Goal: Task Accomplishment & Management: Manage account settings

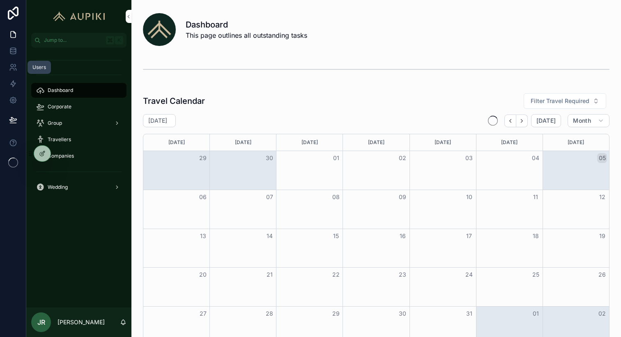
click at [13, 70] on icon at bounding box center [13, 67] width 8 height 8
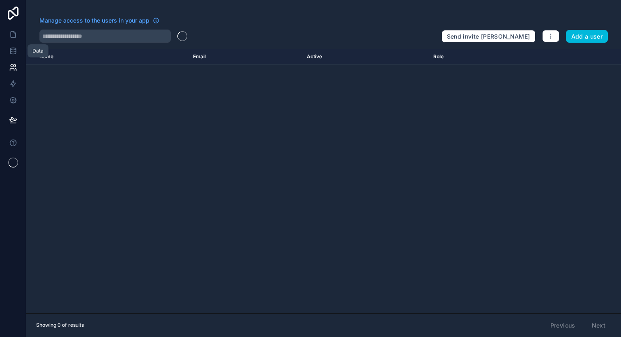
click at [14, 54] on icon at bounding box center [12, 52] width 5 height 3
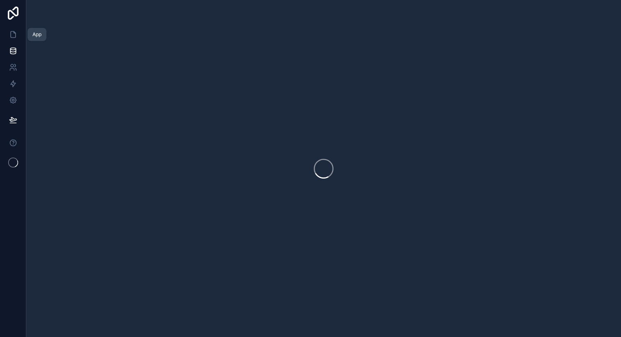
click at [14, 35] on icon at bounding box center [13, 34] width 8 height 8
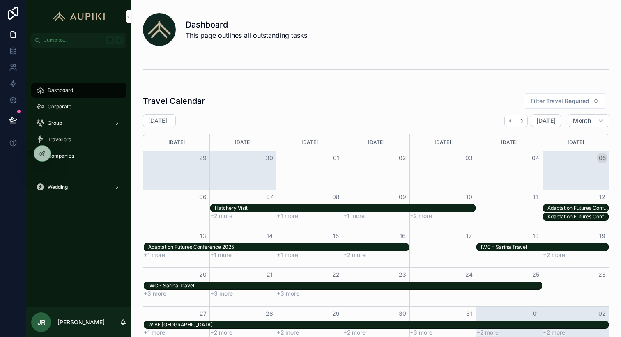
drag, startPoint x: 44, startPoint y: 154, endPoint x: 45, endPoint y: 262, distance: 108.0
click at [45, 262] on div "Jump to... K Dashboard Corporate Group Travellers Companies Wedding JR JJ Ripik…" at bounding box center [323, 168] width 595 height 337
click at [0, 0] on icon at bounding box center [0, 0] width 0 height 0
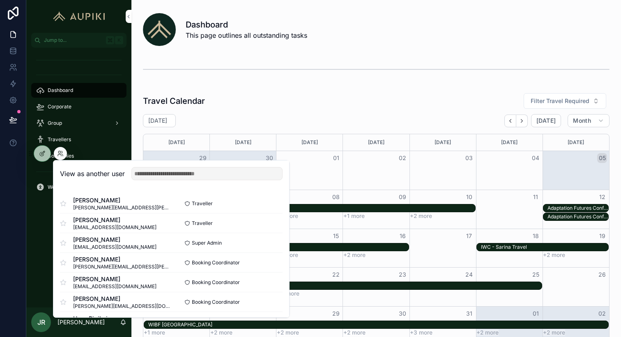
click at [34, 245] on div "Dashboard Corporate Group Travellers Companies Wedding" at bounding box center [78, 178] width 105 height 260
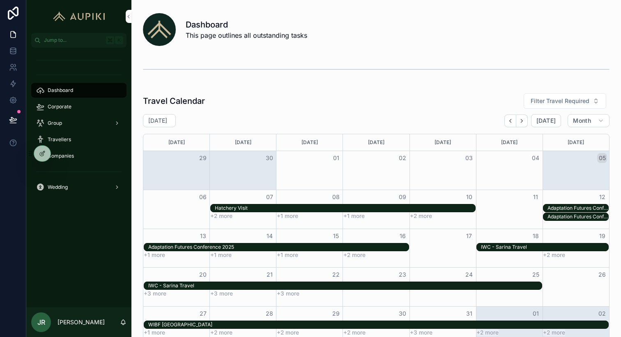
click at [81, 155] on div "Companies" at bounding box center [78, 156] width 85 height 13
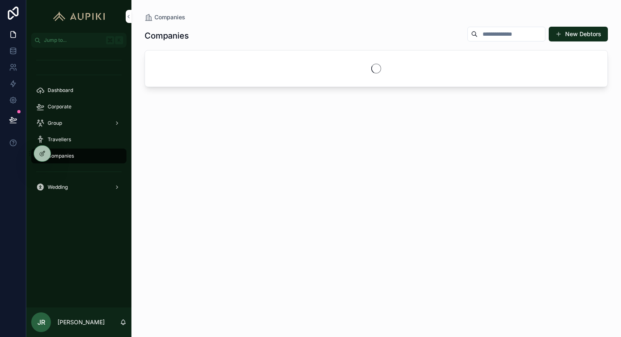
click at [75, 143] on div "Travellers" at bounding box center [78, 139] width 85 height 13
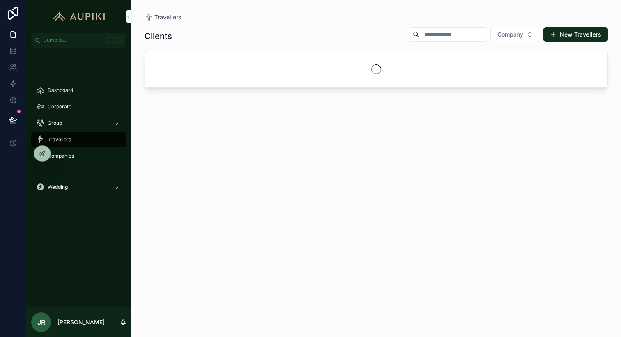
click at [79, 157] on div "Companies" at bounding box center [78, 156] width 85 height 13
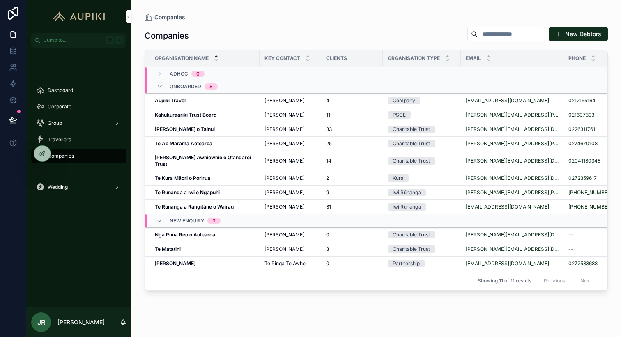
click at [196, 114] on strong "Kahukuraariki Trust Board" at bounding box center [186, 115] width 62 height 6
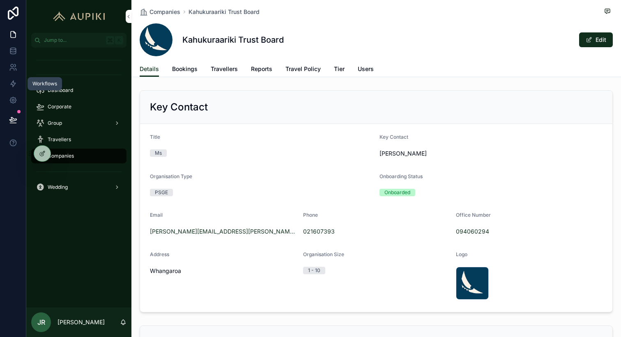
click at [15, 85] on icon at bounding box center [13, 84] width 8 height 8
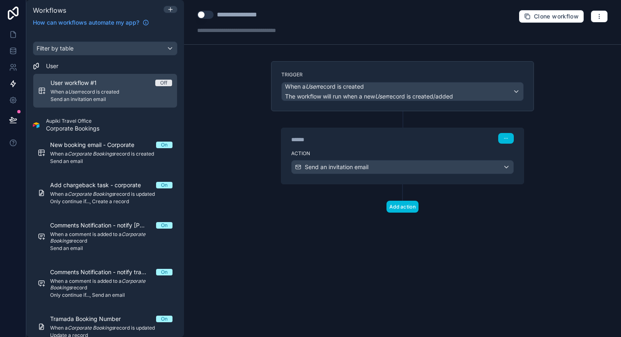
click at [101, 93] on span "When a User record is created" at bounding box center [112, 92] width 122 height 7
click at [14, 50] on icon at bounding box center [13, 51] width 8 height 8
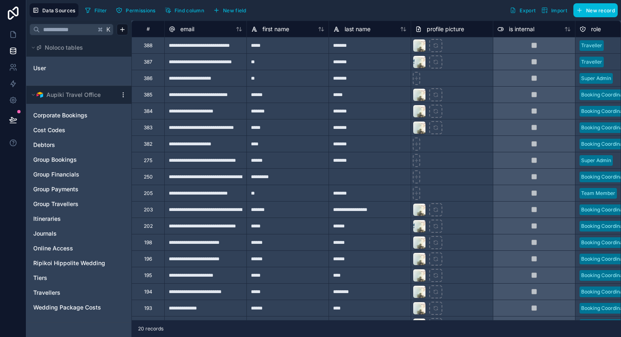
click at [61, 67] on link "User" at bounding box center [66, 68] width 67 height 8
click at [13, 36] on icon at bounding box center [13, 34] width 8 height 8
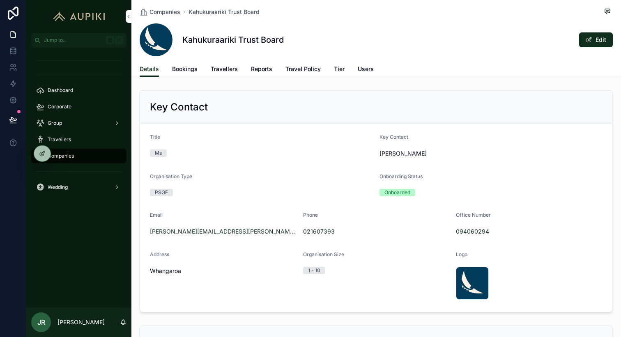
click at [360, 73] on span "Users" at bounding box center [366, 69] width 16 height 8
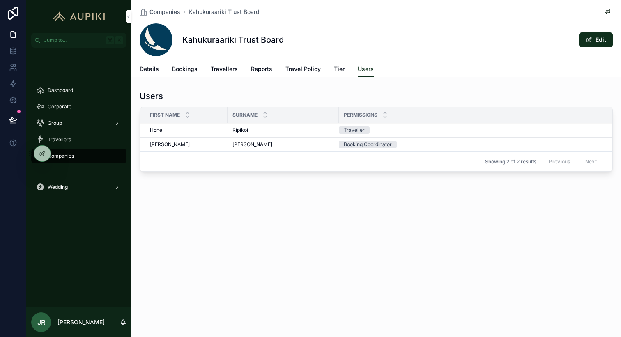
click at [222, 74] on link "Travellers" at bounding box center [224, 70] width 27 height 16
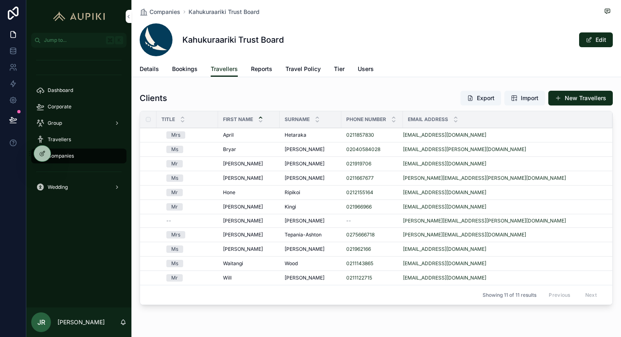
click at [249, 133] on div "April April" at bounding box center [249, 135] width 52 height 7
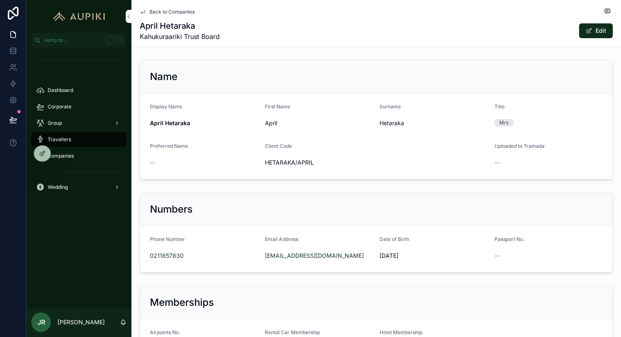
click at [421, 130] on div "Hetaraka" at bounding box center [434, 123] width 108 height 13
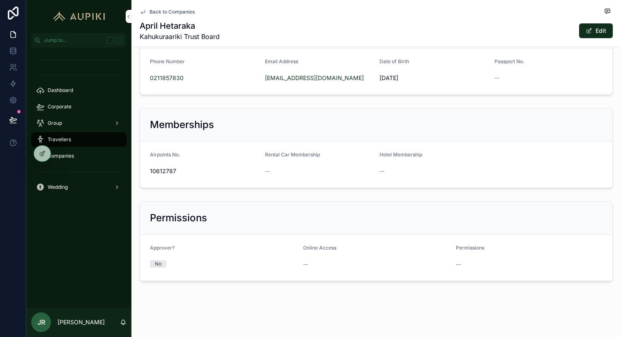
click at [585, 26] on button "Edit" at bounding box center [596, 30] width 34 height 15
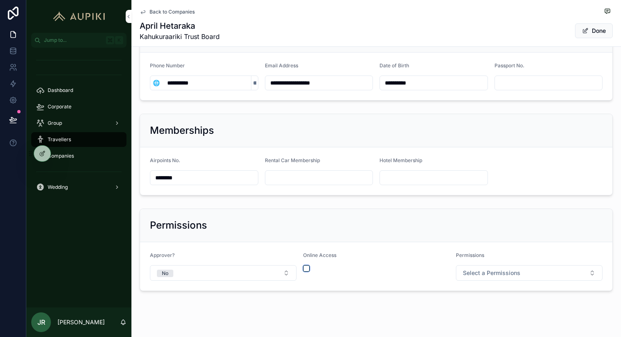
click at [305, 267] on button "scrollable content" at bounding box center [306, 268] width 7 height 7
click at [474, 268] on button "Select a Permissions" at bounding box center [529, 273] width 147 height 16
click at [491, 317] on div "Booking Coordinator" at bounding box center [505, 318] width 48 height 7
click at [461, 227] on div "Permissions" at bounding box center [376, 225] width 453 height 13
click at [597, 32] on button "Done" at bounding box center [594, 30] width 38 height 15
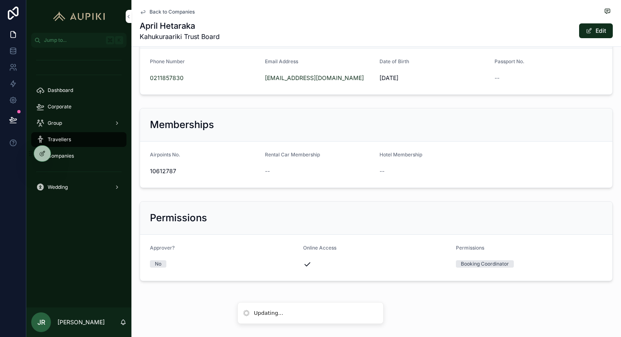
click at [590, 29] on span "scrollable content" at bounding box center [589, 31] width 7 height 7
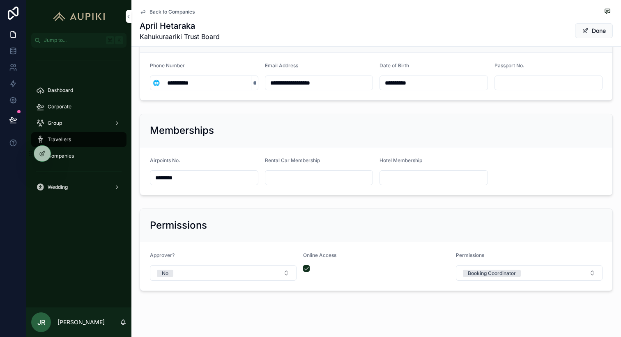
click at [597, 32] on button "Done" at bounding box center [594, 30] width 38 height 15
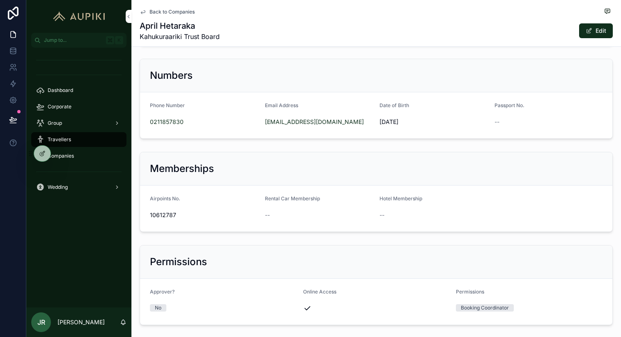
scroll to position [0, 0]
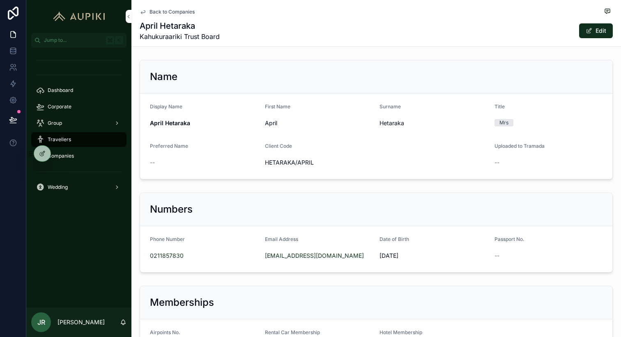
click at [0, 0] on icon at bounding box center [0, 0] width 0 height 0
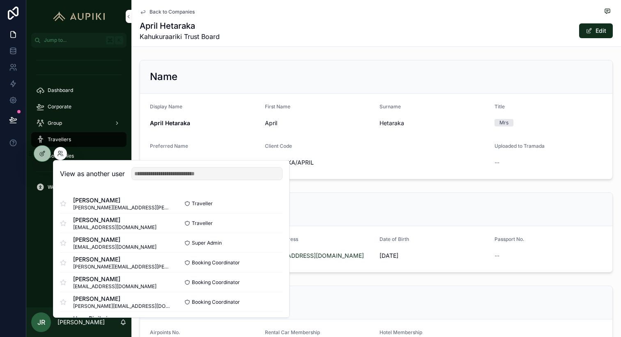
click at [138, 115] on div "Name Display Name April Hetaraka First Name April Surname Hetaraka Title Mrs Pr…" at bounding box center [376, 120] width 490 height 126
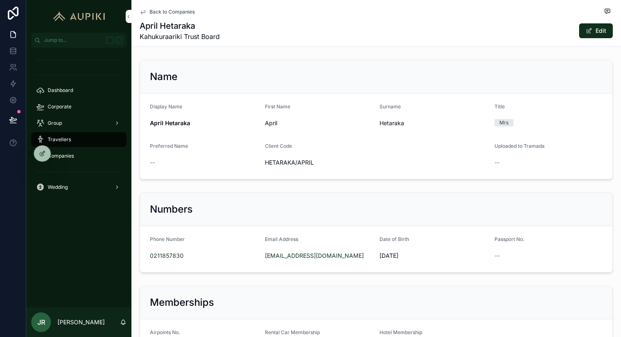
click at [64, 140] on span "Travellers" at bounding box center [59, 139] width 23 height 7
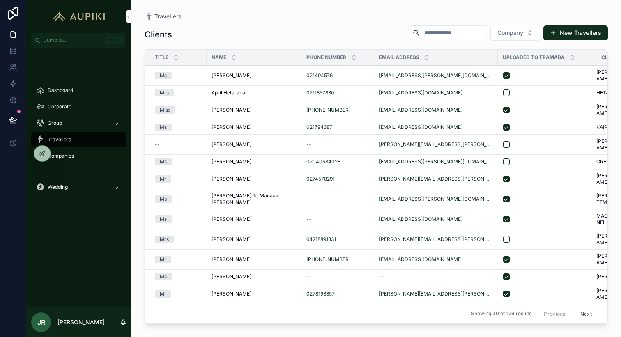
click at [77, 154] on div "Companies" at bounding box center [78, 156] width 85 height 13
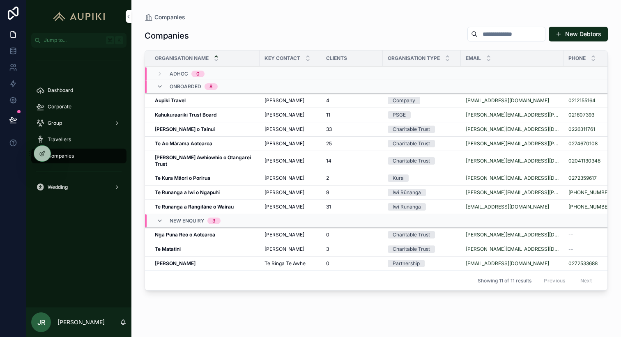
click at [269, 115] on span "[PERSON_NAME]" at bounding box center [285, 115] width 40 height 7
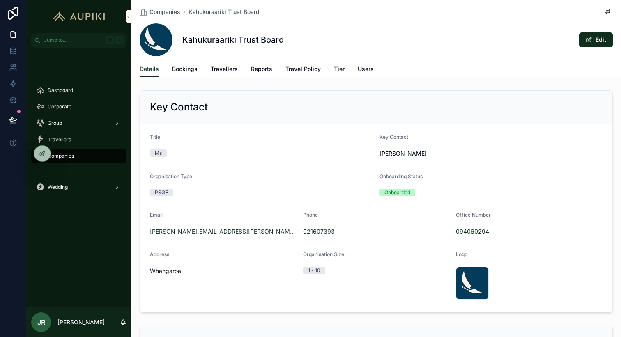
click at [367, 68] on span "Users" at bounding box center [366, 69] width 16 height 8
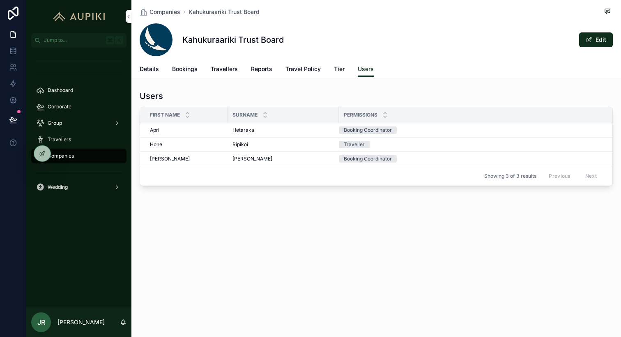
click at [304, 127] on div "Hetaraka Hetaraka" at bounding box center [282, 130] width 101 height 7
click at [0, 0] on icon at bounding box center [0, 0] width 0 height 0
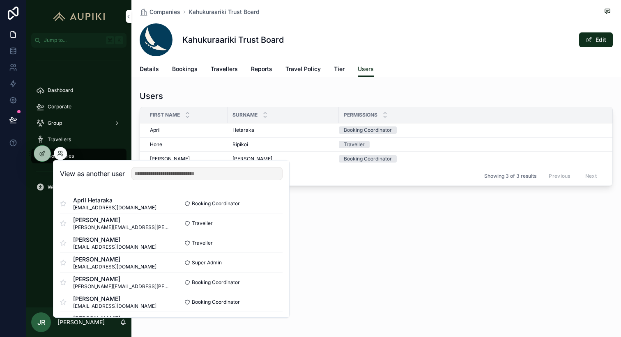
click at [0, 0] on button "Select" at bounding box center [0, 0] width 0 height 0
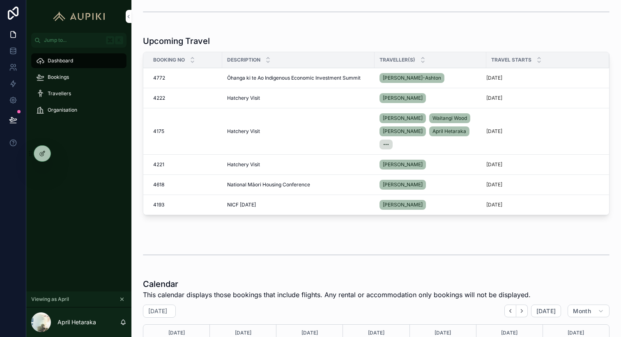
scroll to position [143, 0]
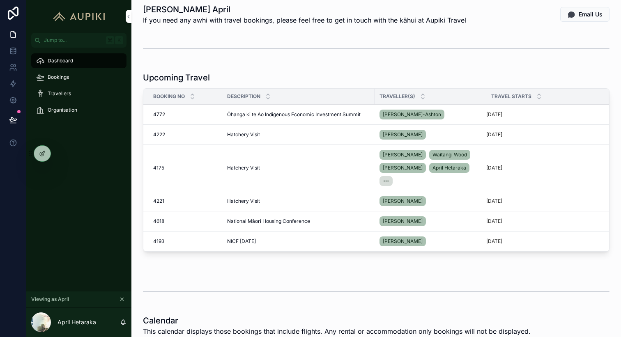
click at [90, 73] on div "Bookings" at bounding box center [78, 77] width 85 height 13
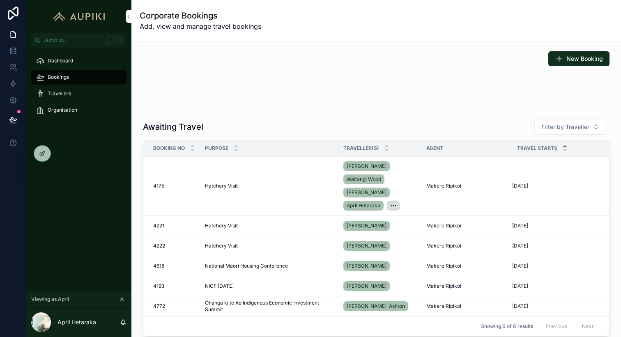
click at [569, 64] on button "New Booking" at bounding box center [578, 58] width 61 height 15
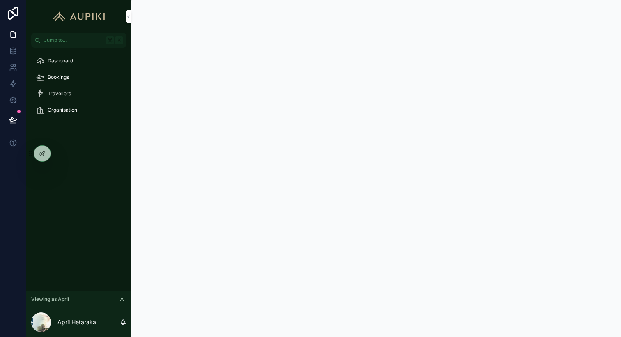
scroll to position [0, 0]
click at [88, 75] on div "Bookings" at bounding box center [78, 77] width 85 height 13
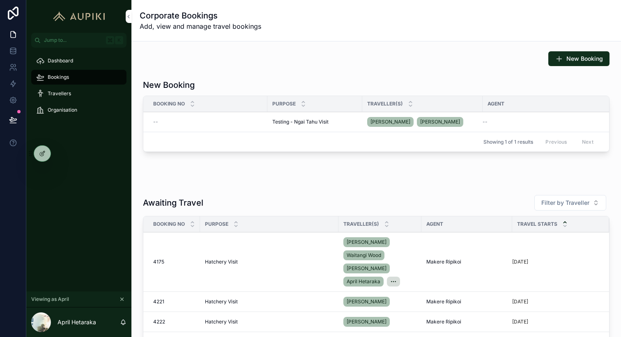
click at [261, 121] on div "--" at bounding box center [207, 122] width 109 height 7
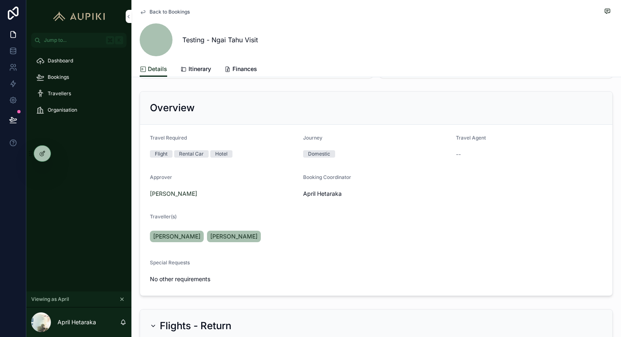
scroll to position [60, 0]
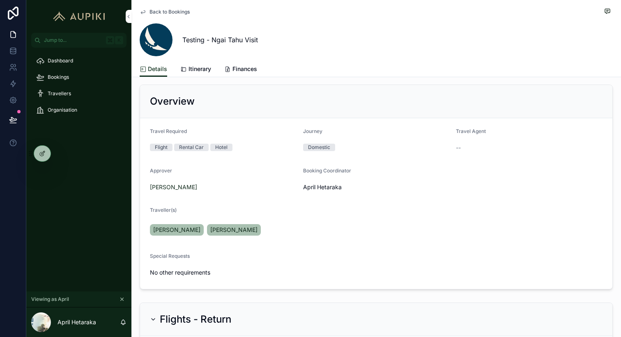
click at [122, 298] on icon "scrollable content" at bounding box center [122, 300] width 6 height 6
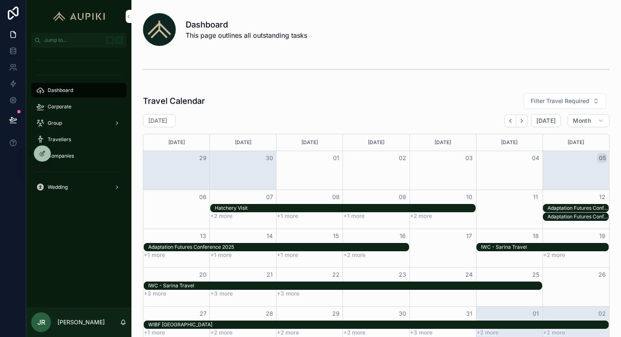
click at [60, 103] on div "Corporate" at bounding box center [78, 106] width 85 height 13
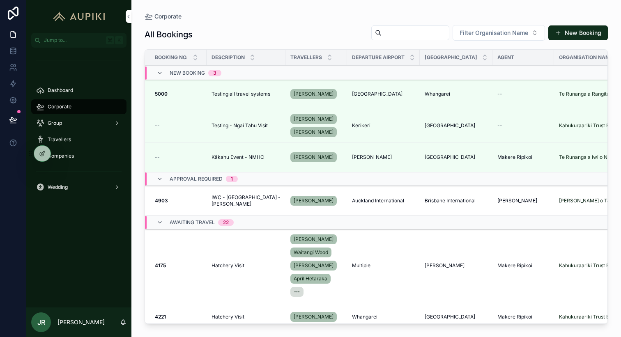
click at [259, 128] on span "Testing - Ngai Tahu Visit" at bounding box center [240, 125] width 56 height 7
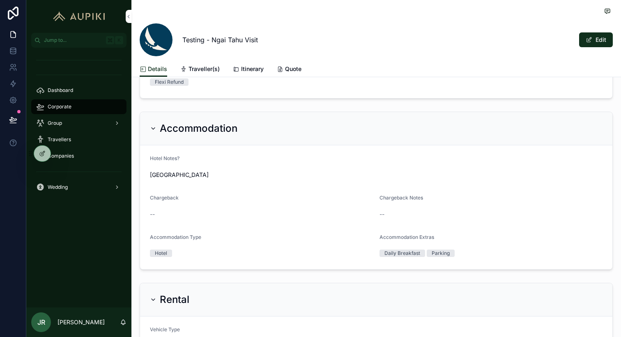
scroll to position [558, 0]
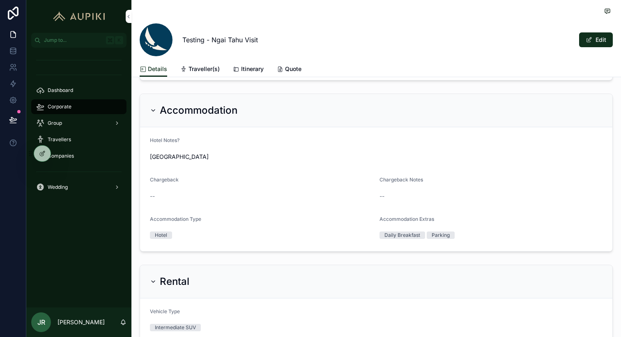
click at [43, 154] on icon at bounding box center [42, 152] width 3 height 3
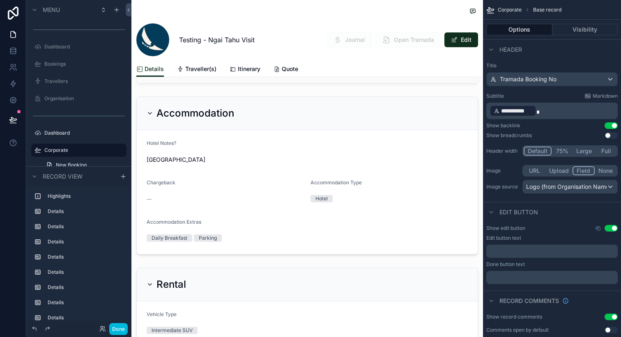
scroll to position [869, 0]
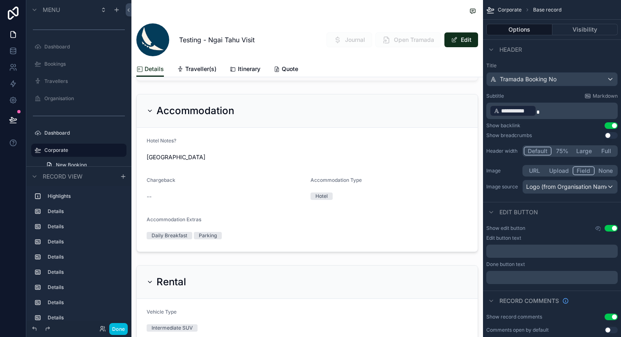
click at [362, 213] on div "scrollable content" at bounding box center [307, 173] width 352 height 165
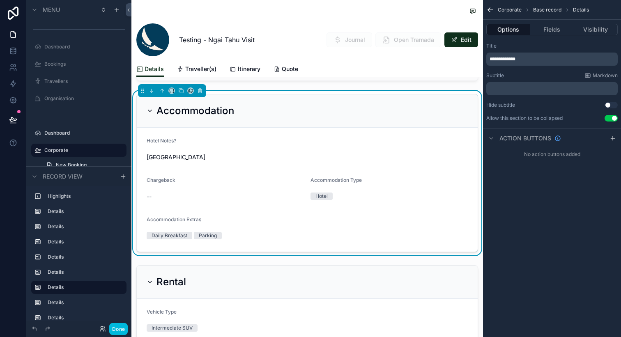
click at [551, 28] on button "Fields" at bounding box center [552, 30] width 44 height 12
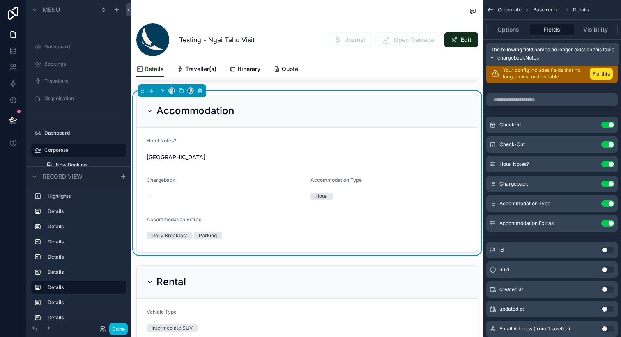
click at [599, 73] on button "Fix this" at bounding box center [601, 74] width 23 height 12
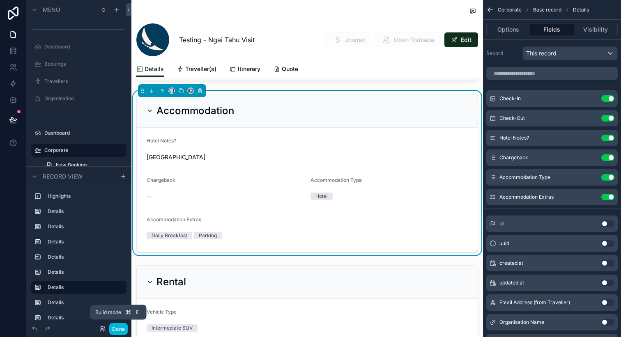
click at [120, 325] on button "Done" at bounding box center [118, 329] width 18 height 12
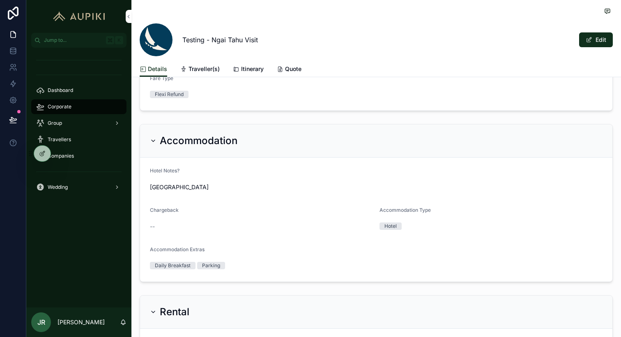
click at [595, 35] on button "Edit" at bounding box center [596, 39] width 34 height 15
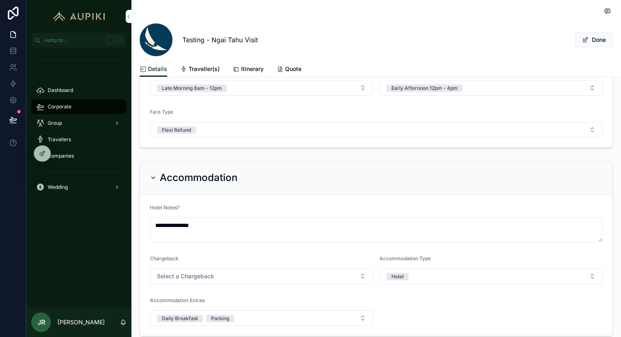
scroll to position [556, 0]
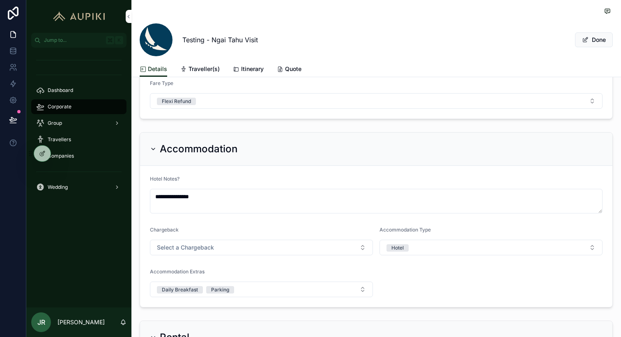
click at [240, 243] on button "Select a Chargeback" at bounding box center [261, 248] width 223 height 16
click at [226, 285] on div "Yes" at bounding box center [262, 280] width 114 height 12
click at [598, 41] on span "Done" at bounding box center [594, 39] width 38 height 15
click at [598, 41] on button "Done" at bounding box center [594, 39] width 38 height 15
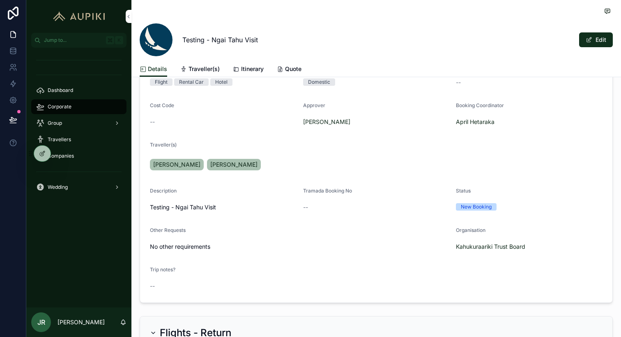
scroll to position [133, 0]
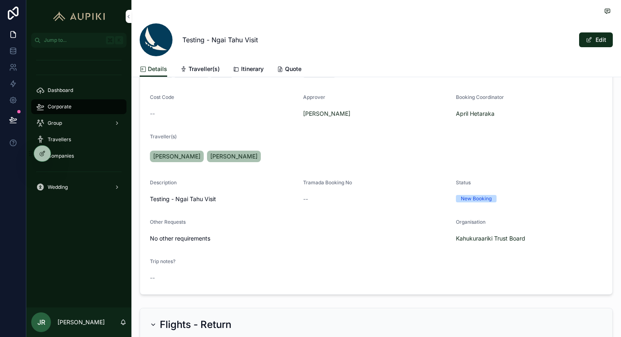
click at [598, 35] on button "Edit" at bounding box center [596, 39] width 34 height 15
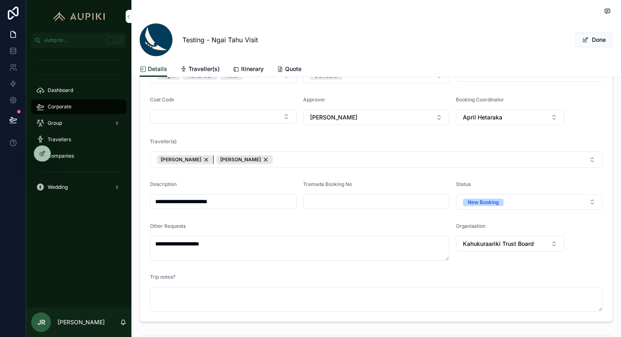
click at [202, 159] on div "Theresa Nelson" at bounding box center [185, 159] width 56 height 9
click at [195, 158] on div "Roger Kingi" at bounding box center [185, 159] width 56 height 9
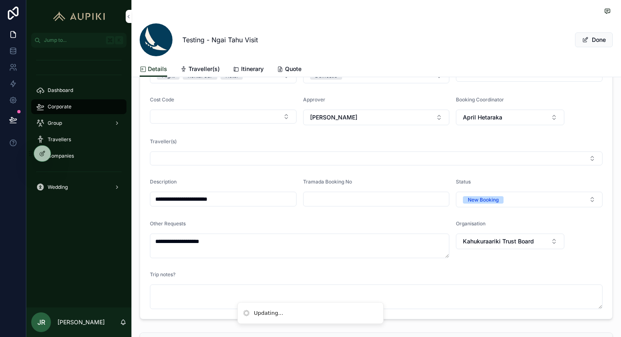
click at [195, 158] on button "Select Button" at bounding box center [376, 159] width 453 height 14
type input "**"
click at [369, 195] on div "[PERSON_NAME]" at bounding box center [376, 190] width 114 height 13
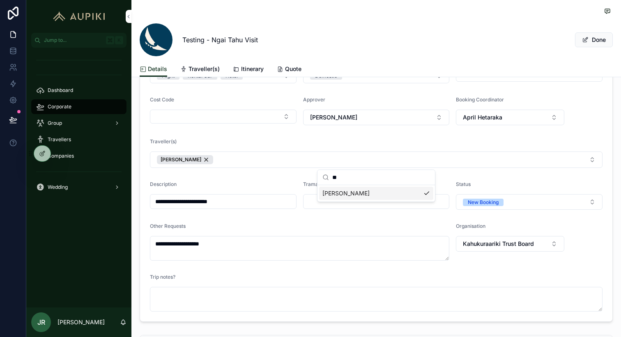
click at [387, 138] on div "Traveller(s)" at bounding box center [376, 143] width 453 height 10
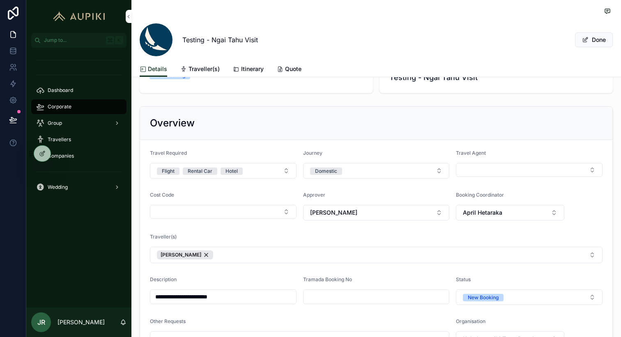
scroll to position [44, 0]
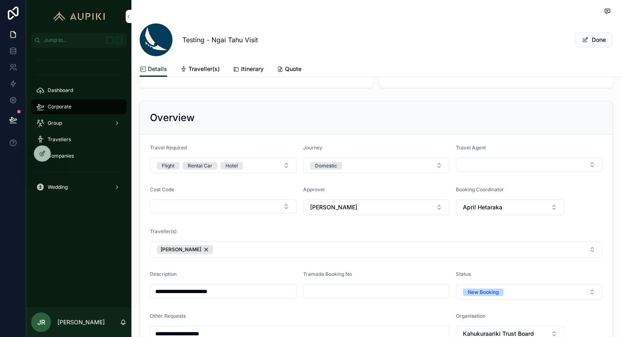
click at [510, 213] on button "April Hetaraka" at bounding box center [510, 208] width 108 height 16
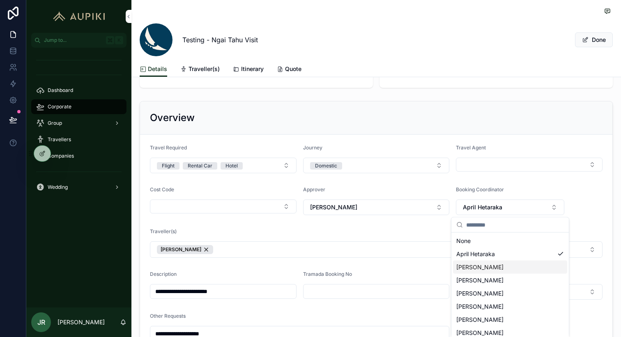
click at [477, 281] on span "[PERSON_NAME]" at bounding box center [479, 280] width 47 height 8
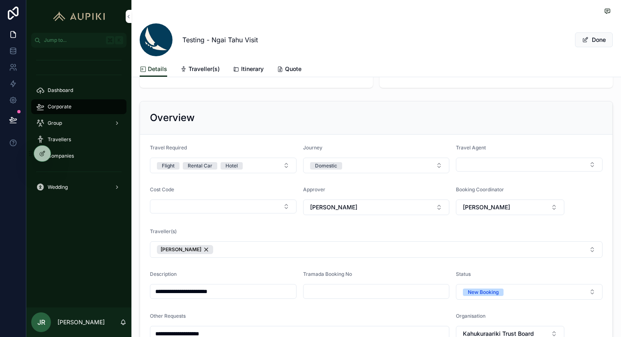
click at [595, 39] on button "Done" at bounding box center [594, 39] width 38 height 15
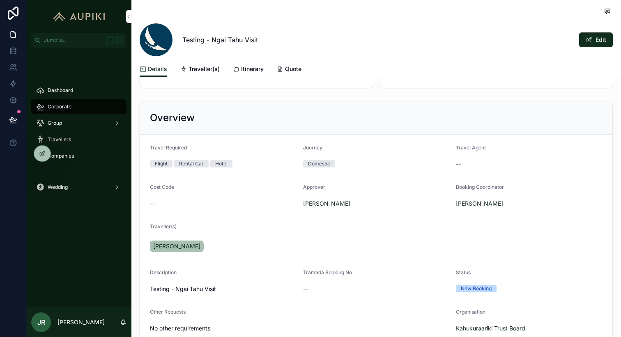
click at [166, 248] on span "[PERSON_NAME]" at bounding box center [176, 246] width 47 height 8
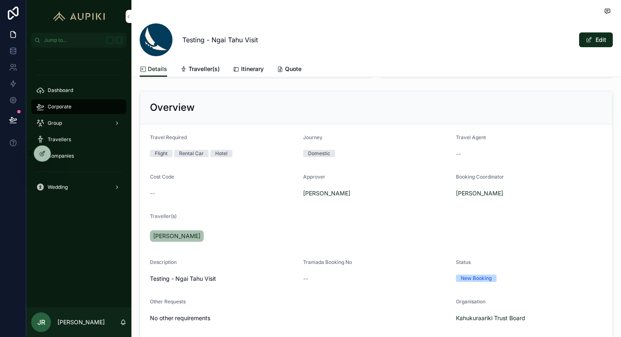
scroll to position [57, 0]
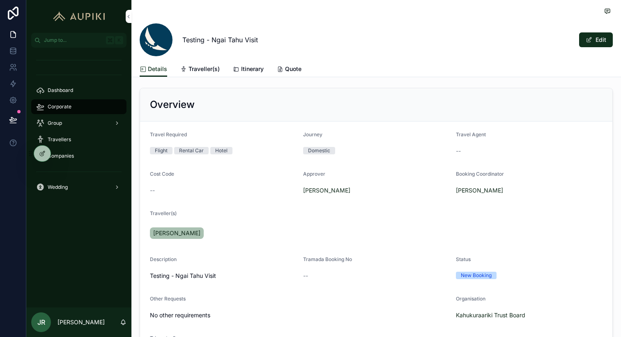
click at [587, 40] on span "scrollable content" at bounding box center [589, 40] width 7 height 7
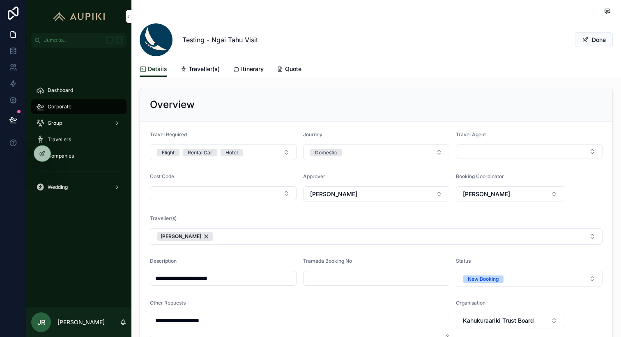
click at [483, 152] on button "Select Button" at bounding box center [529, 152] width 147 height 14
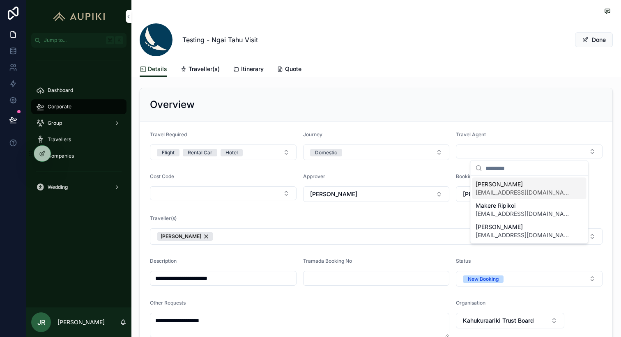
click at [498, 184] on span "JJ Ripikoi" at bounding box center [525, 184] width 98 height 8
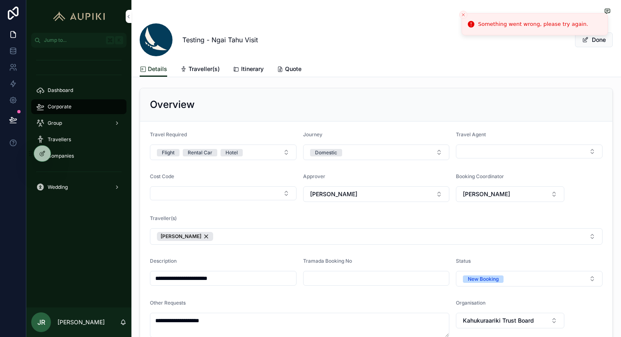
scroll to position [87, 0]
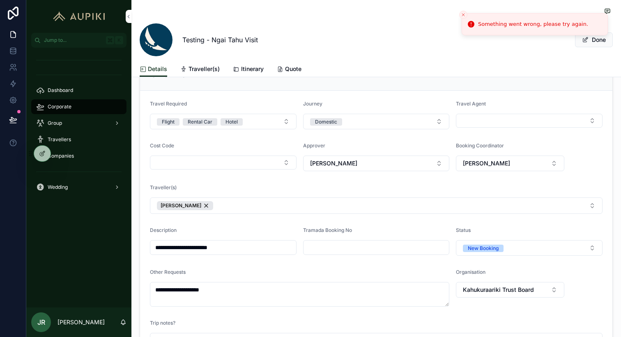
click at [487, 133] on form "**********" at bounding box center [376, 229] width 472 height 277
click at [486, 126] on button "Select Button" at bounding box center [529, 121] width 147 height 14
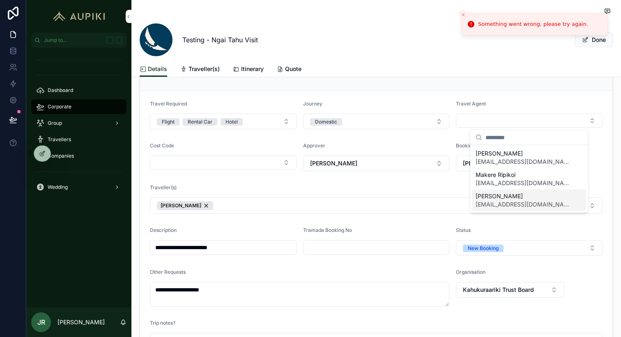
click at [497, 198] on span "[PERSON_NAME]" at bounding box center [525, 196] width 98 height 8
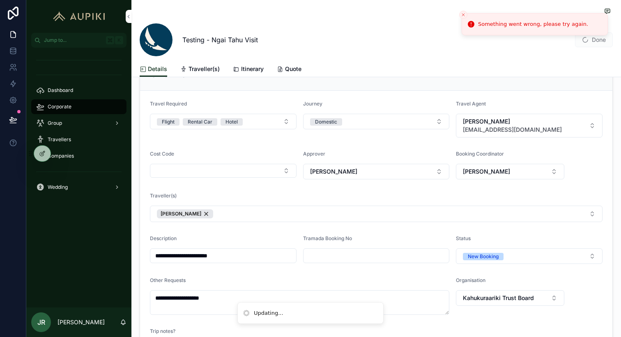
click at [343, 259] on input "scrollable content" at bounding box center [377, 256] width 146 height 12
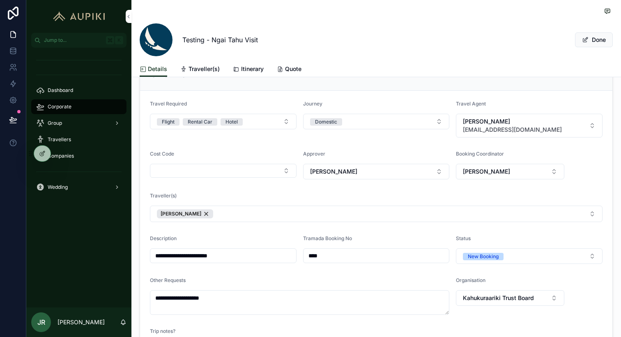
type input "****"
click at [357, 237] on div "Tramada Booking No" at bounding box center [376, 240] width 147 height 10
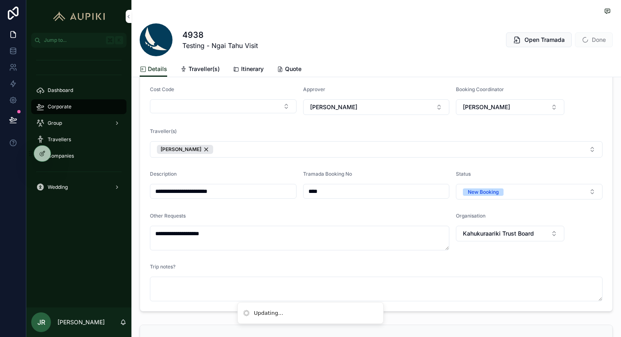
scroll to position [155, 0]
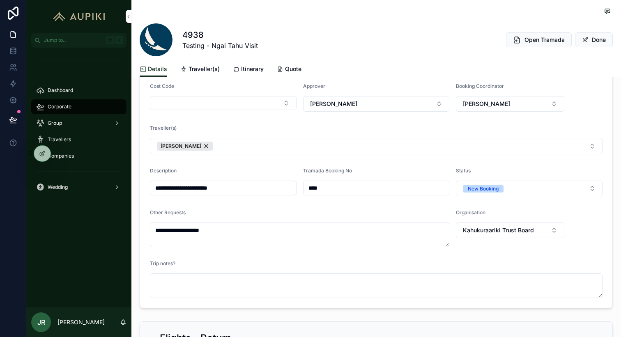
click at [593, 44] on button "Done" at bounding box center [594, 39] width 38 height 15
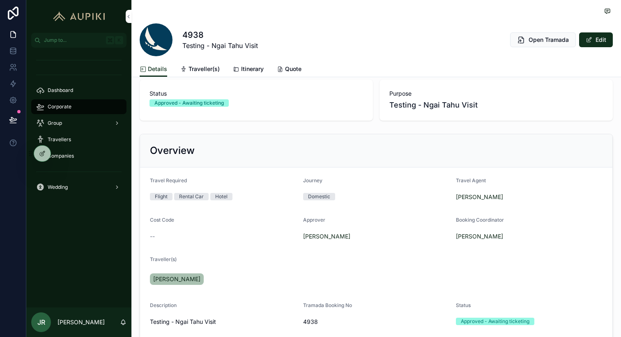
scroll to position [0, 0]
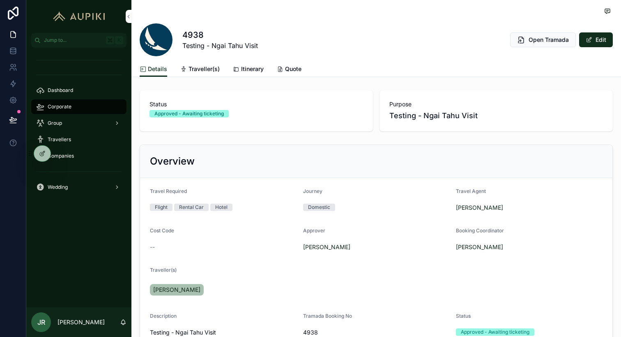
click at [315, 248] on span "[PERSON_NAME]" at bounding box center [326, 247] width 47 height 8
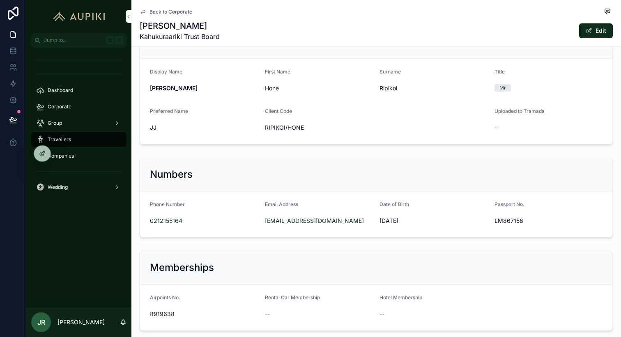
scroll to position [40, 0]
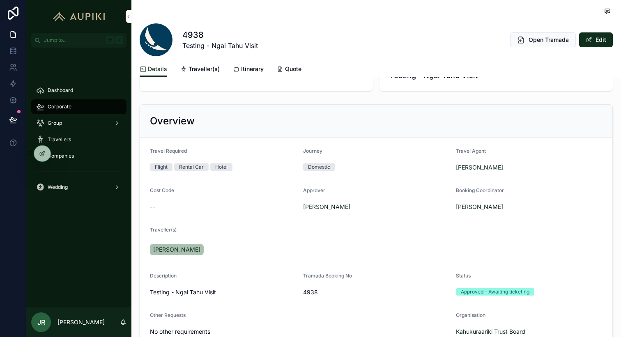
click at [172, 249] on span "[PERSON_NAME]" at bounding box center [176, 250] width 47 height 8
click at [476, 207] on span "[PERSON_NAME]" at bounding box center [479, 207] width 47 height 8
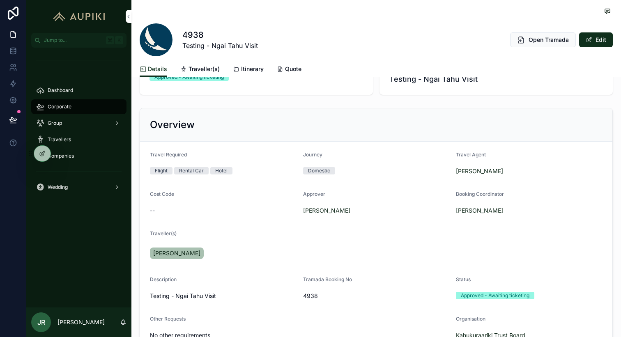
scroll to position [40, 0]
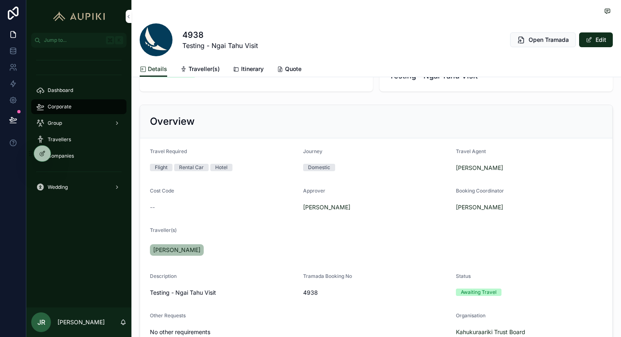
click at [94, 101] on div "Corporate" at bounding box center [78, 106] width 85 height 13
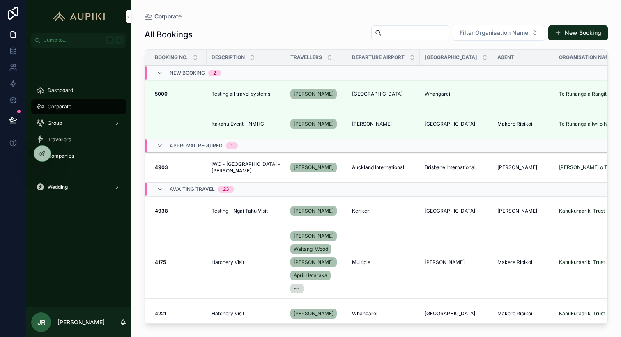
click at [0, 0] on icon at bounding box center [0, 0] width 0 height 0
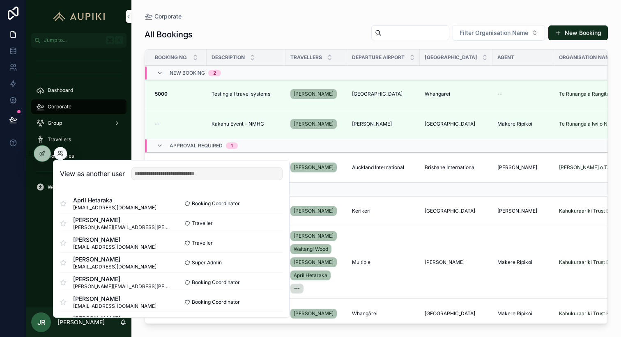
click at [0, 0] on button "Select" at bounding box center [0, 0] width 0 height 0
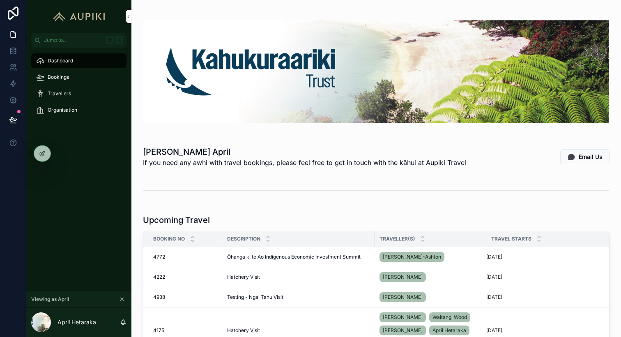
click at [61, 76] on span "Bookings" at bounding box center [58, 77] width 21 height 7
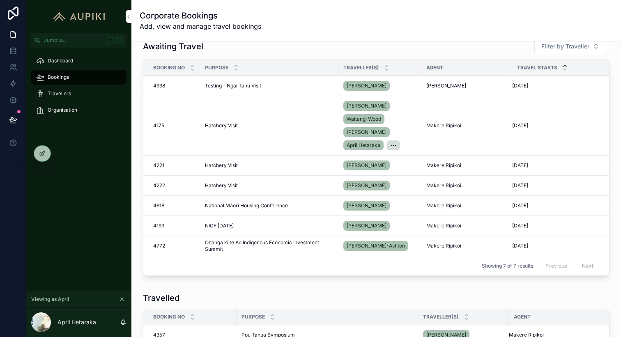
scroll to position [89, 0]
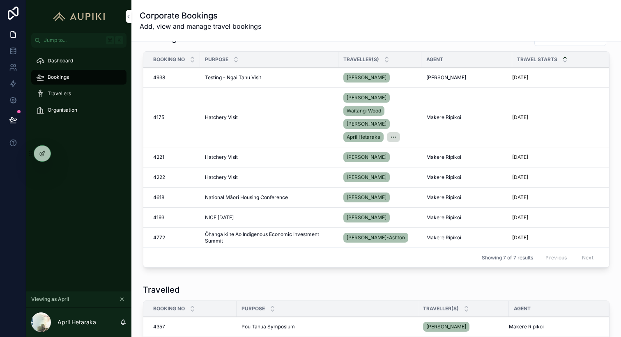
click at [251, 74] on td "Testing - Ngai Tahu Visit Testing - Ngai Tahu Visit" at bounding box center [269, 78] width 138 height 20
click at [252, 79] on span "Testing - Ngai Tahu Visit" at bounding box center [233, 77] width 56 height 7
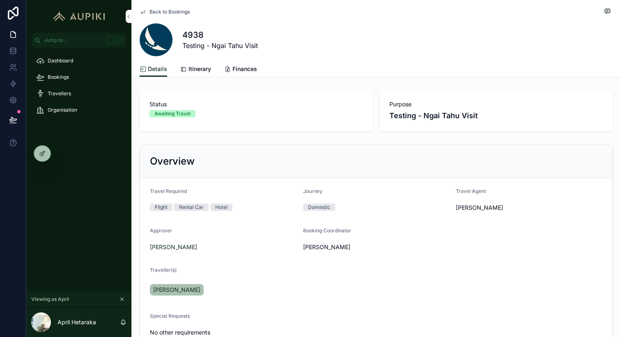
click at [242, 69] on span "Finances" at bounding box center [244, 69] width 25 height 8
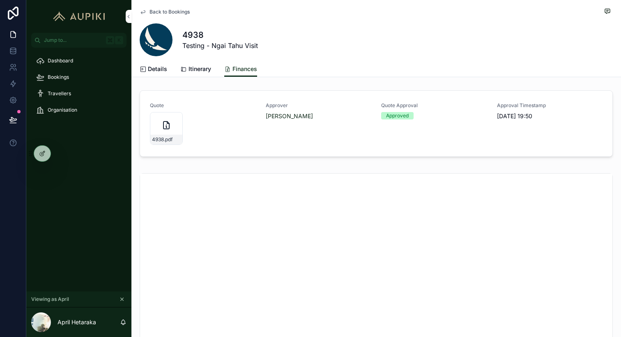
click at [191, 72] on span "Itinerary" at bounding box center [200, 69] width 23 height 8
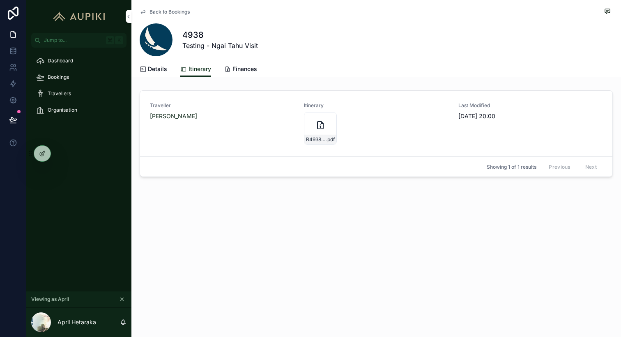
click at [316, 130] on icon "scrollable content" at bounding box center [320, 125] width 10 height 10
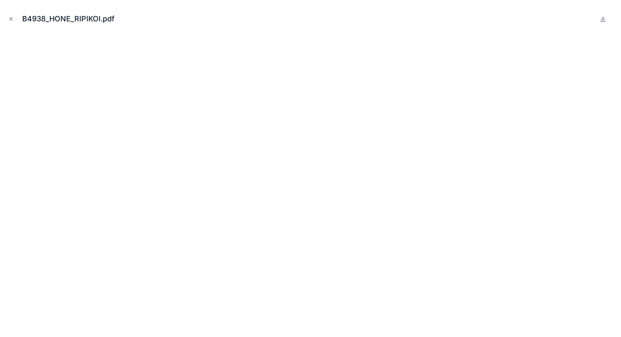
click at [12, 16] on icon "Close modal" at bounding box center [11, 19] width 6 height 6
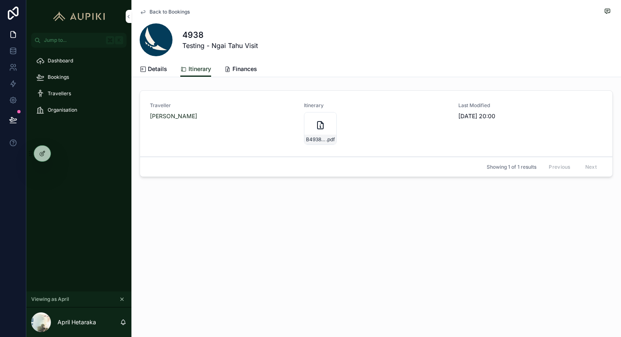
click at [154, 70] on span "Details" at bounding box center [157, 69] width 19 height 8
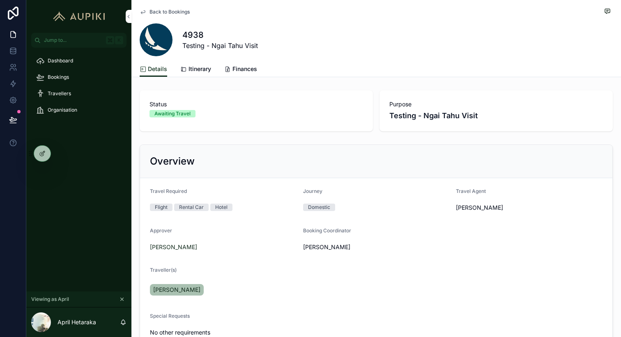
click at [125, 299] on button "scrollable content" at bounding box center [121, 299] width 9 height 9
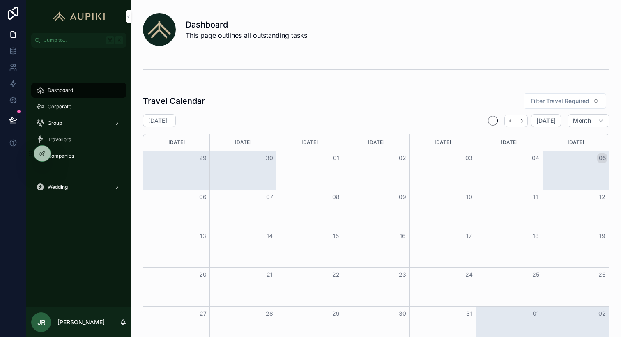
click at [77, 109] on div "Corporate" at bounding box center [78, 106] width 85 height 13
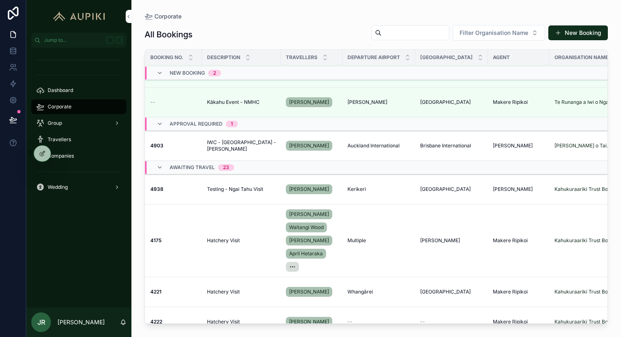
scroll to position [24, 5]
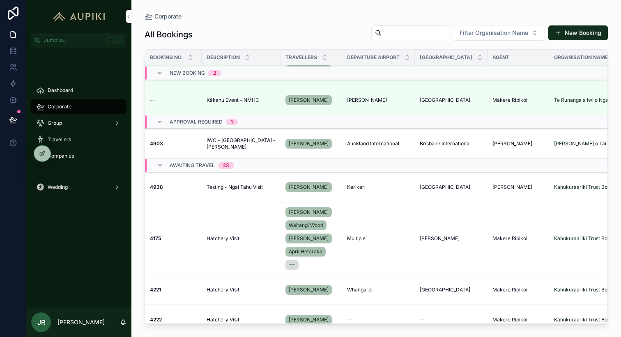
click at [273, 182] on td "Testing - Ngai Tahu Visit Testing - Ngai Tahu Visit" at bounding box center [241, 188] width 79 height 30
click at [255, 186] on span "Testing - Ngai Tahu Visit" at bounding box center [235, 187] width 56 height 7
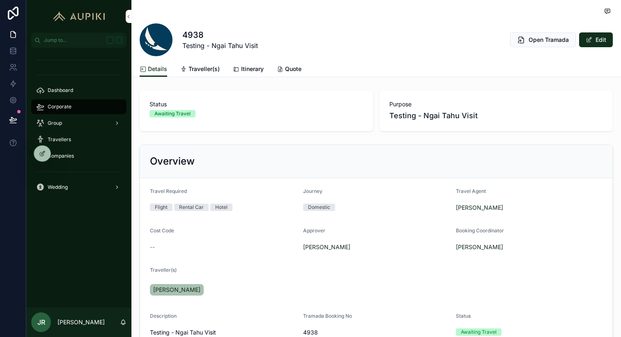
click at [592, 41] on span "scrollable content" at bounding box center [589, 40] width 7 height 7
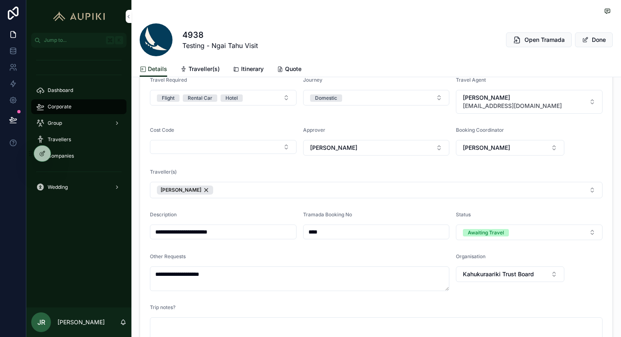
scroll to position [122, 0]
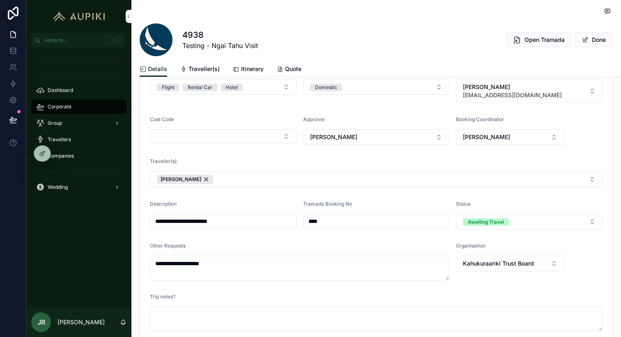
click at [306, 177] on button "[PERSON_NAME]" at bounding box center [376, 179] width 453 height 16
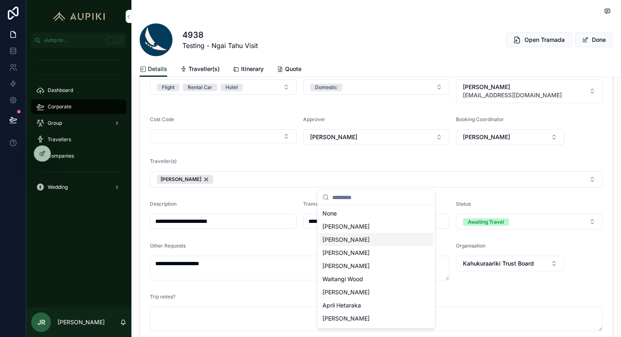
scroll to position [38, 0]
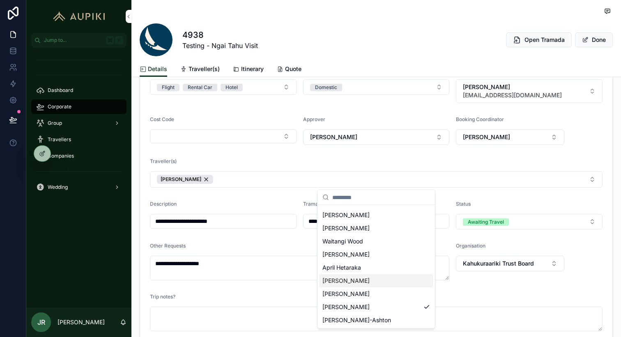
click at [352, 282] on span "Will McKay" at bounding box center [345, 281] width 47 height 8
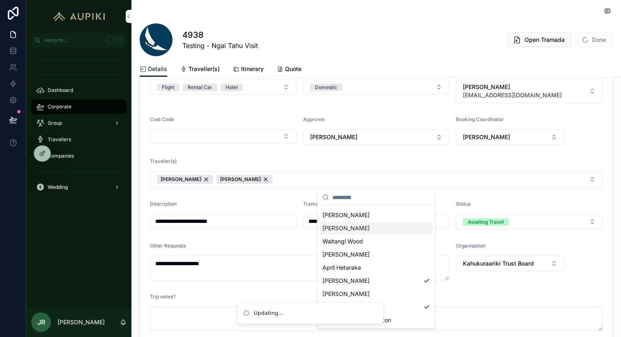
scroll to position [0, 0]
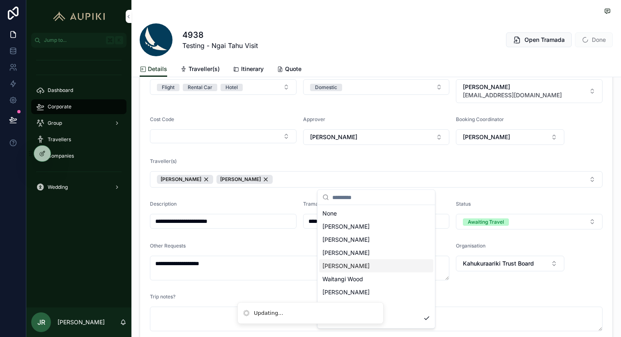
click at [582, 69] on div "Details Traveller(s) Itinerary Quote" at bounding box center [376, 69] width 473 height 16
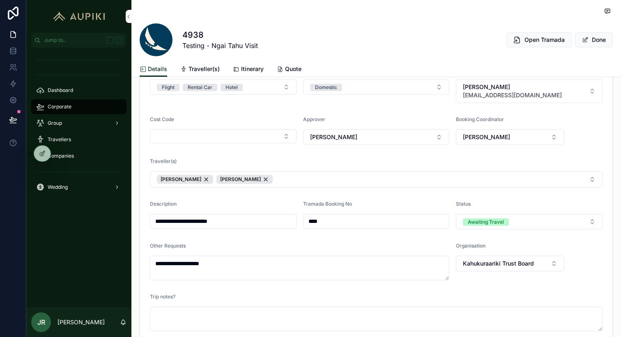
click at [592, 41] on button "Done" at bounding box center [594, 39] width 38 height 15
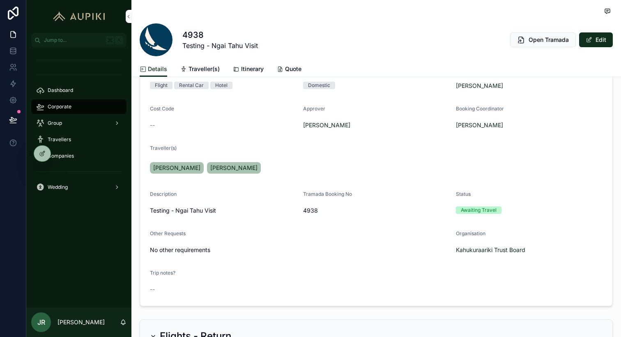
click at [249, 71] on span "Itinerary" at bounding box center [252, 69] width 23 height 8
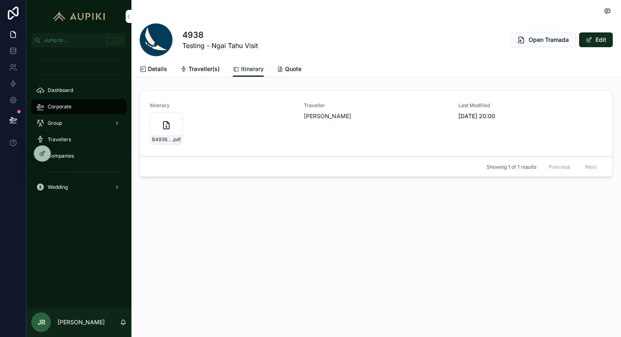
click at [277, 251] on div "4938 Testing - Ngai Tahu Visit Open Tramada Edit Itinerary Details Traveller(s)…" at bounding box center [376, 168] width 490 height 337
click at [189, 64] on link "Traveller(s)" at bounding box center [199, 70] width 39 height 16
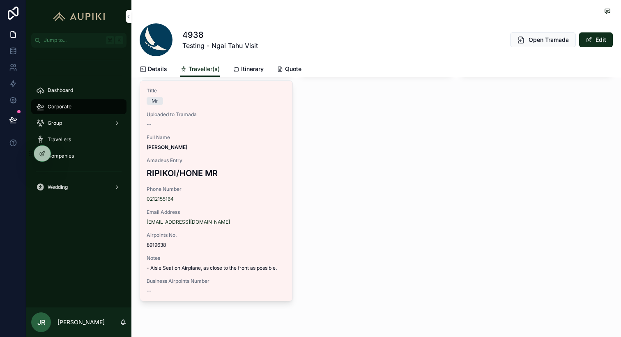
scroll to position [267, 0]
click at [247, 70] on span "Itinerary" at bounding box center [252, 69] width 23 height 8
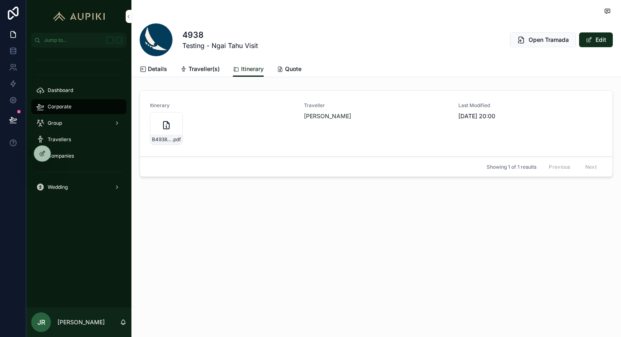
click at [402, 231] on div "4938 Testing - Ngai Tahu Visit Open Tramada Edit Itinerary Details Traveller(s)…" at bounding box center [376, 118] width 490 height 236
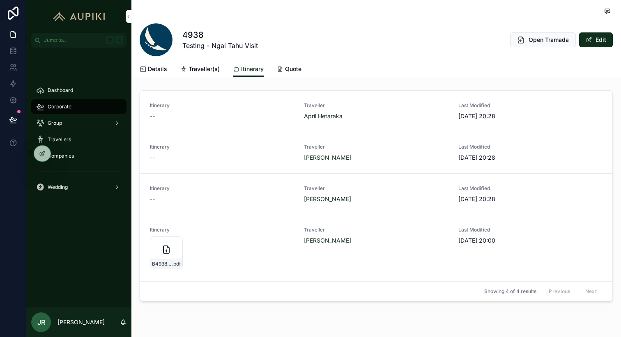
click at [199, 72] on span "Traveller(s)" at bounding box center [204, 69] width 31 height 8
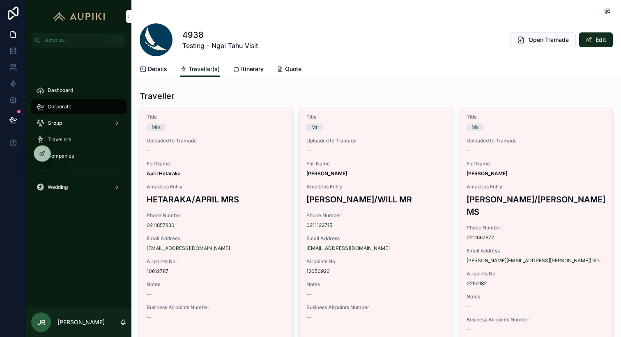
click at [588, 39] on span "scrollable content" at bounding box center [589, 40] width 7 height 7
click at [588, 39] on span "scrollable content" at bounding box center [585, 40] width 7 height 7
click at [152, 68] on span "Details" at bounding box center [157, 69] width 19 height 8
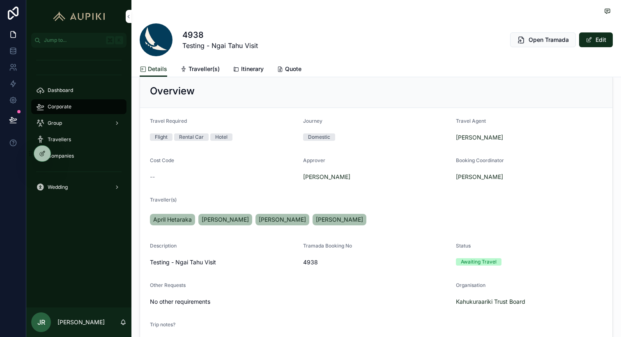
scroll to position [71, 0]
click at [592, 37] on span "scrollable content" at bounding box center [589, 40] width 7 height 7
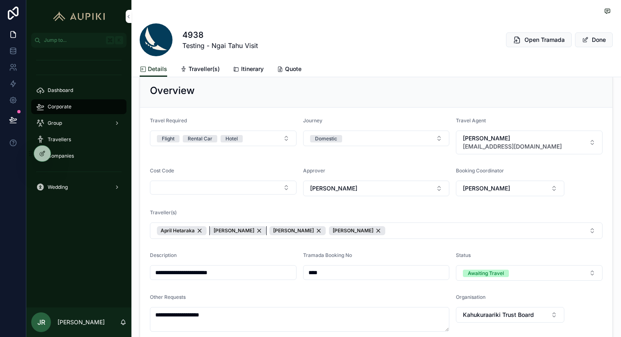
click at [244, 230] on div "Will McKay" at bounding box center [238, 230] width 56 height 9
click at [258, 230] on div "Geraldine Baker" at bounding box center [238, 230] width 56 height 9
click at [197, 67] on span "Traveller(s)" at bounding box center [204, 69] width 31 height 8
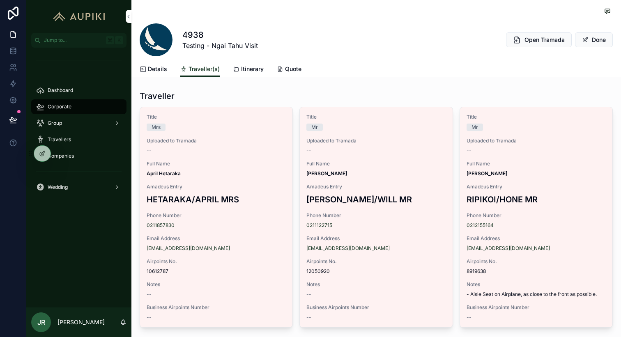
click at [254, 66] on span "Itinerary" at bounding box center [252, 69] width 23 height 8
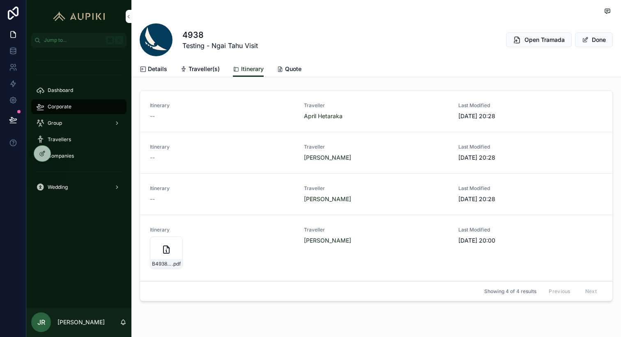
click at [597, 37] on button "Done" at bounding box center [594, 39] width 38 height 15
click at [157, 71] on span "Details" at bounding box center [157, 69] width 19 height 8
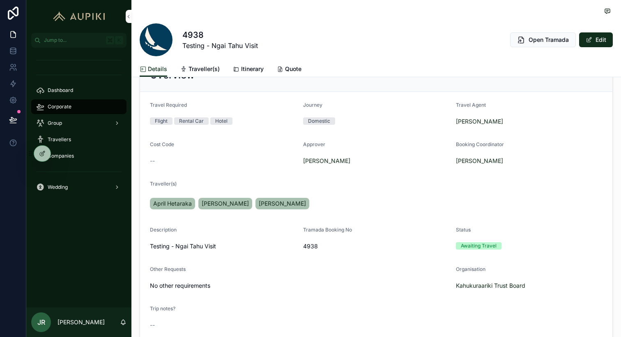
scroll to position [92, 0]
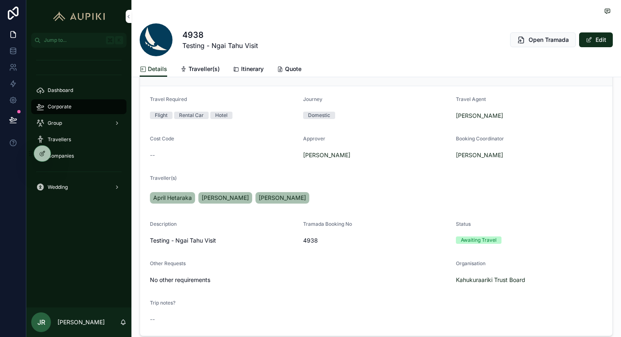
click at [598, 44] on button "Edit" at bounding box center [596, 39] width 34 height 15
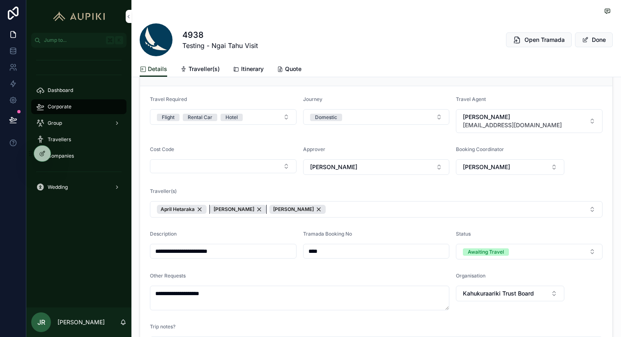
click at [244, 208] on div "Will McKay" at bounding box center [238, 209] width 56 height 9
click at [238, 70] on icon "scrollable content" at bounding box center [236, 69] width 7 height 7
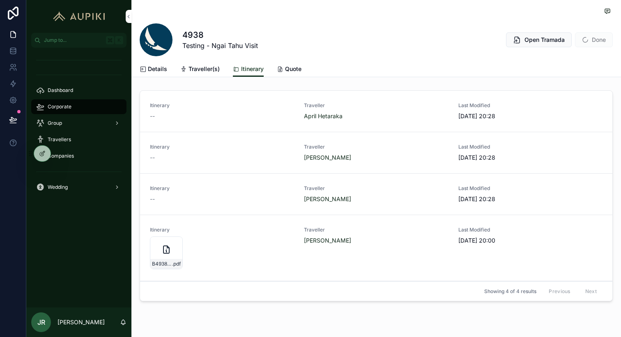
click at [567, 24] on div "4938 Testing - Ngai Tahu Visit Open Tramada Done" at bounding box center [376, 39] width 473 height 33
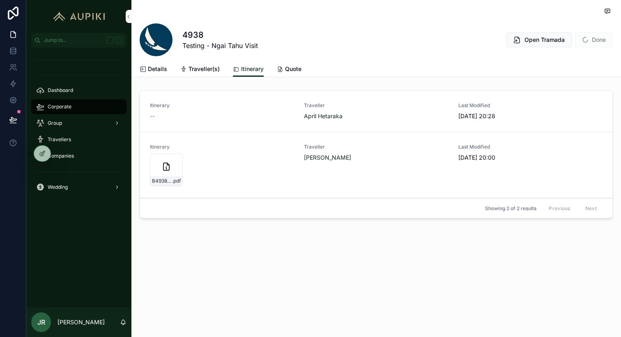
click at [162, 70] on span "Details" at bounding box center [157, 69] width 19 height 8
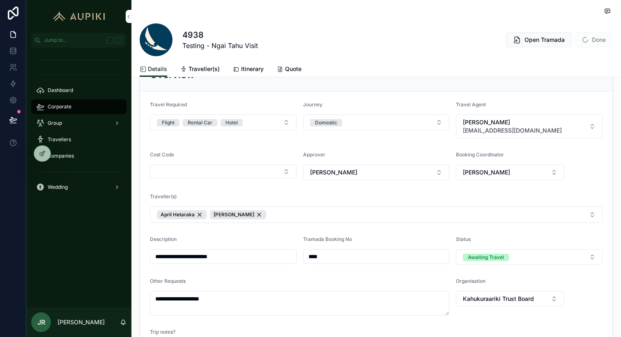
scroll to position [103, 0]
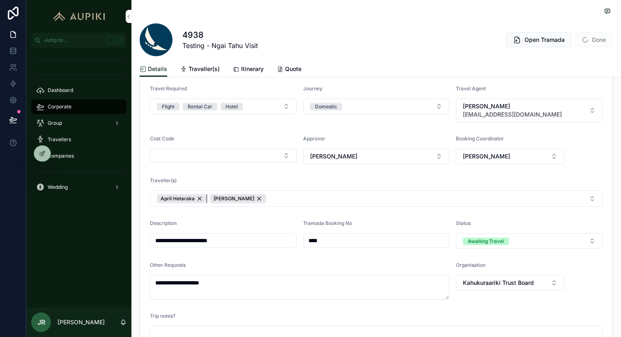
click at [199, 198] on div "April Hetaraka" at bounding box center [182, 198] width 50 height 9
click at [236, 198] on button "[PERSON_NAME]" at bounding box center [376, 199] width 453 height 16
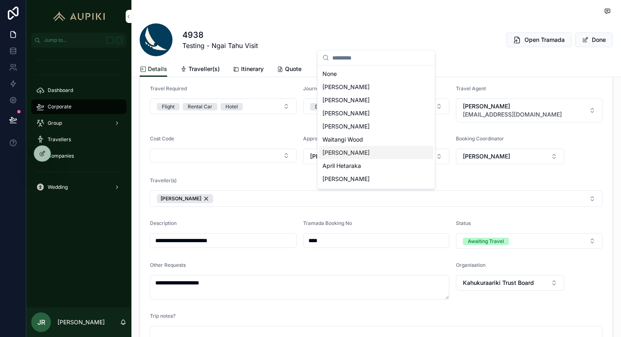
click at [355, 154] on div "[PERSON_NAME]" at bounding box center [376, 152] width 114 height 13
click at [291, 182] on div "Traveller(s)" at bounding box center [376, 182] width 453 height 10
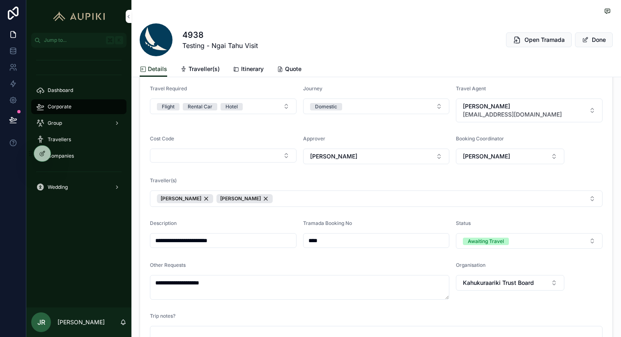
click at [70, 106] on span "Corporate" at bounding box center [60, 107] width 24 height 7
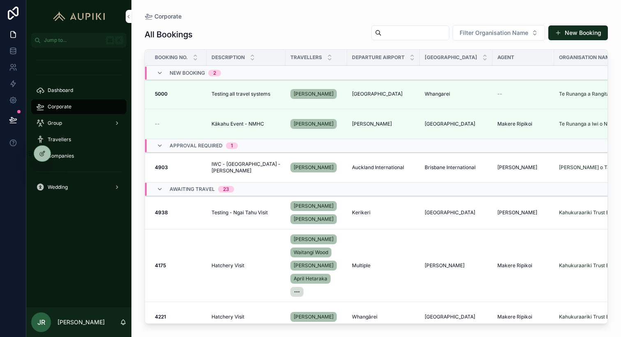
click at [527, 94] on div "--" at bounding box center [523, 94] width 52 height 7
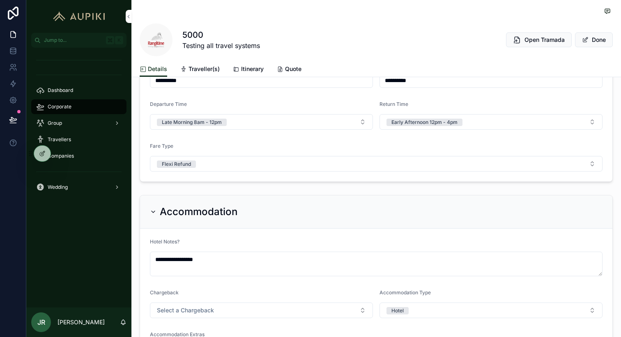
scroll to position [748, 0]
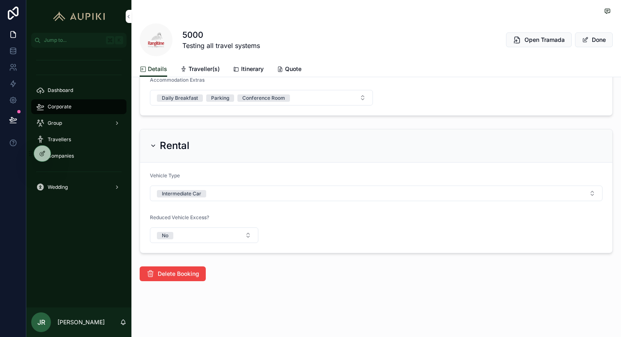
click at [175, 283] on div "Delete Booking" at bounding box center [376, 273] width 490 height 21
click at [174, 277] on span "Delete Booking" at bounding box center [178, 274] width 41 height 8
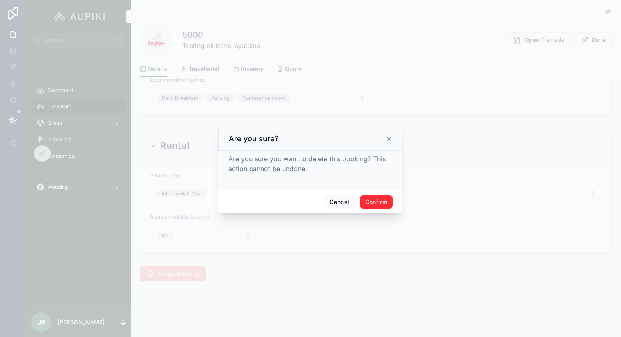
click at [374, 203] on button "Confirm" at bounding box center [376, 202] width 33 height 13
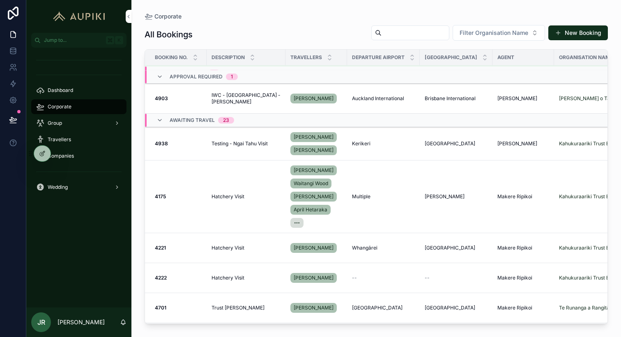
scroll to position [32, 0]
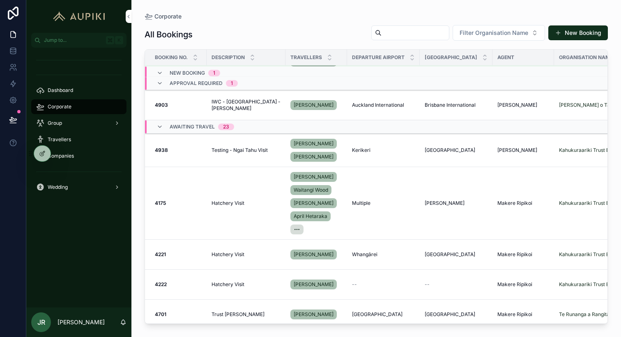
click at [264, 150] on span "Testing - Ngai Tahu Visit" at bounding box center [240, 150] width 56 height 7
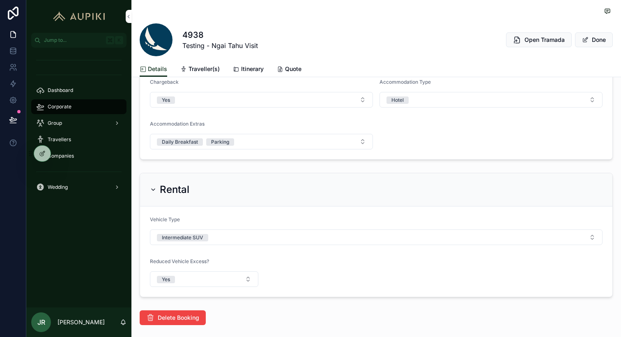
scroll to position [756, 0]
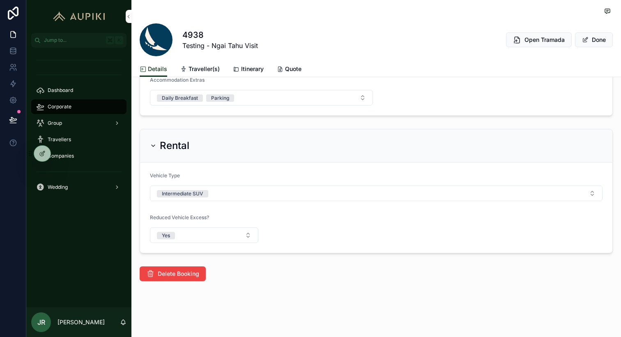
click at [158, 274] on span "Delete Booking" at bounding box center [178, 274] width 41 height 8
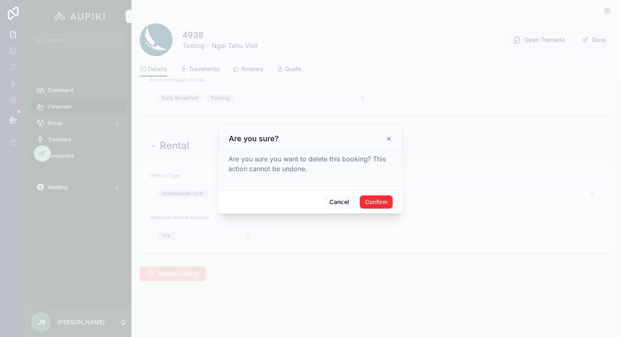
click at [368, 199] on button "Confirm" at bounding box center [376, 202] width 33 height 13
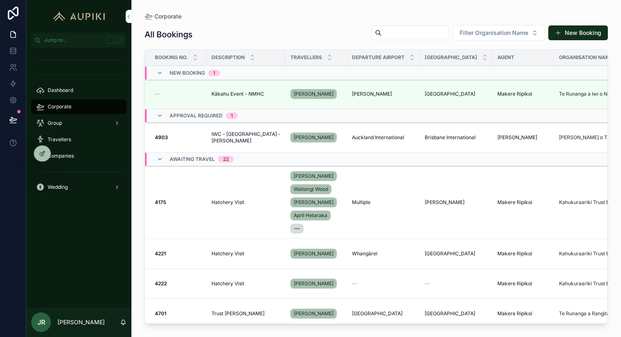
click at [514, 30] on span "Filter Organisation Name" at bounding box center [494, 33] width 69 height 8
click at [490, 25] on div "Filter Organisation Name New Booking" at bounding box center [486, 33] width 243 height 16
click at [0, 0] on icon at bounding box center [0, 0] width 0 height 0
click at [13, 68] on icon at bounding box center [13, 67] width 8 height 8
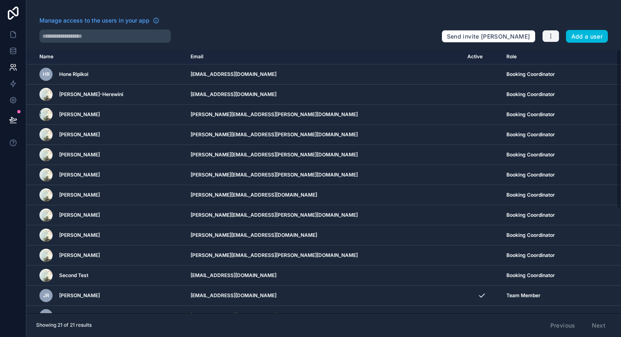
click at [550, 38] on icon "button" at bounding box center [551, 36] width 7 height 7
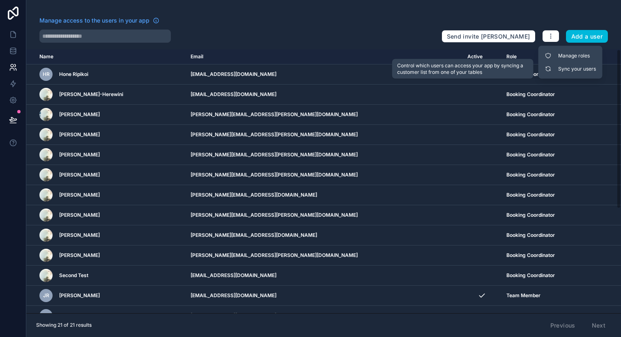
click at [557, 72] on link "Sync your users" at bounding box center [571, 68] width 58 height 13
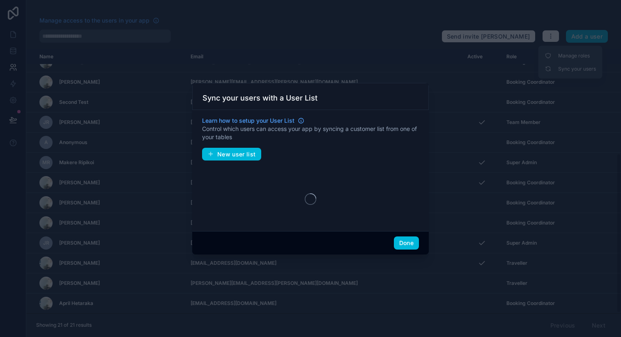
scroll to position [173, 0]
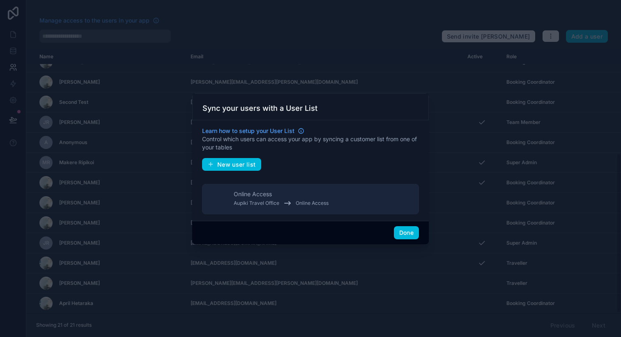
click at [398, 227] on button "Done" at bounding box center [406, 232] width 25 height 13
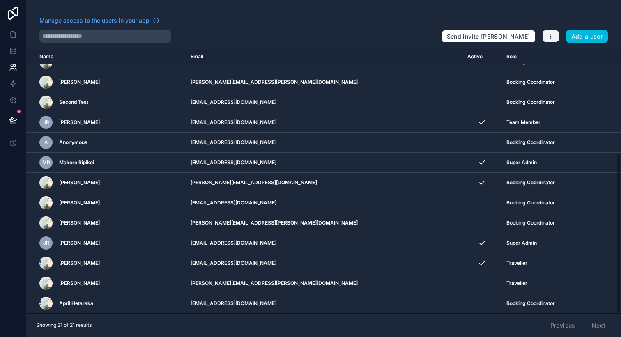
click at [549, 37] on icon "button" at bounding box center [551, 36] width 7 height 7
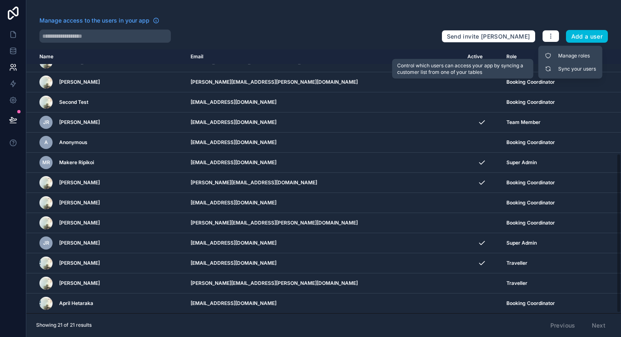
click at [560, 68] on link "Sync your users" at bounding box center [571, 68] width 58 height 13
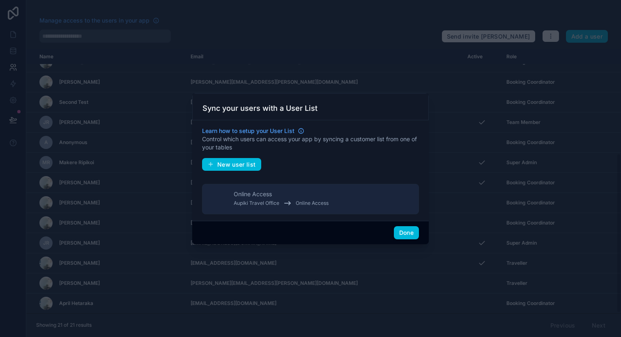
click at [415, 233] on button "Done" at bounding box center [406, 232] width 25 height 13
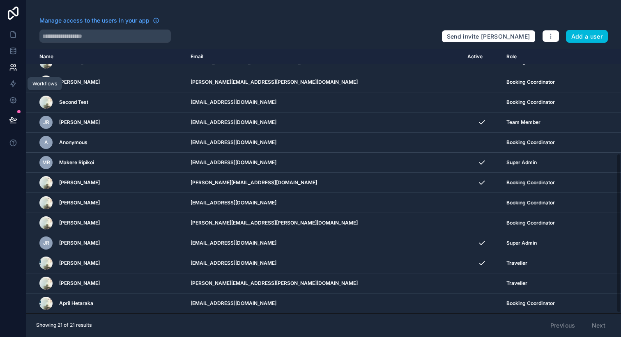
click at [13, 84] on icon at bounding box center [13, 84] width 8 height 8
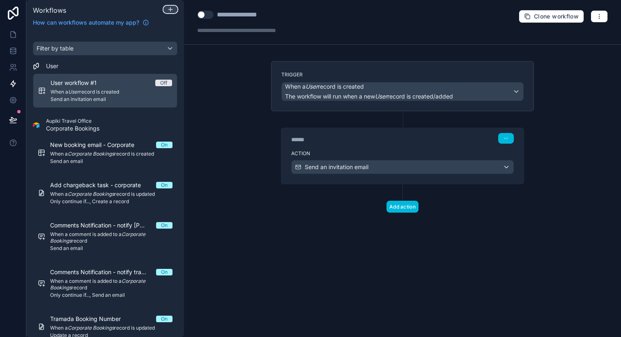
click at [167, 7] on icon at bounding box center [170, 9] width 7 height 7
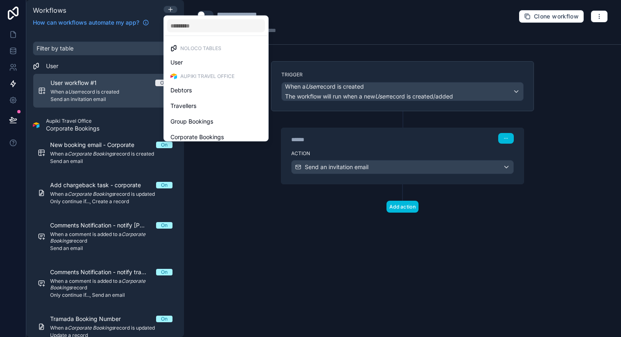
click at [14, 64] on div at bounding box center [310, 168] width 621 height 337
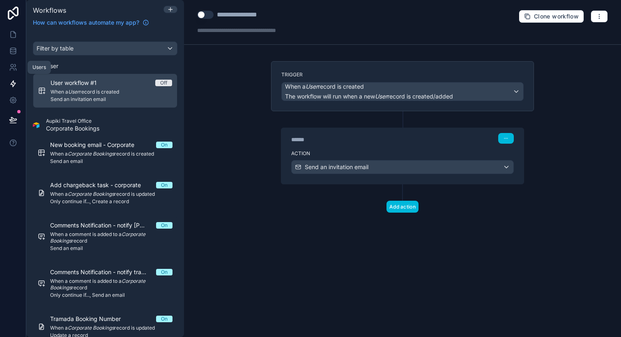
click at [14, 63] on link at bounding box center [13, 67] width 26 height 16
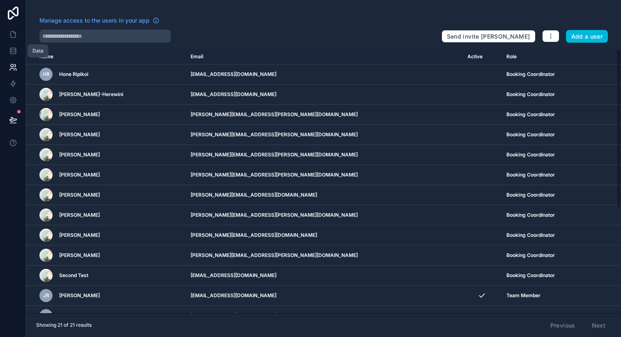
click at [13, 49] on icon at bounding box center [13, 51] width 8 height 8
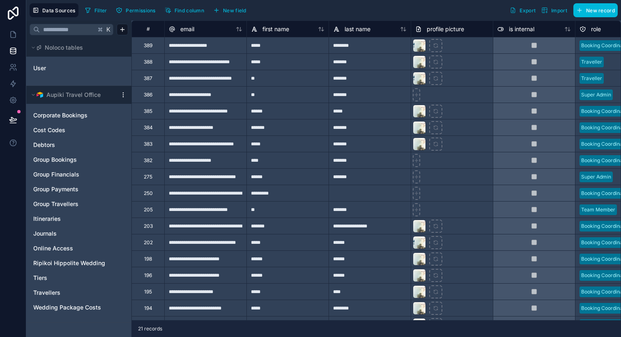
click at [60, 69] on link "User" at bounding box center [66, 68] width 67 height 8
click at [11, 84] on icon at bounding box center [13, 84] width 5 height 6
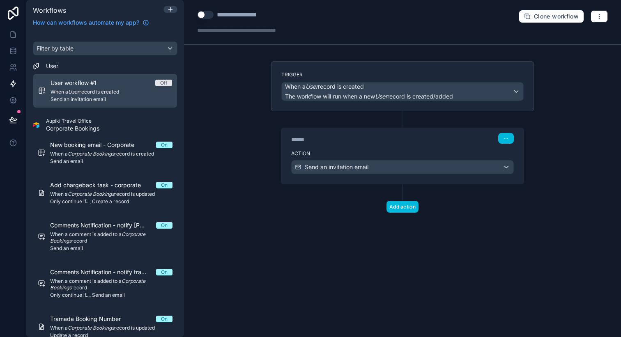
click at [168, 5] on div "Workflows" at bounding box center [105, 10] width 151 height 10
click at [168, 9] on icon at bounding box center [170, 9] width 7 height 7
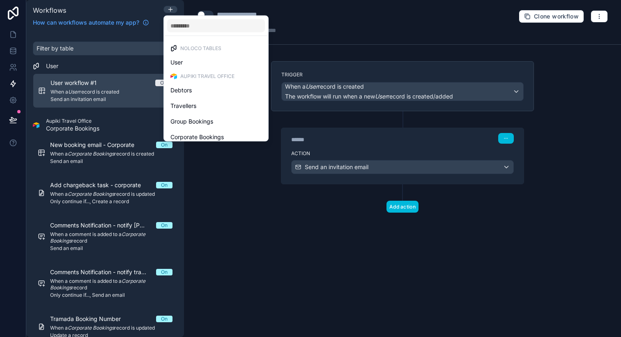
click at [188, 62] on div "User" at bounding box center [215, 63] width 91 height 10
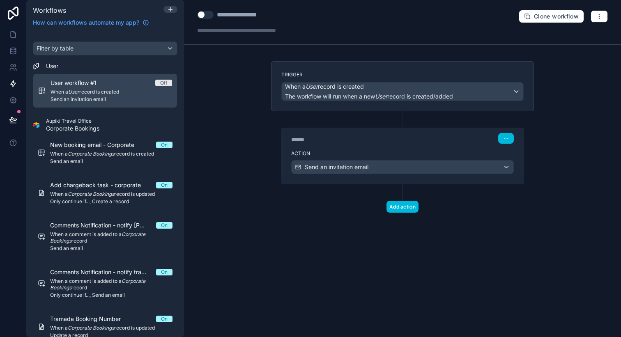
click at [114, 86] on div "User workflow #1 Off" at bounding box center [112, 83] width 122 height 8
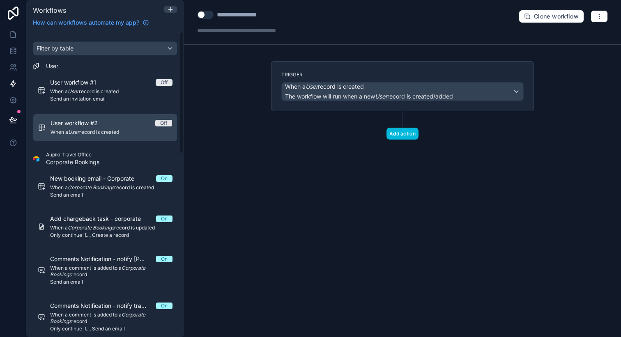
click at [120, 90] on span "When a User record is created" at bounding box center [111, 91] width 122 height 7
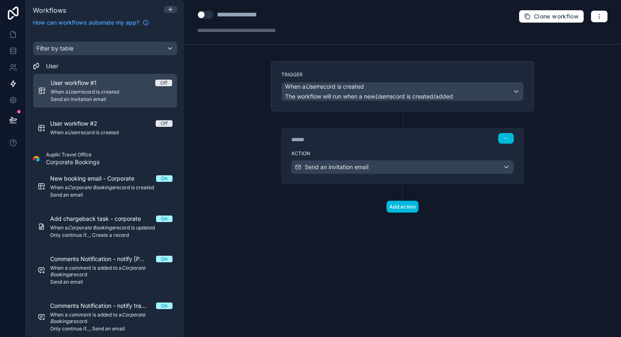
click at [129, 123] on div "User workflow #2 Off" at bounding box center [111, 124] width 122 height 8
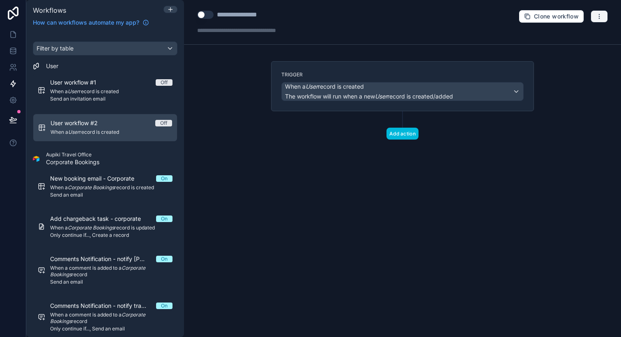
click at [594, 14] on button "button" at bounding box center [599, 16] width 17 height 12
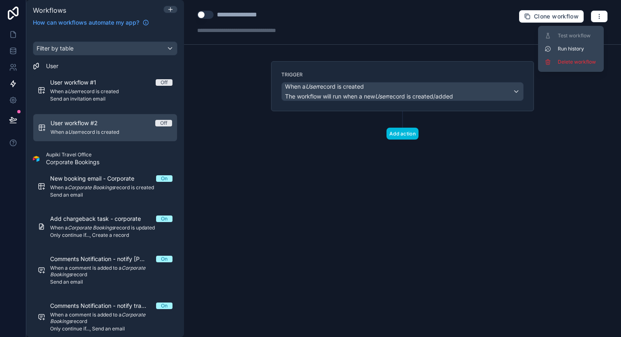
click at [577, 61] on span "Delete workflow" at bounding box center [577, 62] width 39 height 7
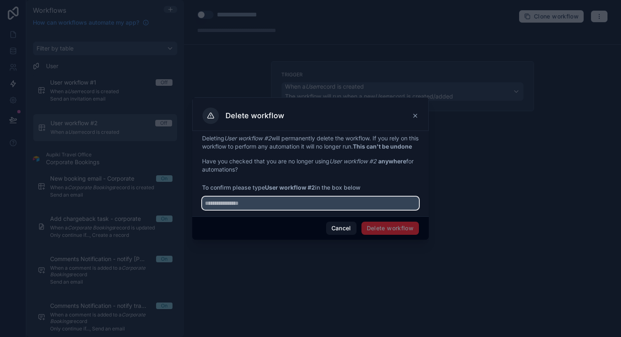
click at [361, 206] on input "text" at bounding box center [310, 203] width 217 height 13
type input "**********"
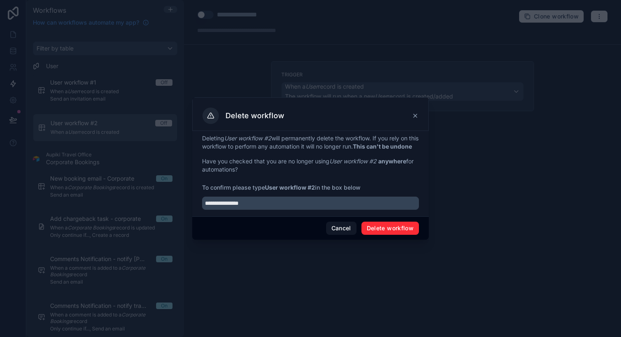
click at [389, 233] on button "Delete workflow" at bounding box center [390, 228] width 58 height 13
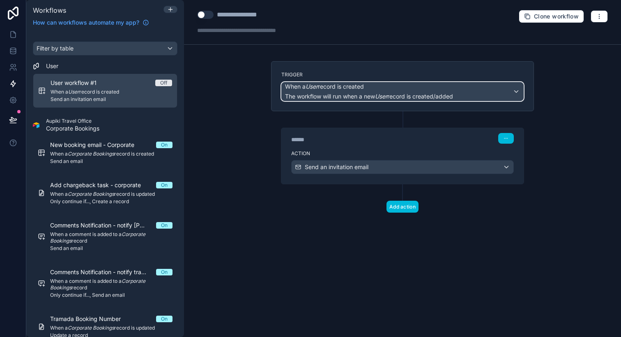
click at [370, 90] on span "When a User record is created" at bounding box center [369, 87] width 168 height 8
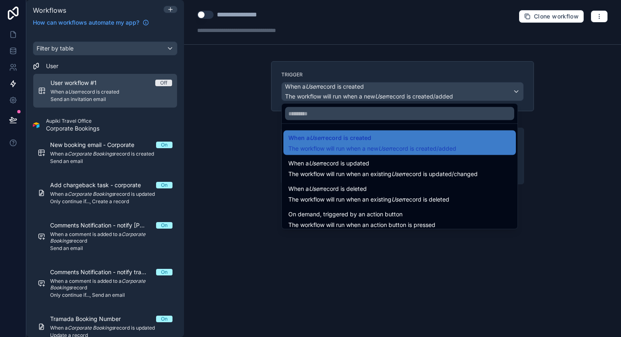
click at [412, 173] on span "The workflow will run when an existing User record is updated/changed" at bounding box center [382, 173] width 189 height 7
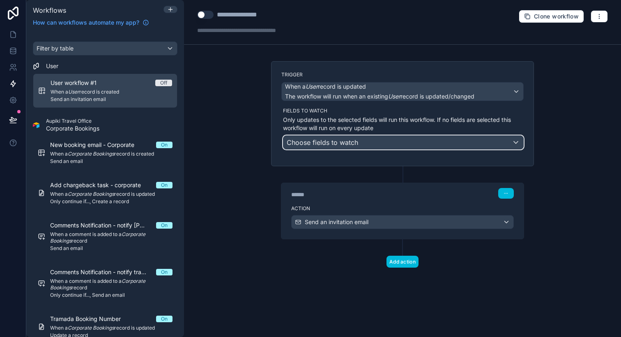
click at [372, 138] on div "Choose fields to watch" at bounding box center [403, 142] width 240 height 13
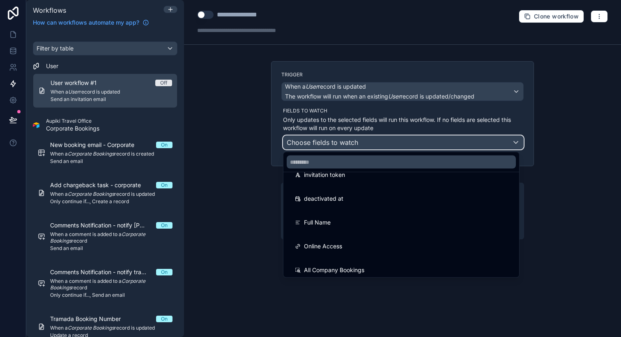
scroll to position [164, 0]
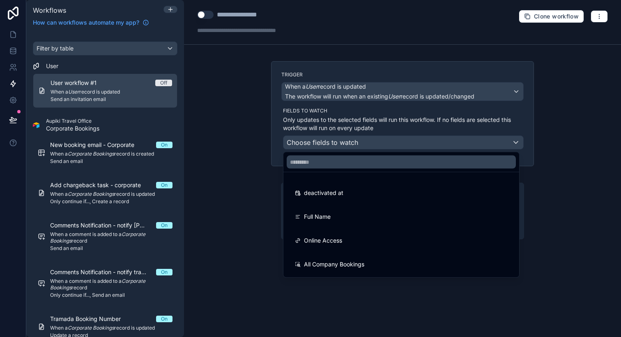
click at [347, 244] on div "Online Access" at bounding box center [401, 241] width 213 height 10
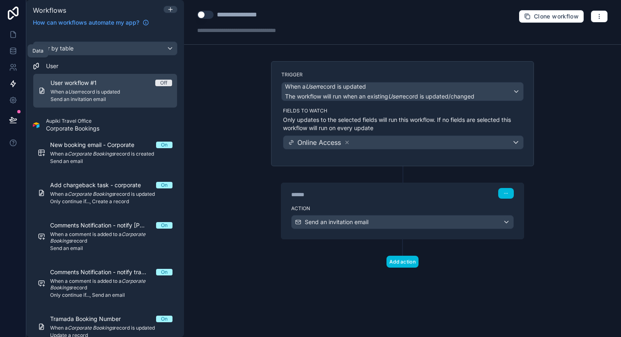
click at [14, 51] on icon at bounding box center [13, 51] width 8 height 8
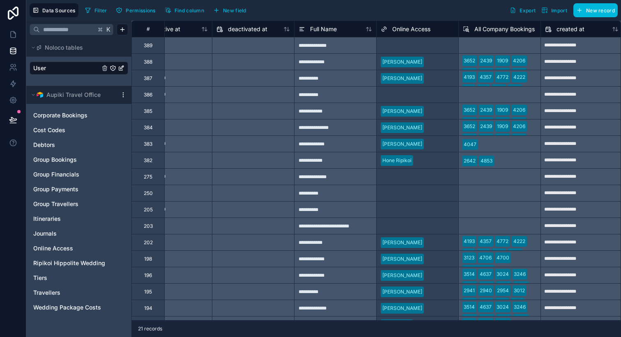
scroll to position [0, 676]
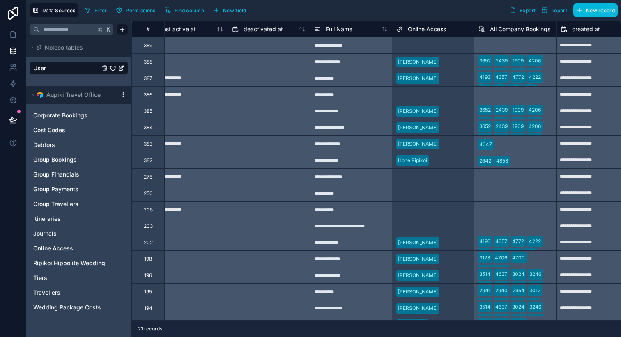
click at [246, 9] on span "New field" at bounding box center [234, 10] width 23 height 6
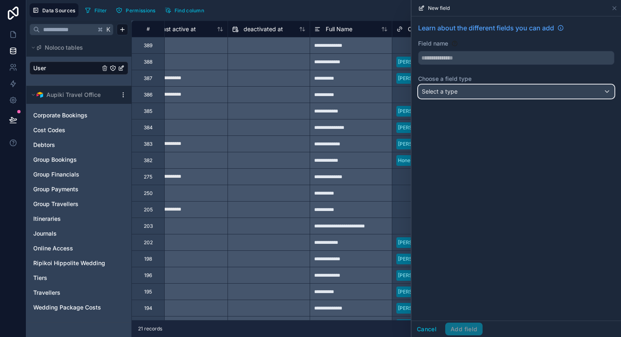
click at [466, 91] on div "Select a type" at bounding box center [517, 91] width 196 height 13
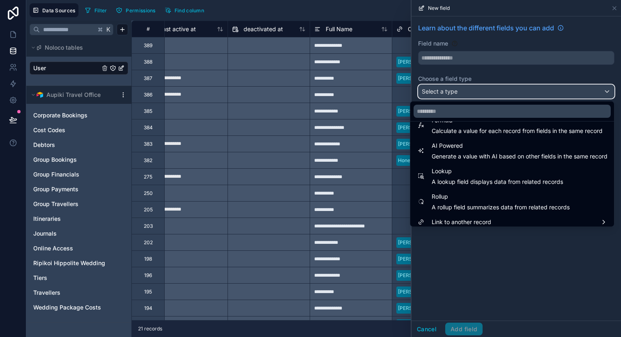
scroll to position [234, 0]
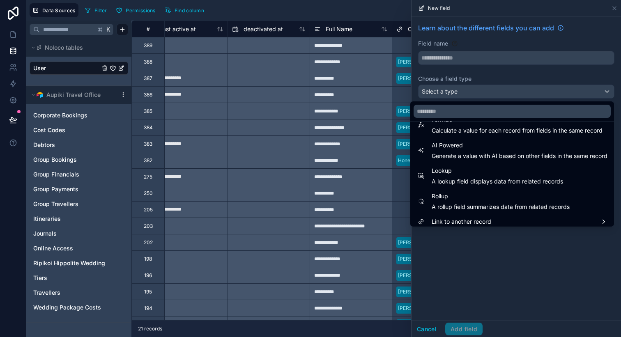
click at [468, 169] on span "Lookup" at bounding box center [497, 171] width 131 height 10
type input "******"
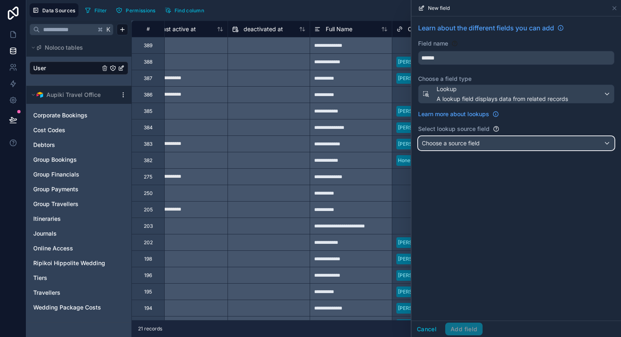
click at [474, 142] on span "Choose a source field" at bounding box center [451, 143] width 58 height 7
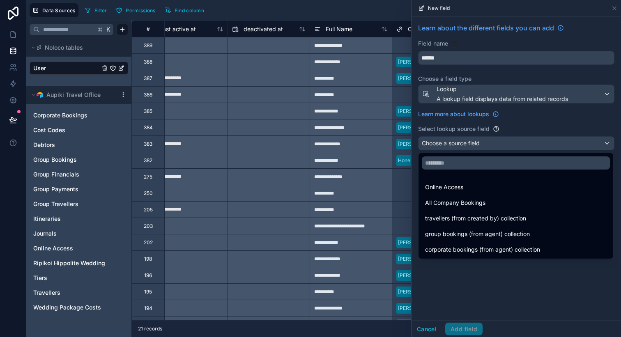
click at [464, 189] on div "Online Access" at bounding box center [516, 187] width 182 height 10
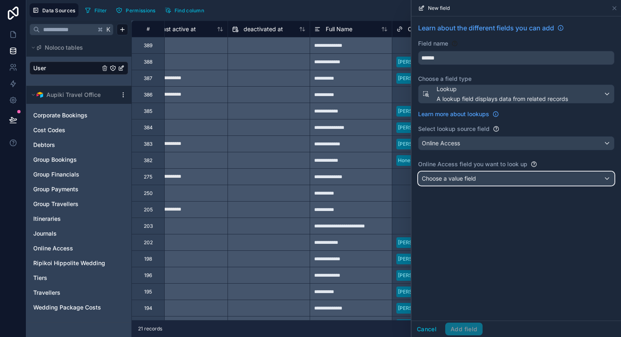
click at [453, 179] on span "Choose a value field" at bounding box center [449, 178] width 54 height 7
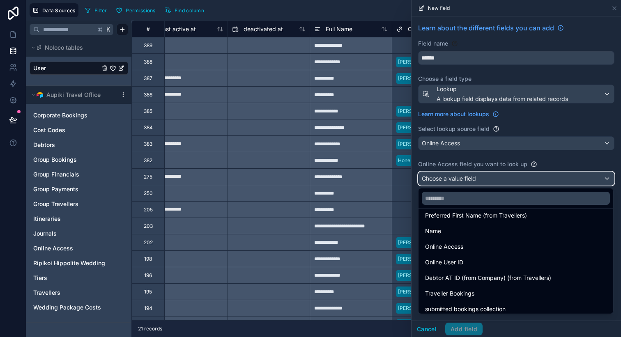
scroll to position [136, 0]
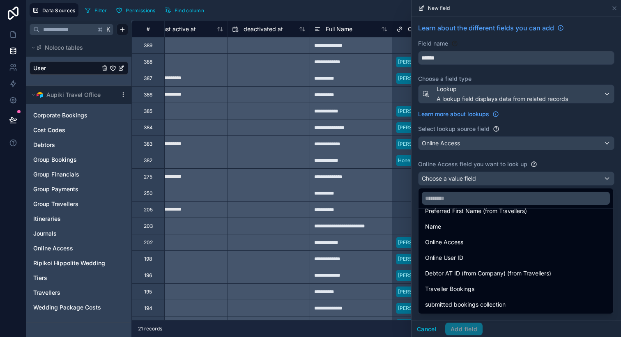
click at [484, 238] on div "Online Access" at bounding box center [516, 242] width 182 height 10
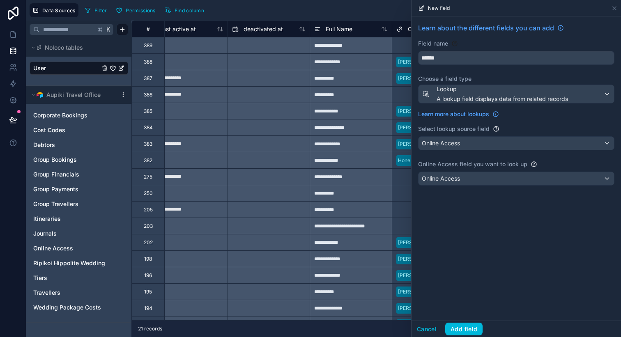
click at [465, 327] on button "Add field" at bounding box center [463, 329] width 37 height 13
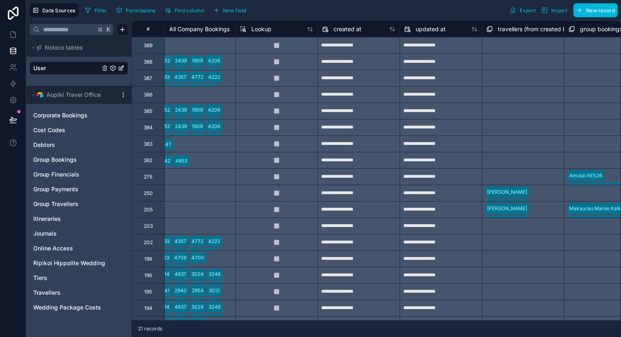
scroll to position [0, 1006]
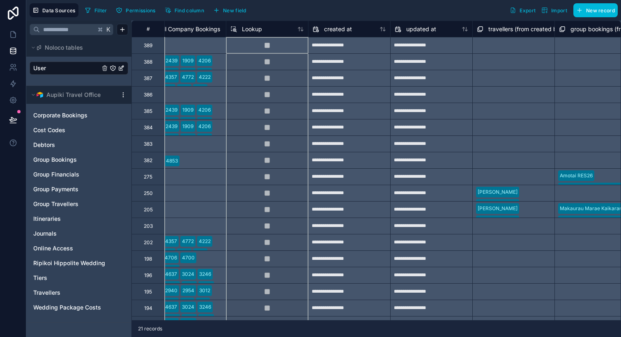
click at [272, 28] on div "Lookup" at bounding box center [267, 29] width 74 height 10
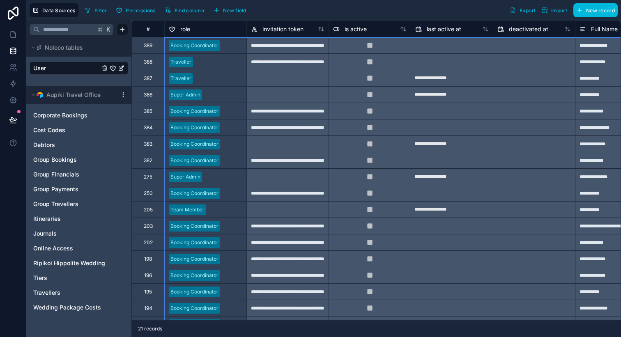
scroll to position [0, 329]
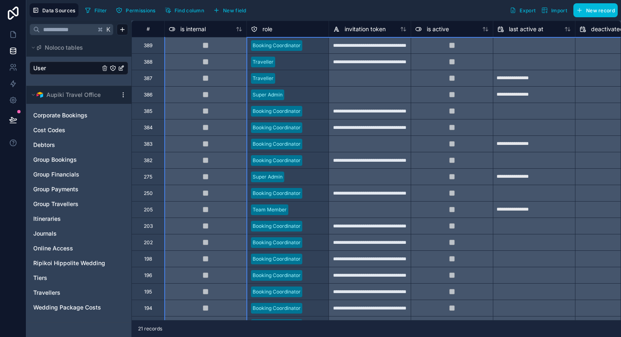
drag, startPoint x: 282, startPoint y: 33, endPoint x: 120, endPoint y: 44, distance: 161.8
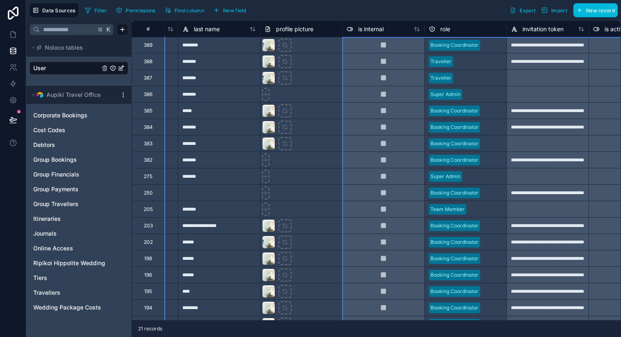
scroll to position [0, 0]
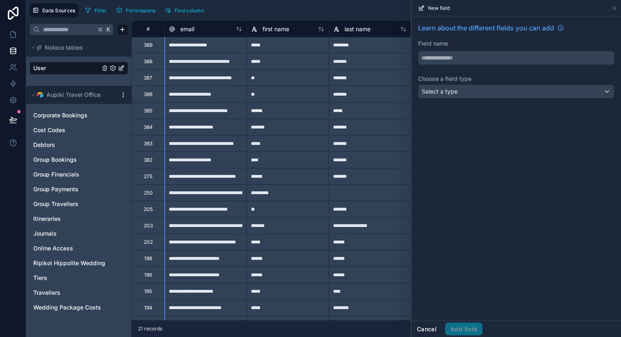
click at [434, 328] on button "Cancel" at bounding box center [427, 329] width 30 height 13
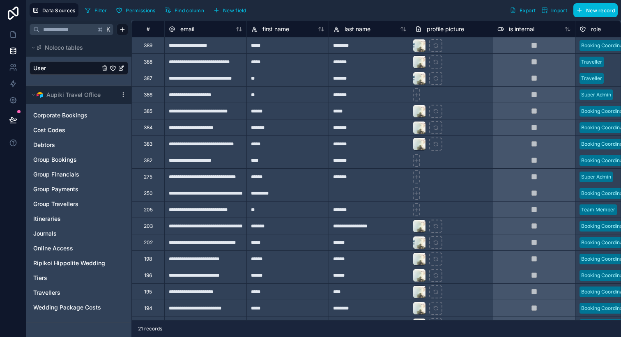
scroll to position [2, 0]
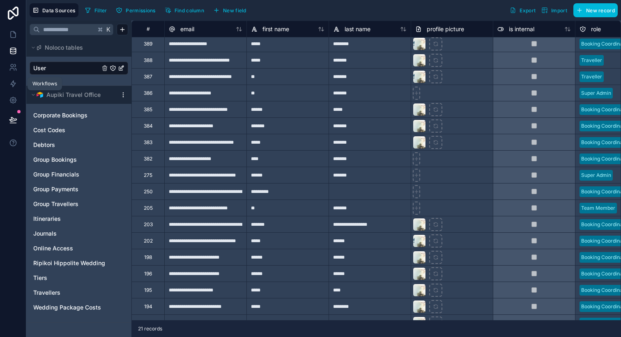
click at [12, 83] on icon at bounding box center [13, 84] width 8 height 8
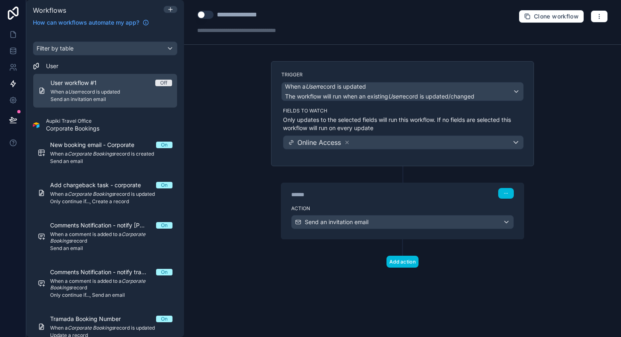
click at [347, 141] on icon at bounding box center [347, 142] width 3 height 3
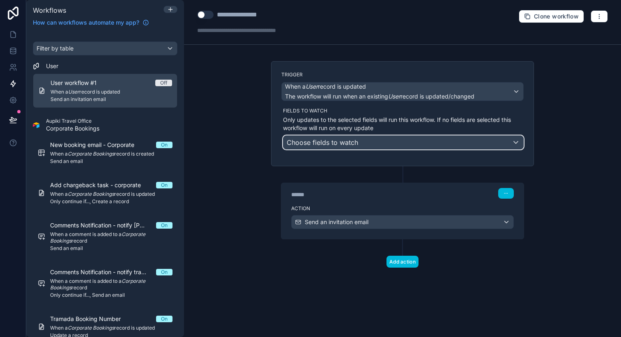
click at [381, 140] on div "Choose fields to watch" at bounding box center [403, 142] width 240 height 13
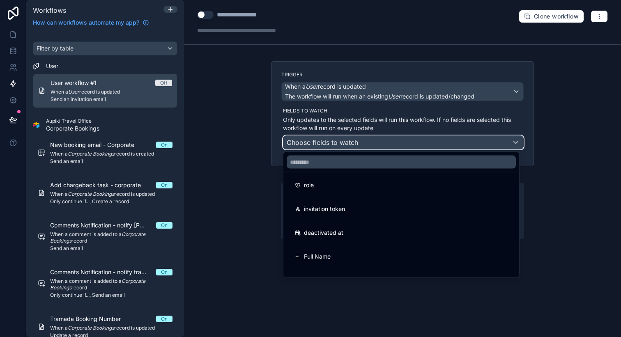
scroll to position [188, 0]
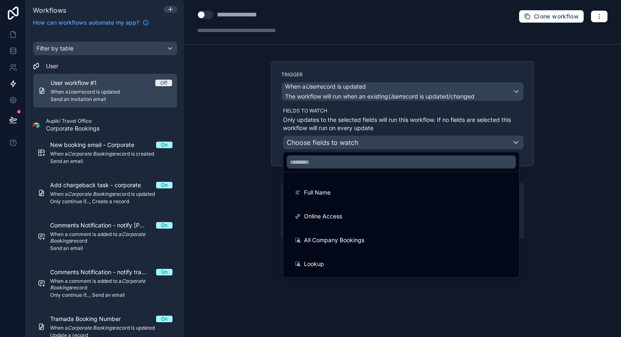
click at [350, 258] on div "Lookup" at bounding box center [401, 264] width 232 height 23
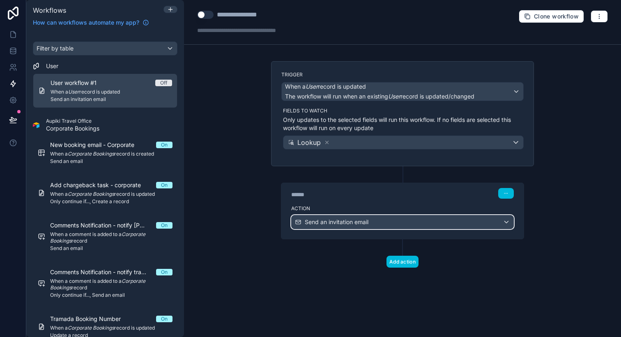
click at [400, 221] on div "Send an invitation email" at bounding box center [403, 222] width 222 height 13
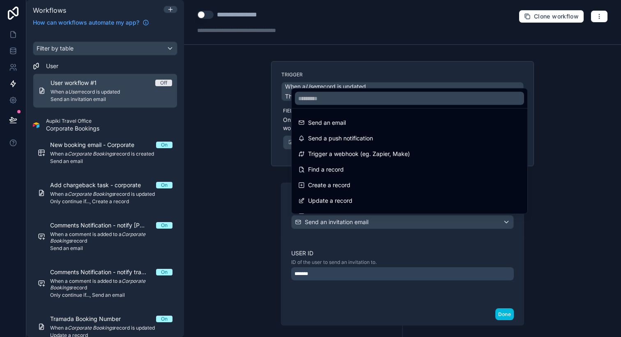
click at [268, 196] on div at bounding box center [310, 168] width 621 height 337
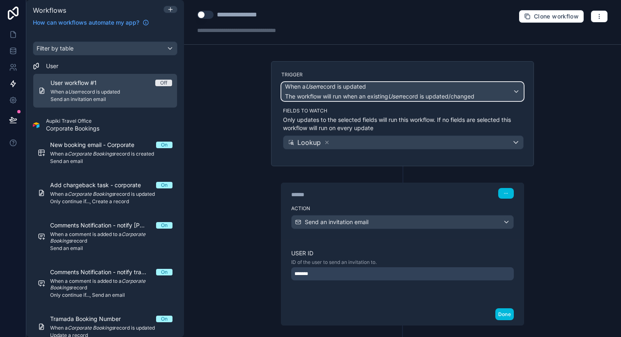
click at [340, 96] on span "The workflow will run when an existing User record is updated/changed" at bounding box center [379, 96] width 189 height 7
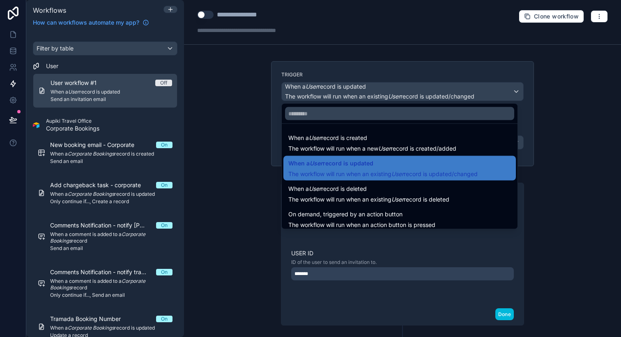
click at [253, 152] on div at bounding box center [310, 168] width 621 height 337
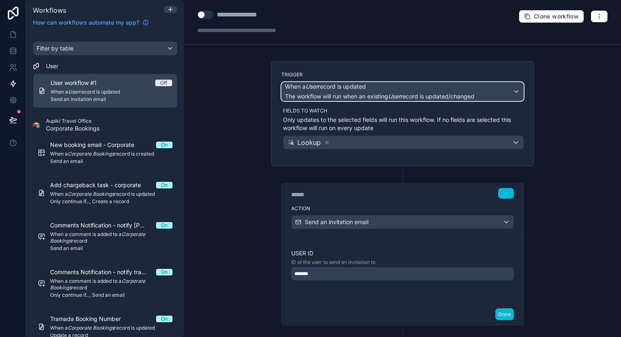
click at [355, 91] on div "When a User record is updated The workflow will run when an existing User recor…" at bounding box center [379, 92] width 189 height 18
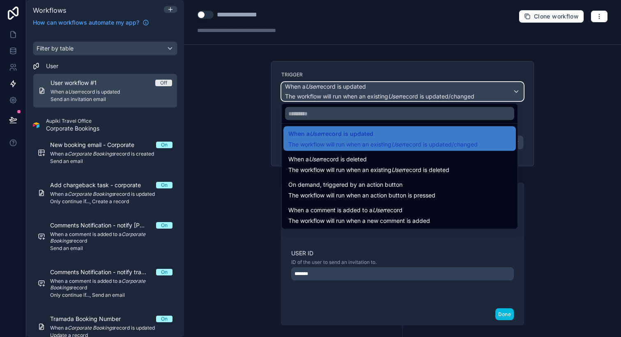
scroll to position [0, 0]
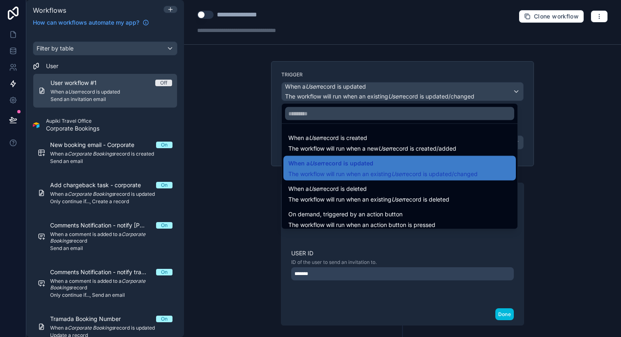
click at [255, 158] on div at bounding box center [310, 168] width 621 height 337
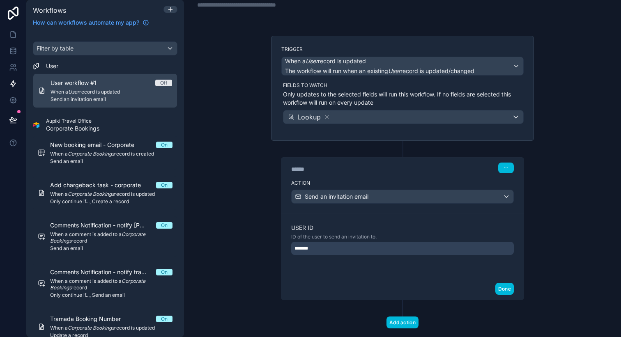
scroll to position [26, 0]
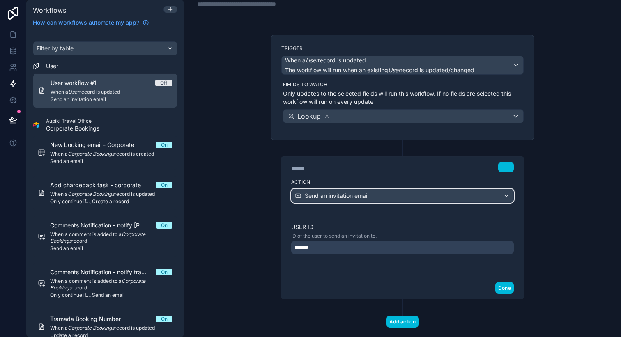
click at [357, 196] on span "Send an invitation email" at bounding box center [337, 196] width 64 height 8
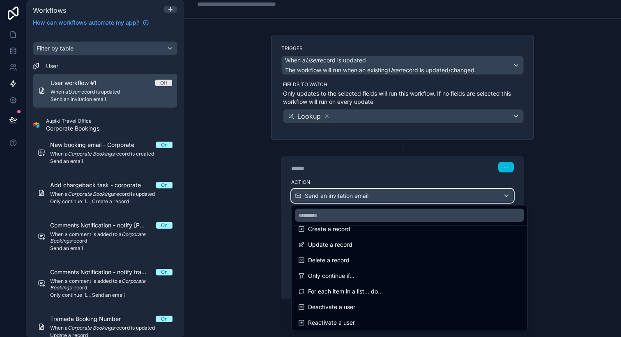
scroll to position [81, 0]
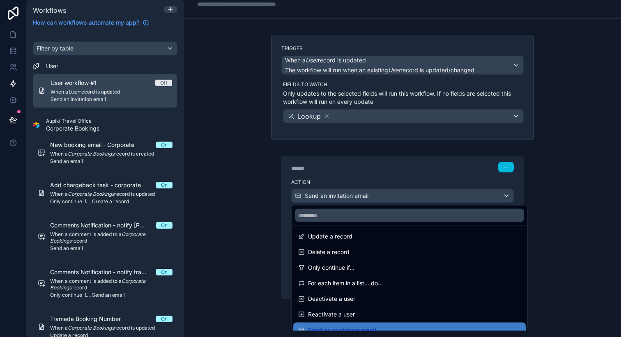
click at [359, 262] on div "Only continue if..." at bounding box center [409, 267] width 232 height 15
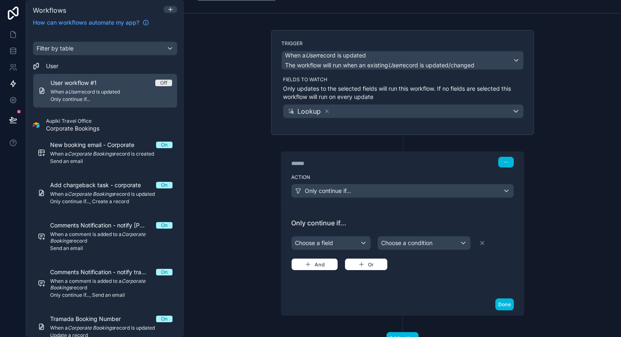
scroll to position [32, 0]
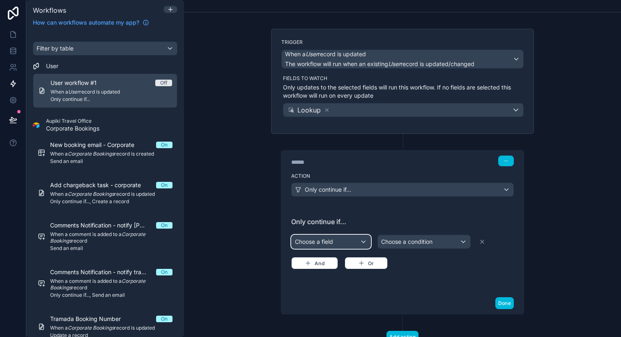
click at [354, 246] on div "Choose a field" at bounding box center [331, 241] width 79 height 13
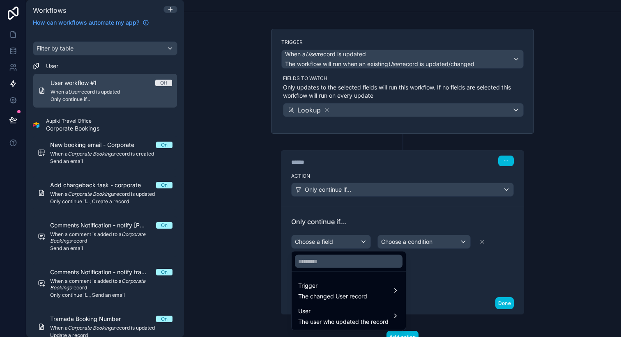
click at [350, 311] on span "User" at bounding box center [343, 311] width 90 height 10
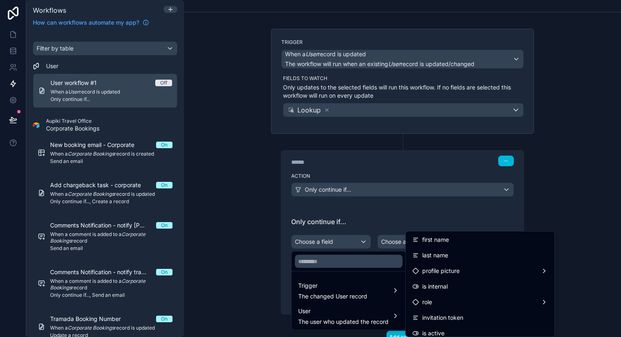
scroll to position [31, 0]
click at [450, 284] on div "is internal" at bounding box center [480, 288] width 136 height 10
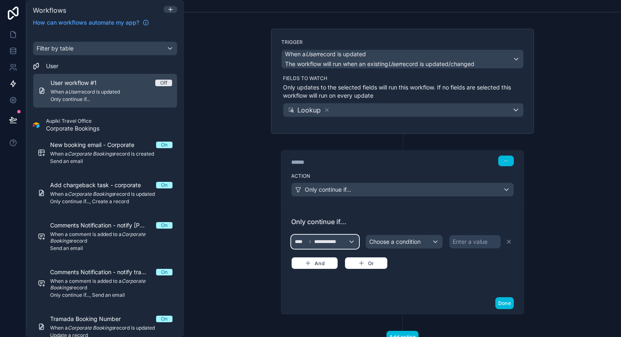
click at [354, 241] on div "**********" at bounding box center [325, 241] width 67 height 13
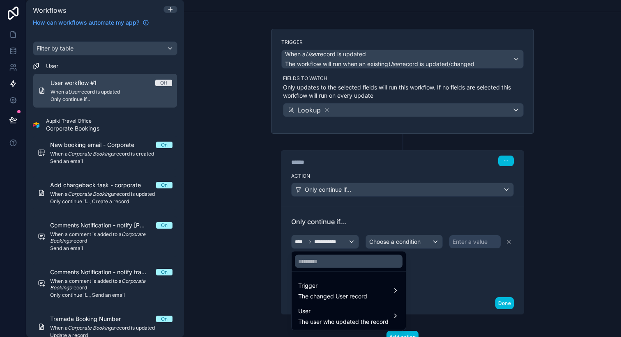
click at [369, 321] on span "The user who updated the record" at bounding box center [343, 322] width 90 height 8
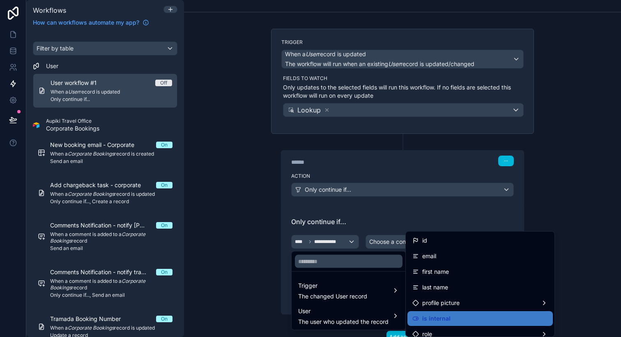
scroll to position [36, 0]
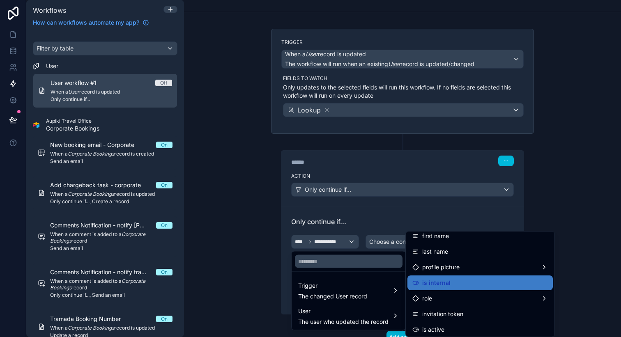
click at [352, 231] on div at bounding box center [310, 168] width 621 height 337
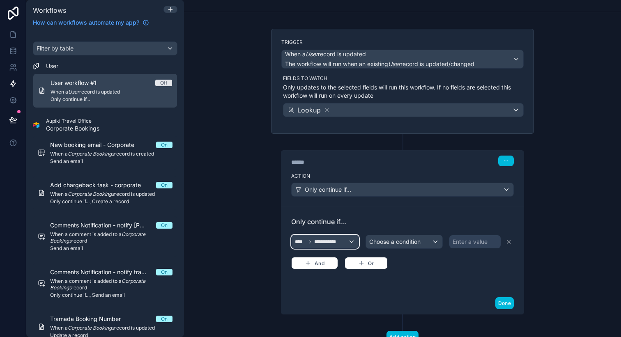
click at [351, 240] on div "**********" at bounding box center [325, 241] width 67 height 13
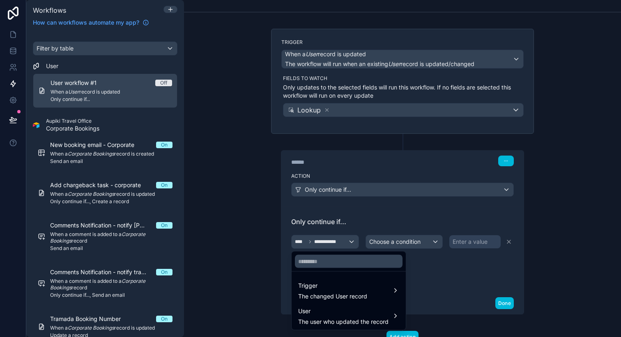
click at [364, 315] on span "User" at bounding box center [343, 311] width 90 height 10
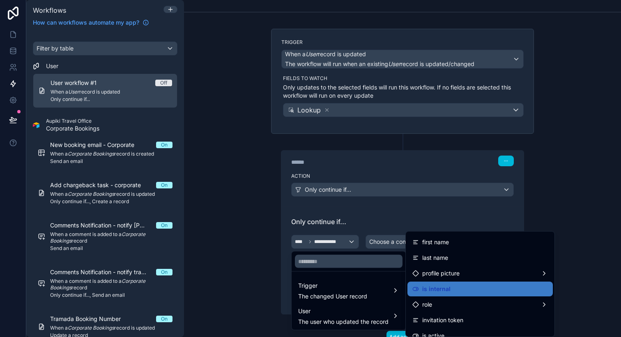
scroll to position [31, 0]
click at [429, 292] on span "is internal" at bounding box center [436, 288] width 28 height 10
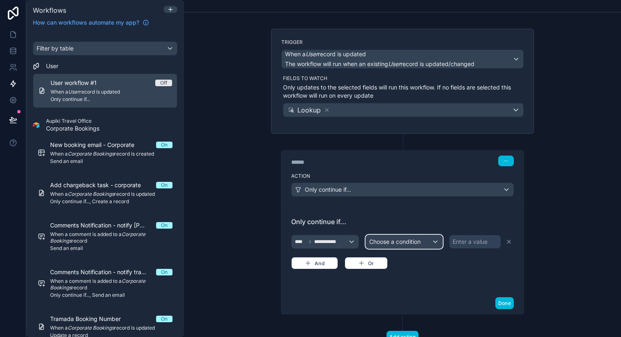
click at [424, 242] on div "Choose a condition" at bounding box center [404, 241] width 77 height 13
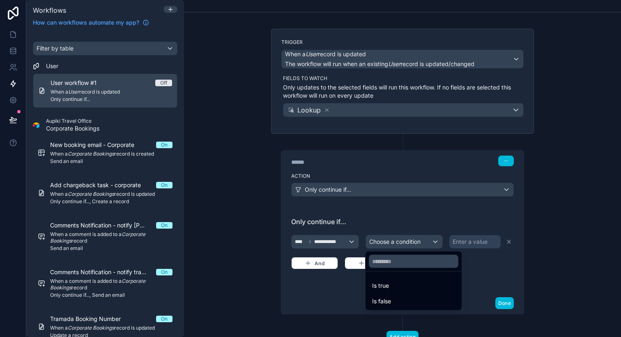
click at [417, 297] on div "Is false" at bounding box center [413, 302] width 83 height 10
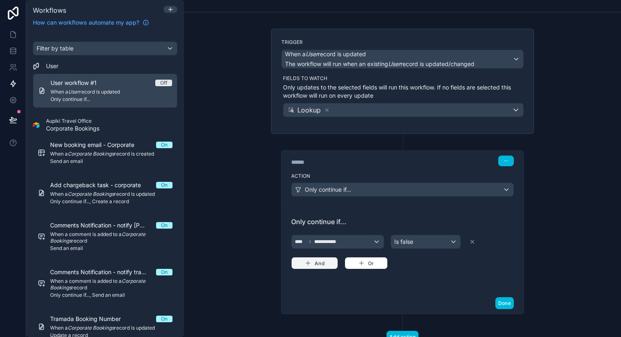
click at [327, 259] on button "And" at bounding box center [314, 263] width 47 height 12
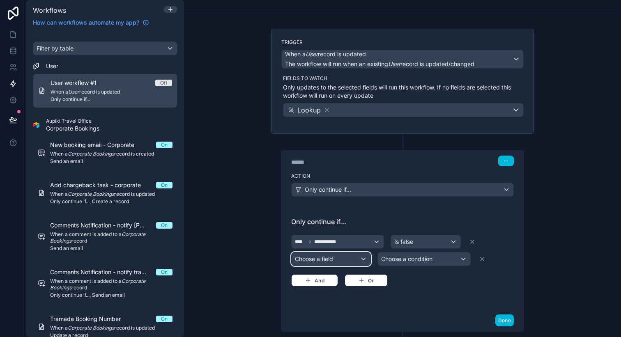
click at [340, 265] on div "Choose a field" at bounding box center [331, 259] width 79 height 13
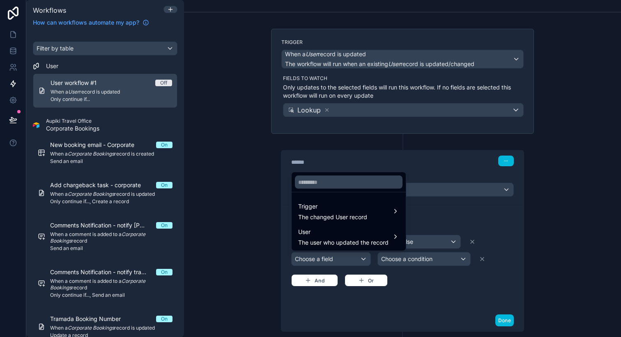
click at [344, 223] on div "Trigger The changed User record" at bounding box center [348, 211] width 111 height 25
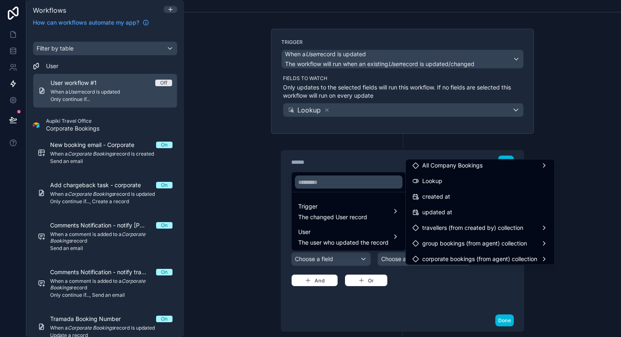
scroll to position [209, 0]
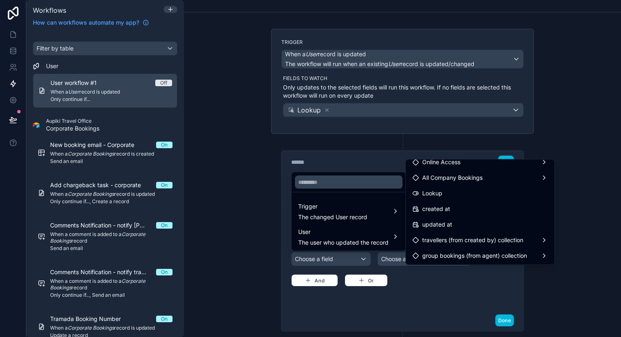
click at [435, 191] on span "Lookup" at bounding box center [432, 194] width 20 height 10
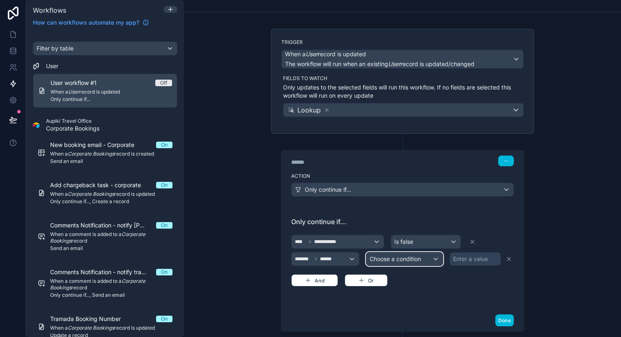
click at [434, 259] on div "Choose a condition" at bounding box center [404, 259] width 76 height 13
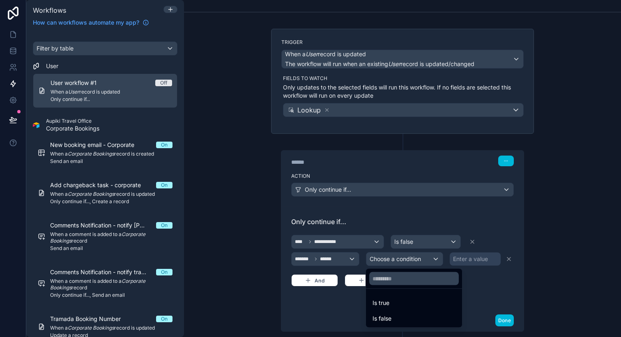
click at [421, 314] on div "Is false" at bounding box center [414, 319] width 83 height 10
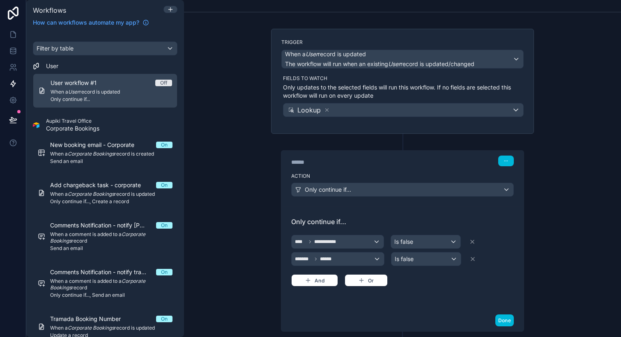
click at [504, 319] on button "Done" at bounding box center [504, 321] width 18 height 12
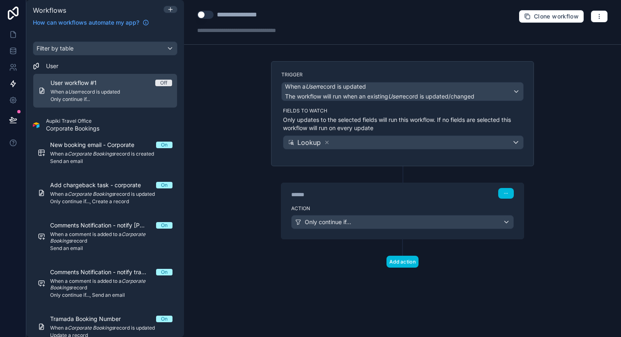
click at [409, 260] on button "Add action" at bounding box center [403, 262] width 32 height 12
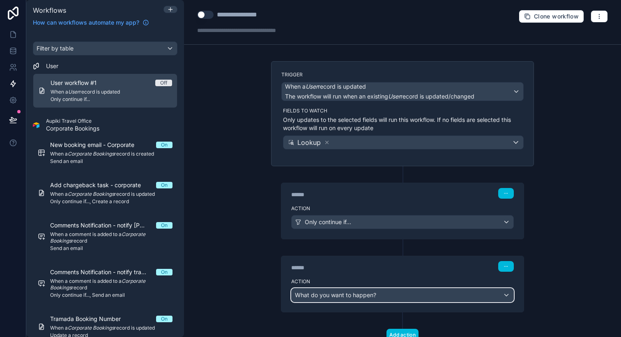
click at [370, 299] on div "What do you want to happen?" at bounding box center [403, 295] width 222 height 13
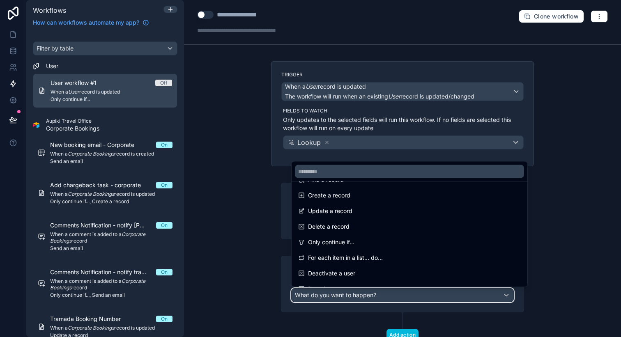
scroll to position [64, 0]
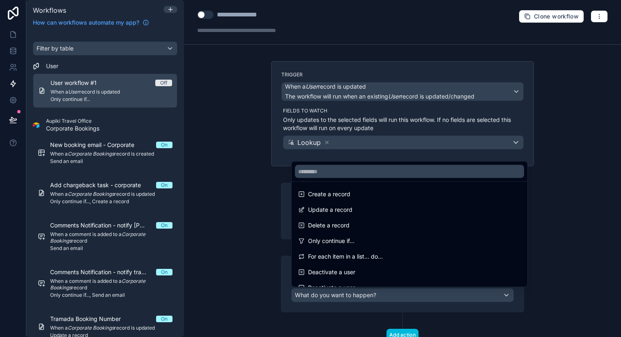
click at [373, 228] on div "Delete a record" at bounding box center [409, 226] width 223 height 10
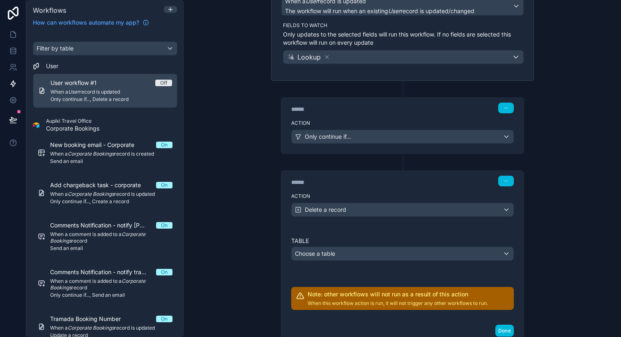
scroll to position [90, 0]
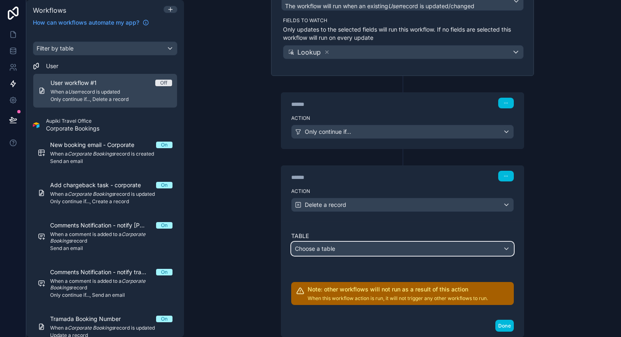
click at [357, 249] on div "Choose a table" at bounding box center [403, 248] width 222 height 13
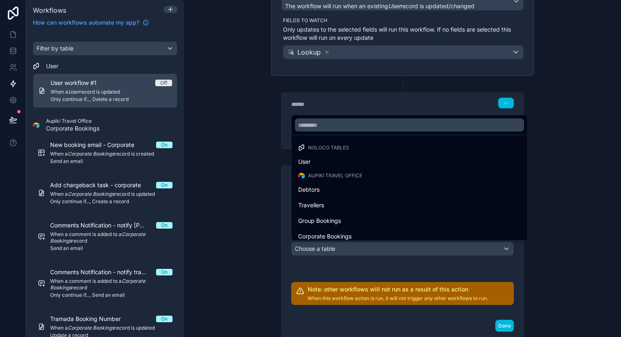
click at [348, 159] on div "User" at bounding box center [409, 162] width 223 height 10
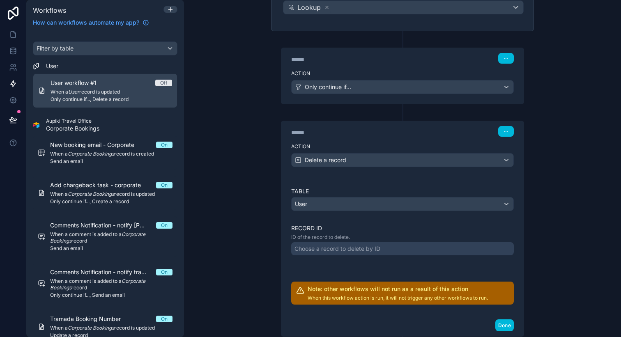
scroll to position [134, 0]
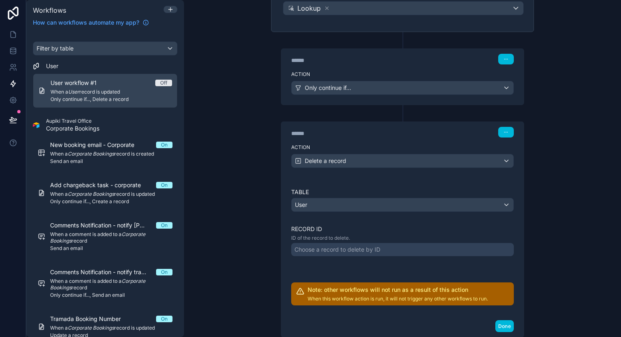
click at [352, 249] on div "Choose a record to delete by ID" at bounding box center [338, 250] width 86 height 8
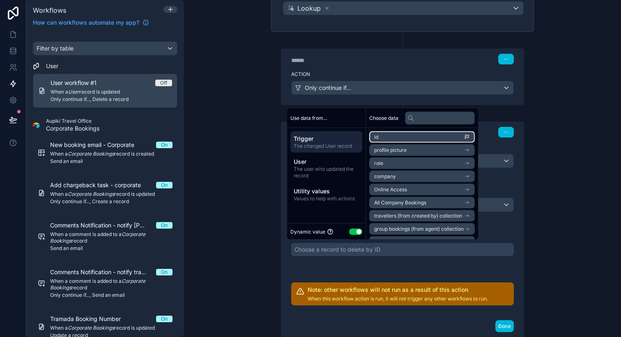
click at [389, 136] on li "id" at bounding box center [422, 137] width 106 height 12
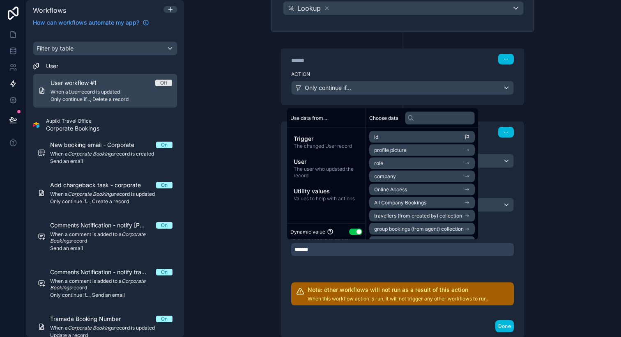
click at [505, 325] on button "Done" at bounding box center [504, 326] width 18 height 12
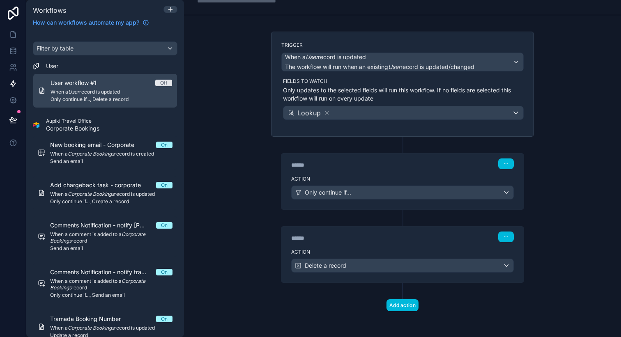
scroll to position [0, 0]
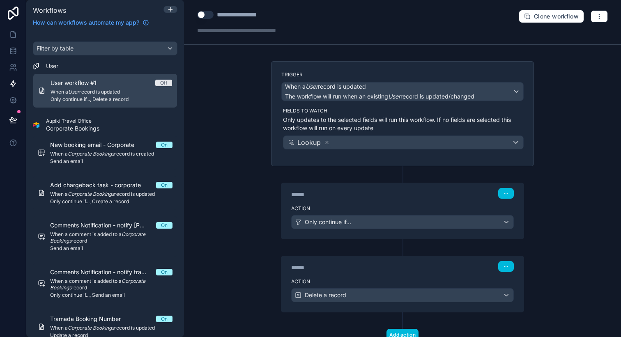
click at [258, 15] on div "**********" at bounding box center [247, 15] width 60 height 10
type div "**********"
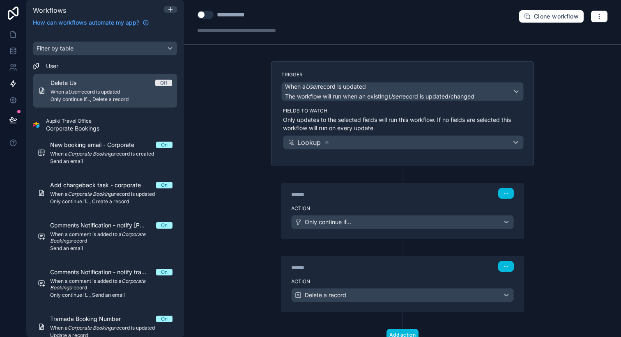
click at [207, 17] on button "Use setting" at bounding box center [205, 15] width 16 height 8
click at [13, 49] on icon at bounding box center [13, 51] width 8 height 8
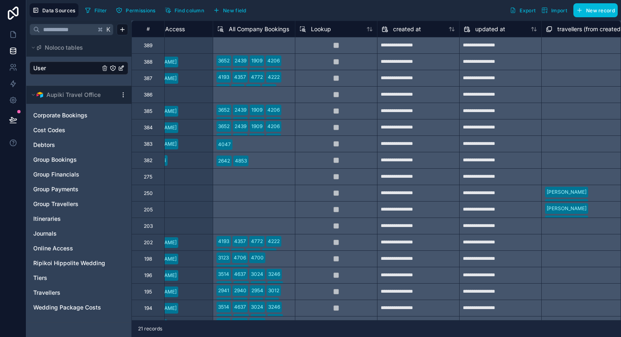
scroll to position [0, 938]
click at [354, 28] on div "Lookup" at bounding box center [336, 29] width 74 height 10
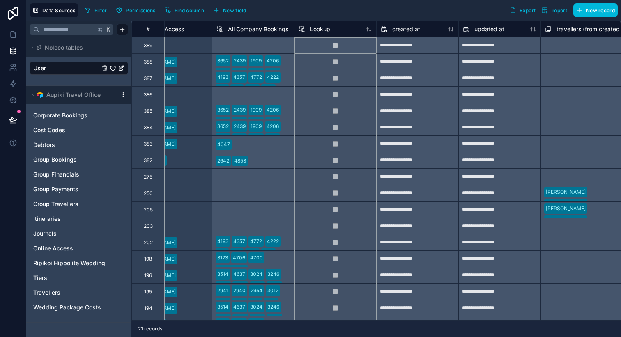
click at [310, 25] on span "Lookup" at bounding box center [320, 29] width 20 height 8
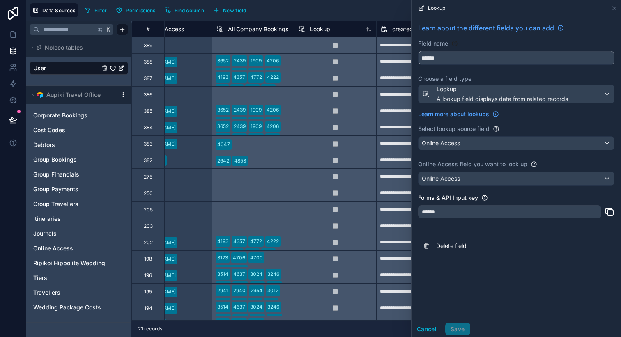
drag, startPoint x: 438, startPoint y: 62, endPoint x: 385, endPoint y: 62, distance: 53.0
click at [387, 62] on div "**********" at bounding box center [323, 168] width 595 height 337
click at [435, 61] on input "******" at bounding box center [517, 57] width 196 height 13
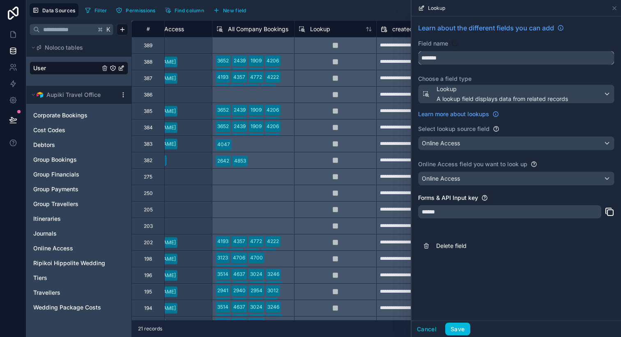
click at [418, 51] on button "******" at bounding box center [516, 58] width 196 height 14
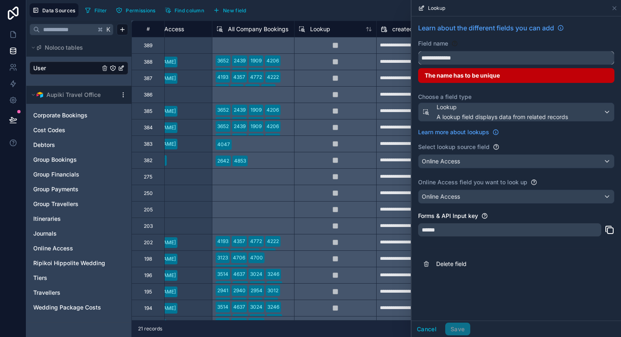
click at [418, 51] on button "**********" at bounding box center [516, 58] width 196 height 14
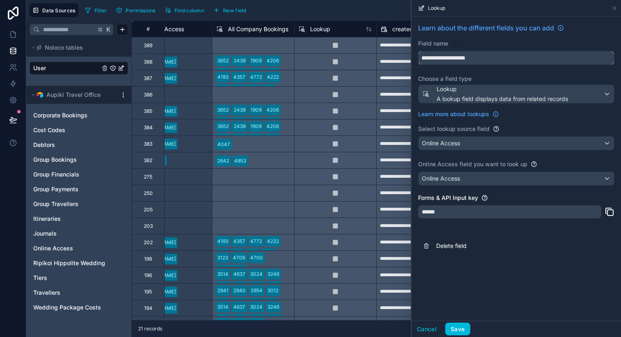
type input "**********"
click at [467, 329] on button "Save" at bounding box center [457, 329] width 25 height 13
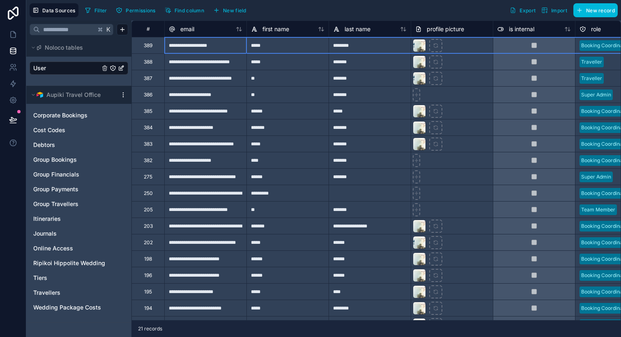
click at [154, 48] on div "389" at bounding box center [147, 45] width 33 height 16
click at [173, 80] on div "Delete row" at bounding box center [176, 82] width 42 height 9
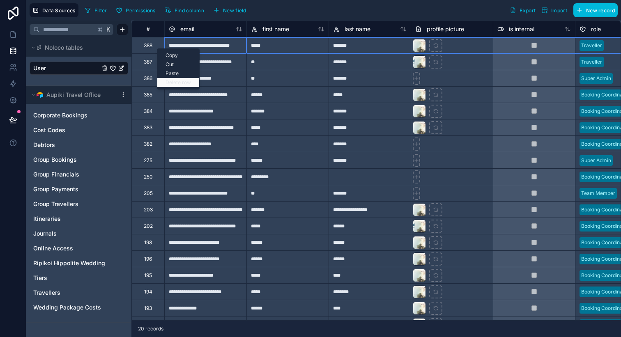
click at [173, 83] on div "Delete row" at bounding box center [178, 82] width 42 height 9
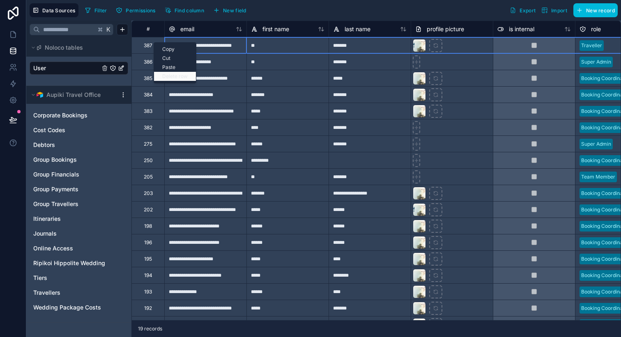
click at [169, 74] on div "Delete row" at bounding box center [175, 76] width 42 height 9
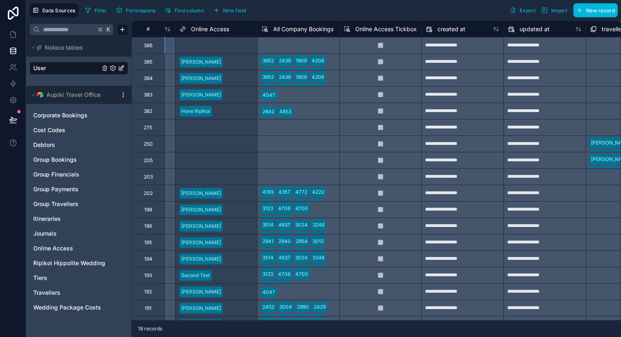
scroll to position [0, 909]
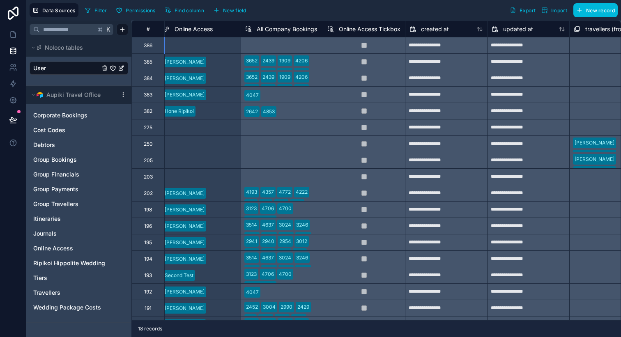
click at [339, 45] on div at bounding box center [364, 45] width 82 height 16
click at [356, 77] on div "Delete row" at bounding box center [360, 78] width 42 height 9
type input "**********"
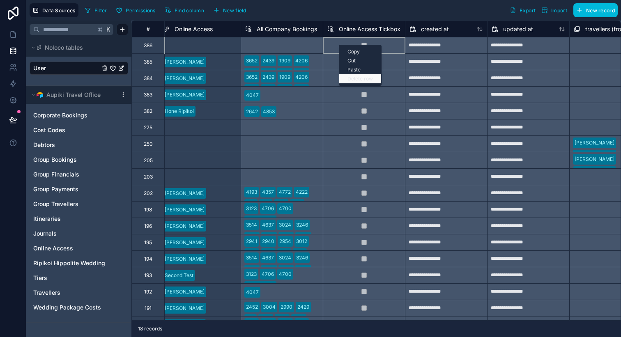
type input "**********"
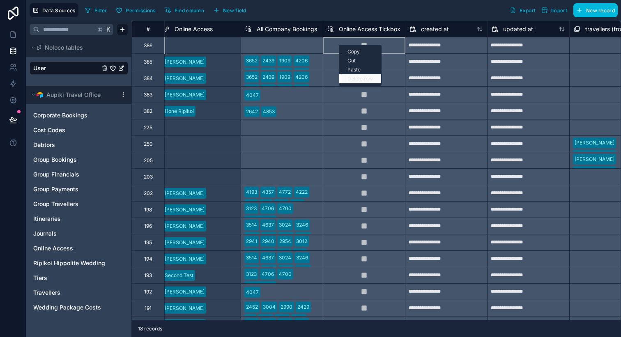
type input "**********"
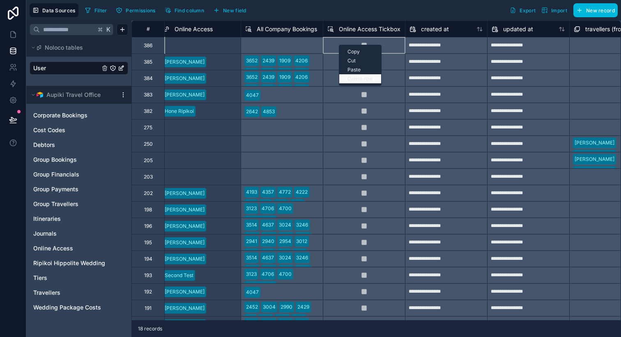
type input "**********"
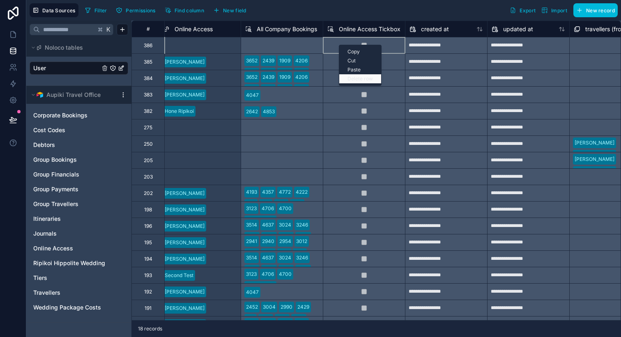
type input "**********"
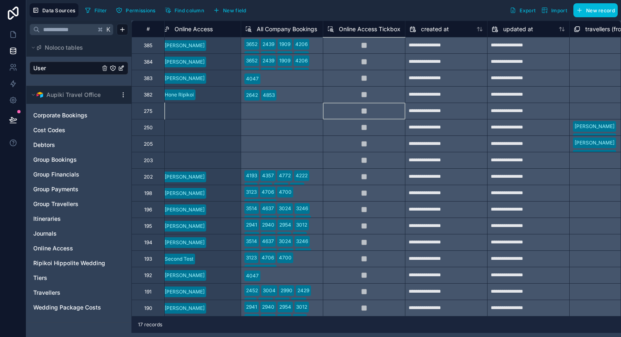
click at [374, 111] on div at bounding box center [364, 111] width 82 height 16
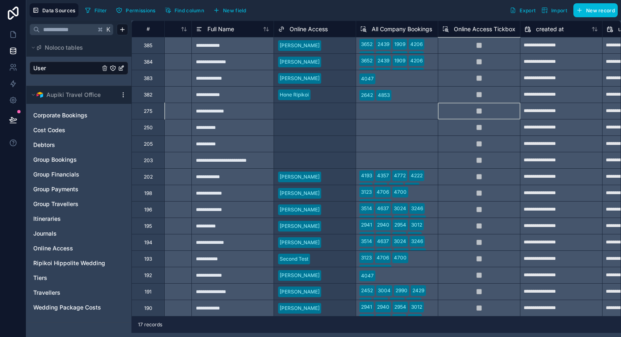
scroll to position [0, 862]
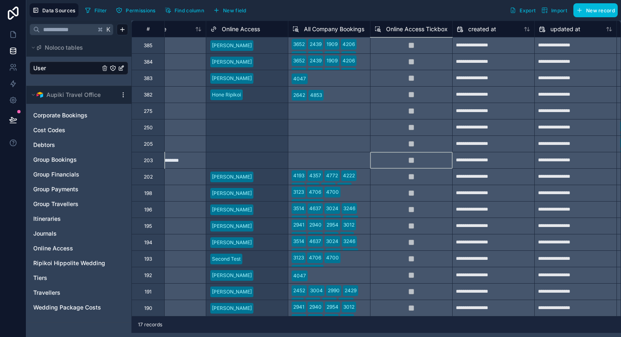
click at [386, 162] on div at bounding box center [411, 160] width 82 height 16
click at [403, 197] on div "Delete row" at bounding box center [408, 195] width 42 height 9
type input "**********"
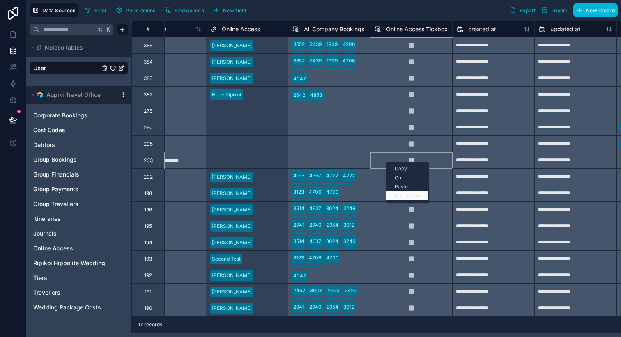
type input "**********"
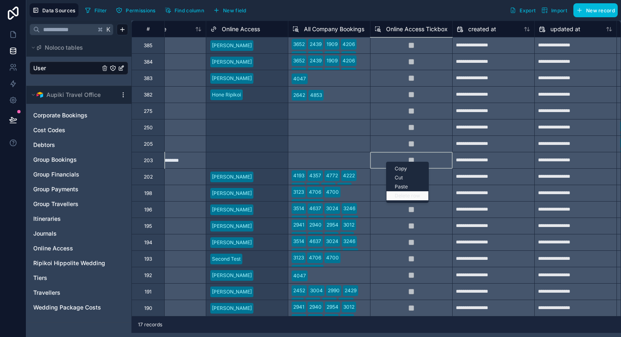
type input "**********"
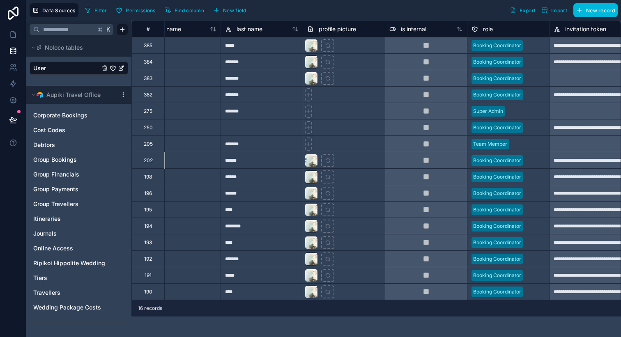
scroll to position [0, 100]
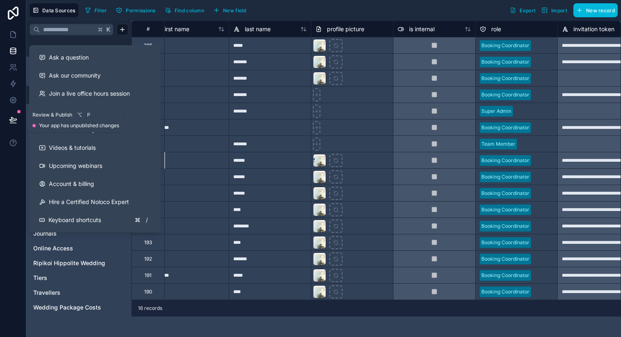
click at [15, 123] on icon at bounding box center [13, 123] width 6 height 0
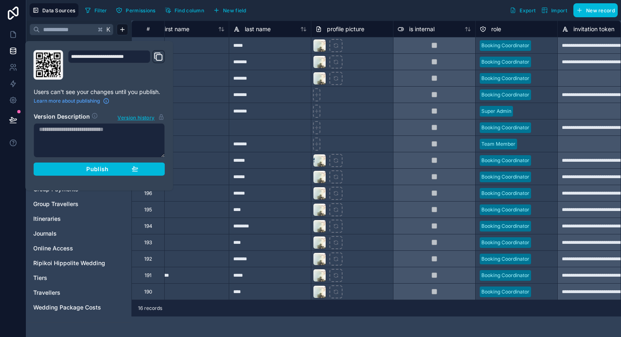
click at [103, 170] on span "Publish" at bounding box center [97, 169] width 22 height 7
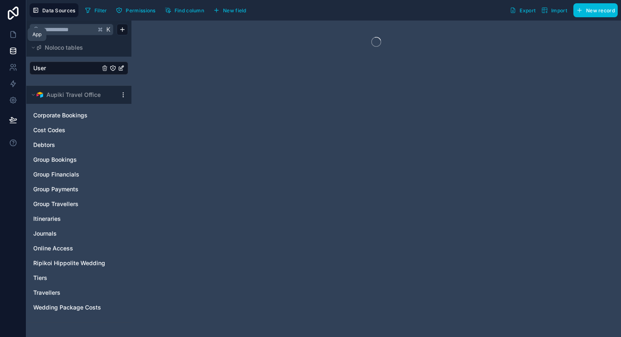
click at [14, 34] on icon at bounding box center [13, 34] width 8 height 8
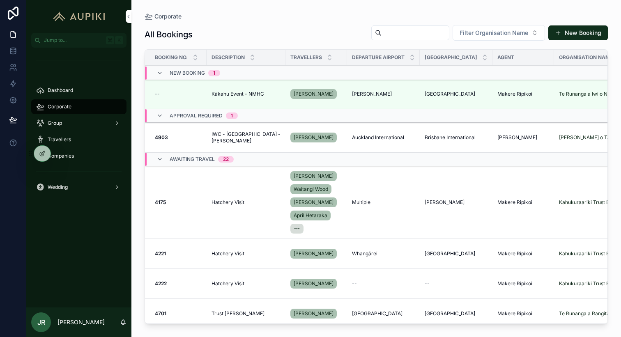
click at [0, 0] on icon at bounding box center [0, 0] width 0 height 0
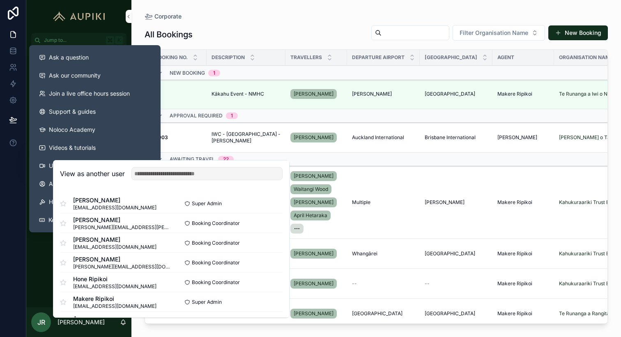
click at [41, 279] on div "Dashboard Corporate Group Travellers Companies Wedding" at bounding box center [78, 178] width 105 height 260
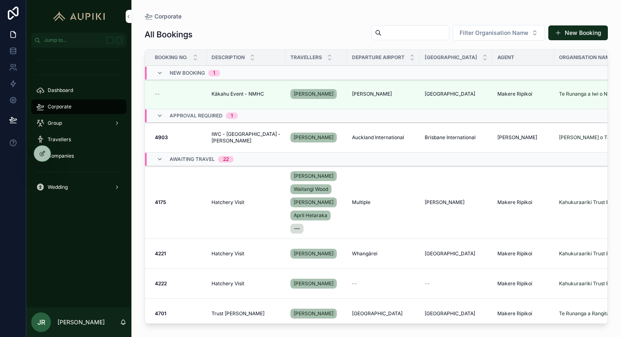
click at [74, 156] on div "Companies" at bounding box center [78, 156] width 85 height 13
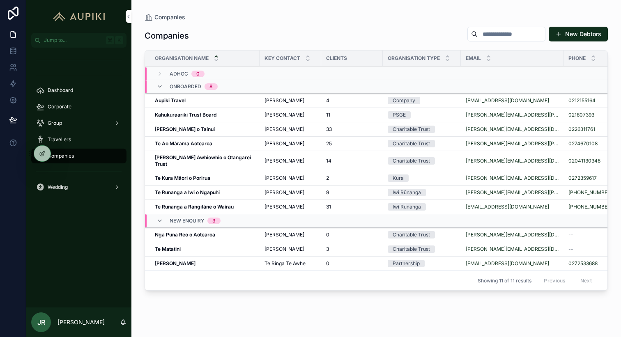
click at [196, 115] on strong "Kahukuraariki Trust Board" at bounding box center [186, 115] width 62 height 6
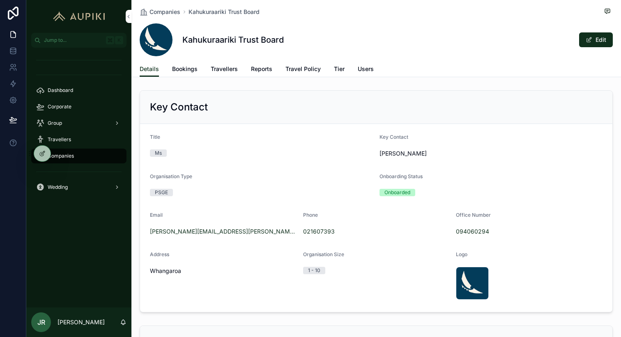
click at [226, 67] on span "Travellers" at bounding box center [224, 69] width 27 height 8
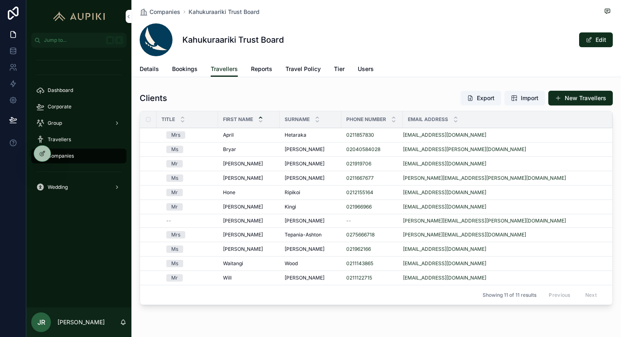
click at [277, 130] on td "April April" at bounding box center [249, 135] width 62 height 14
click at [307, 151] on span "Crewther-Abraham" at bounding box center [305, 149] width 40 height 7
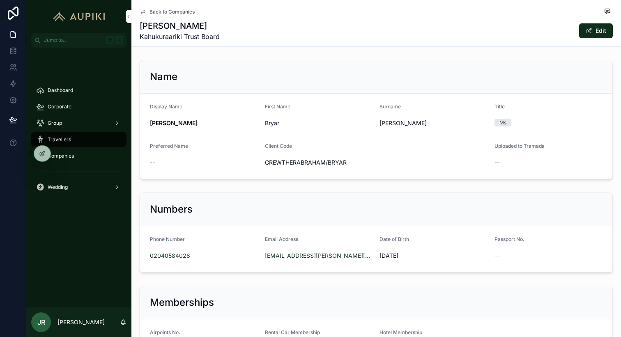
click at [587, 32] on span "scrollable content" at bounding box center [589, 31] width 7 height 7
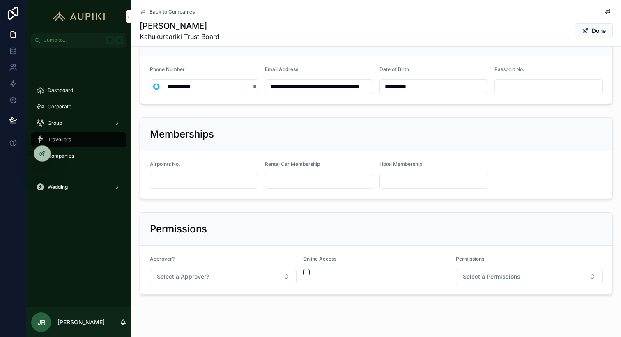
scroll to position [188, 0]
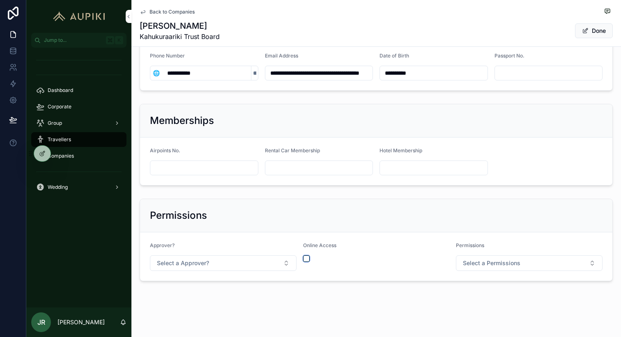
click at [305, 257] on button "scrollable content" at bounding box center [306, 258] width 7 height 7
click at [503, 264] on span "Select a Permissions" at bounding box center [492, 263] width 58 height 8
click at [497, 310] on div "Booking Coordinator" at bounding box center [505, 308] width 48 height 7
click at [491, 212] on div "Permissions" at bounding box center [376, 215] width 453 height 13
click at [596, 36] on button "Done" at bounding box center [594, 30] width 38 height 15
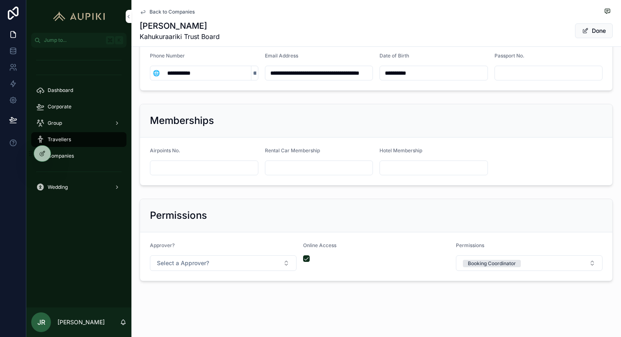
scroll to position [178, 0]
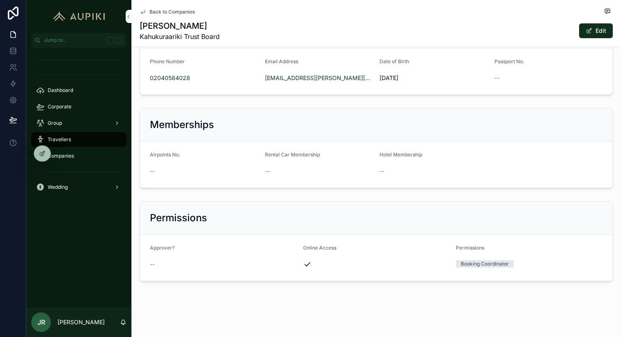
click at [0, 0] on icon at bounding box center [0, 0] width 0 height 0
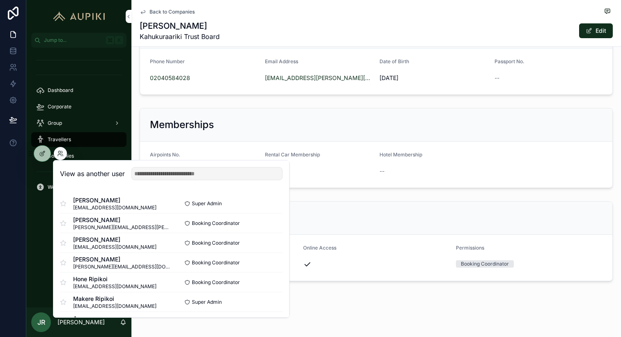
click at [321, 312] on div "Back to Companies Bryar Crewther-Abraham Kahukuraariki Trust Board Edit Name Di…" at bounding box center [376, 79] width 490 height 515
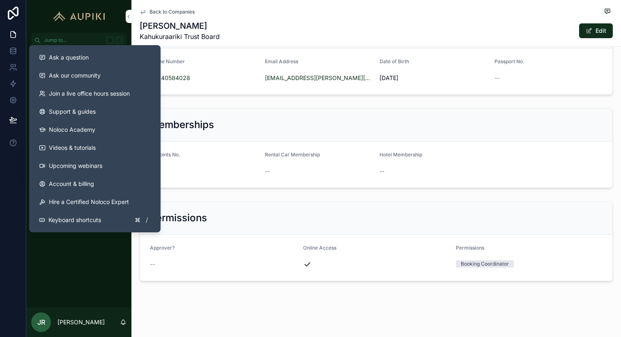
click at [68, 223] on span "Keyboard shortcuts" at bounding box center [74, 220] width 53 height 8
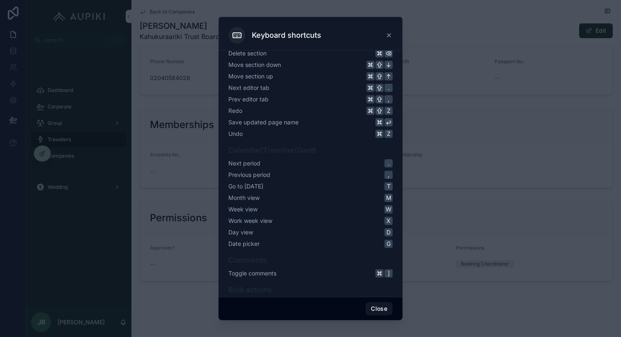
scroll to position [216, 0]
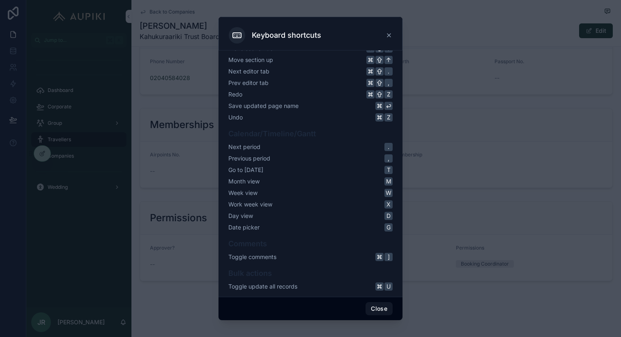
click at [391, 32] on icon at bounding box center [389, 35] width 7 height 7
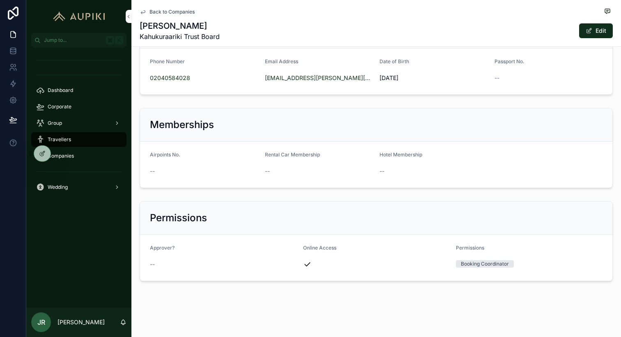
click at [0, 0] on icon at bounding box center [0, 0] width 0 height 0
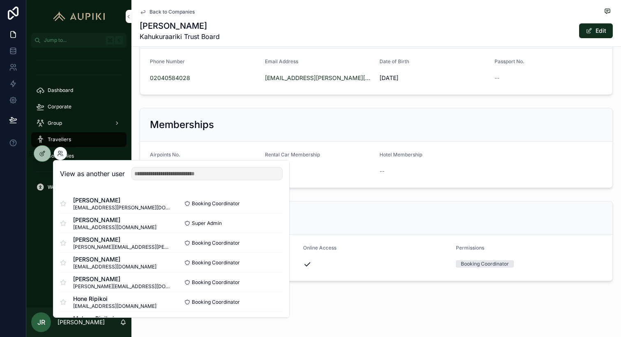
click at [0, 0] on button "Select" at bounding box center [0, 0] width 0 height 0
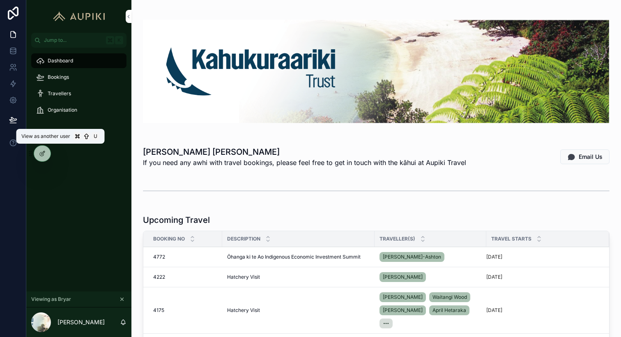
click at [0, 0] on icon at bounding box center [0, 0] width 0 height 0
click at [41, 167] on div "Dashboard Bookings Travellers Organisation" at bounding box center [78, 170] width 105 height 244
click at [124, 299] on icon "scrollable content" at bounding box center [122, 300] width 6 height 6
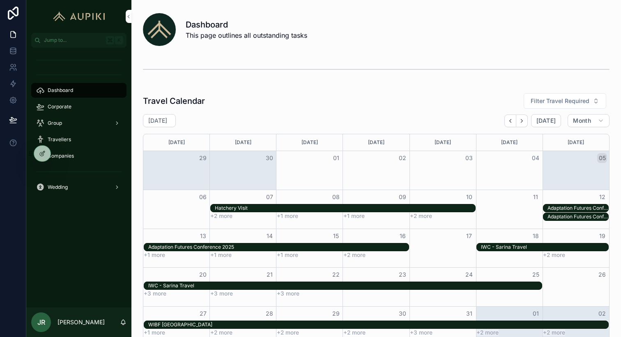
click at [74, 152] on div "Companies" at bounding box center [78, 156] width 85 height 13
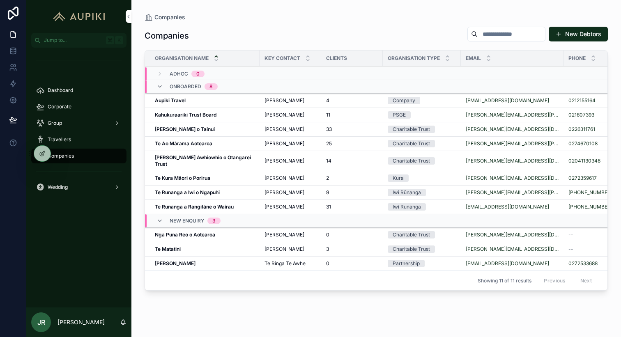
click at [267, 115] on span "[PERSON_NAME]" at bounding box center [285, 115] width 40 height 7
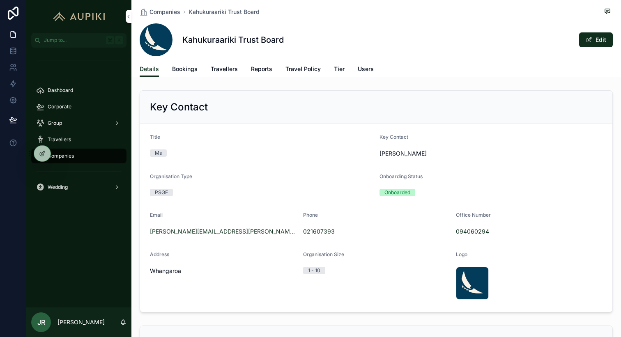
click at [358, 66] on span "Users" at bounding box center [366, 69] width 16 height 8
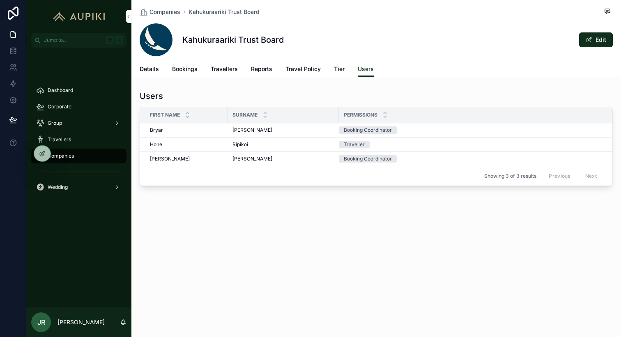
click at [215, 129] on div "[PERSON_NAME]" at bounding box center [186, 130] width 73 height 7
click at [246, 130] on span "[PERSON_NAME]" at bounding box center [252, 130] width 40 height 7
click at [41, 154] on icon at bounding box center [42, 152] width 3 height 3
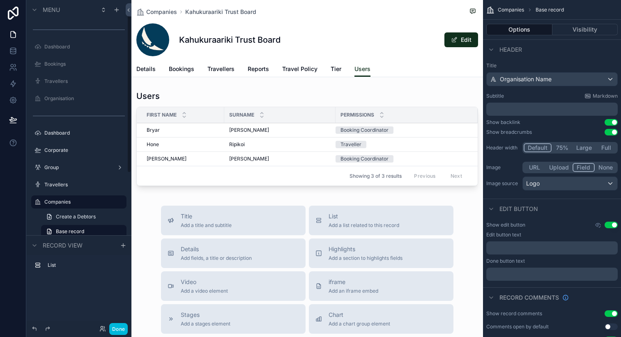
scroll to position [29, 0]
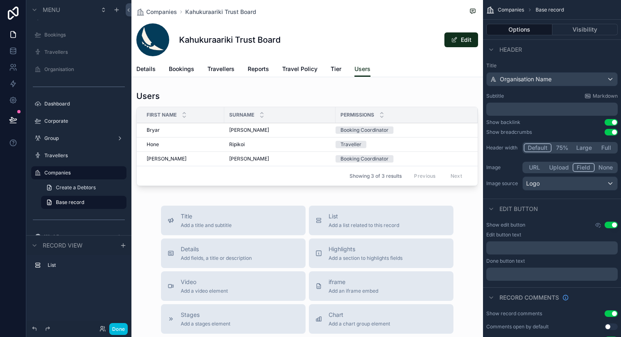
click at [403, 79] on div "Companies Kahukuraariki Trust Board Kahukuraariki Trust Board Edit Users Detail…" at bounding box center [307, 282] width 352 height 564
click at [423, 101] on div "scrollable content" at bounding box center [307, 140] width 352 height 106
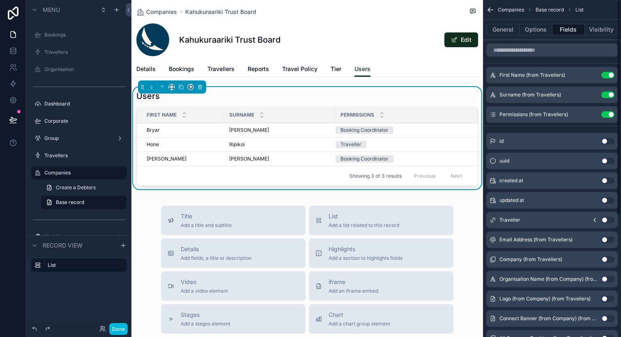
click at [505, 31] on button "General" at bounding box center [502, 30] width 33 height 12
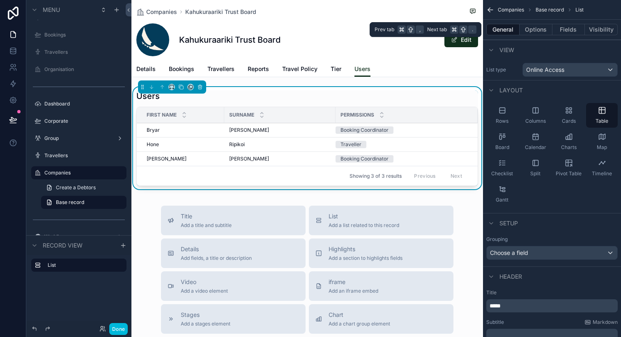
click at [560, 31] on button "Fields" at bounding box center [568, 30] width 33 height 12
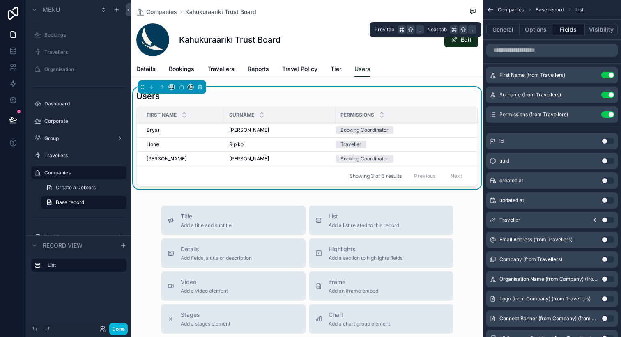
click at [534, 33] on button "Options" at bounding box center [536, 30] width 33 height 12
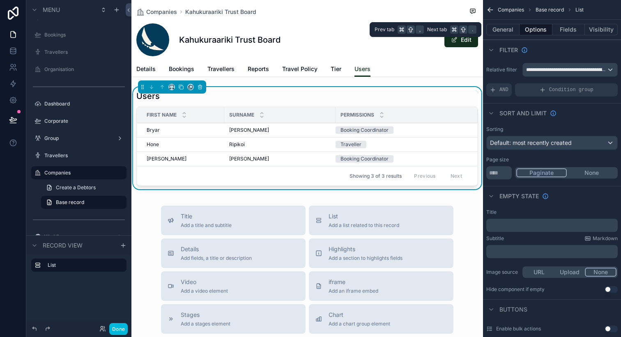
click at [503, 33] on button "General" at bounding box center [502, 30] width 33 height 12
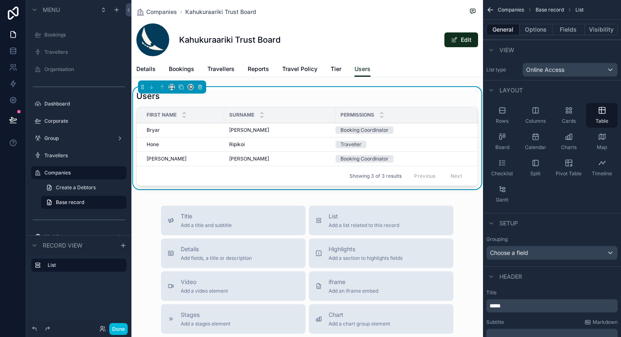
scroll to position [113, 0]
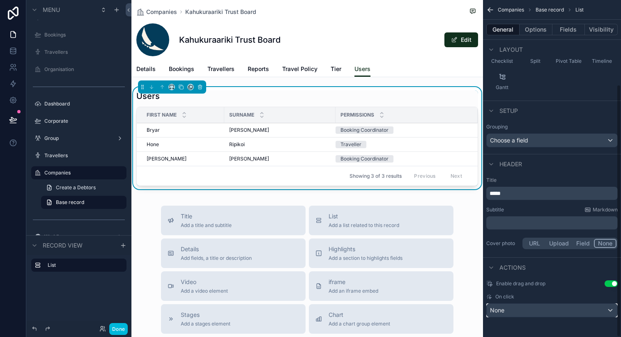
click at [527, 315] on div "None" at bounding box center [552, 310] width 131 height 13
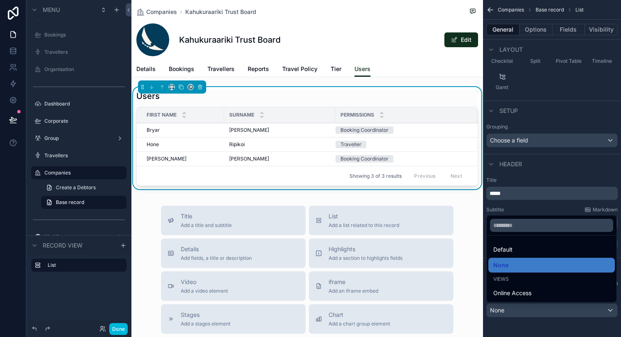
click at [525, 297] on span "Online Access" at bounding box center [512, 293] width 38 height 10
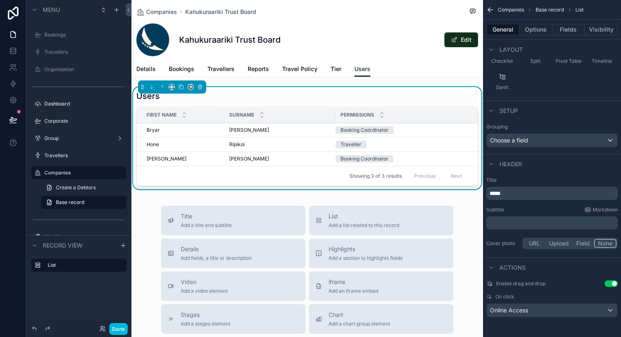
click at [207, 129] on div "Bryar Bryar" at bounding box center [183, 130] width 73 height 7
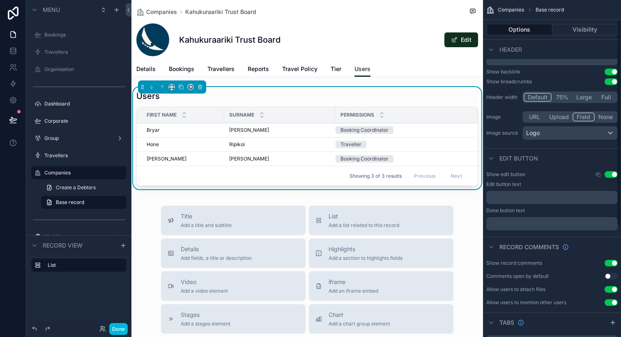
scroll to position [24, 0]
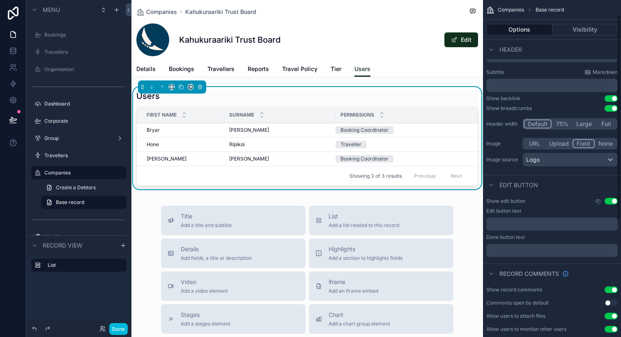
click at [415, 94] on div "Users" at bounding box center [307, 96] width 342 height 12
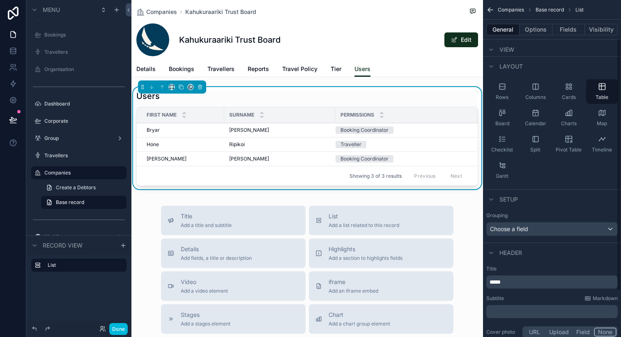
scroll to position [113, 0]
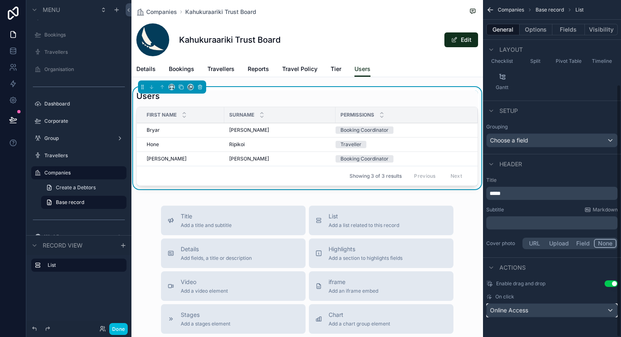
click at [520, 309] on span "Online Access" at bounding box center [509, 310] width 38 height 8
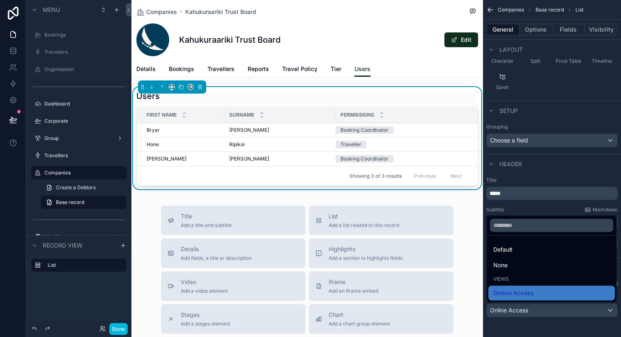
click at [511, 265] on div "None" at bounding box center [551, 265] width 117 height 10
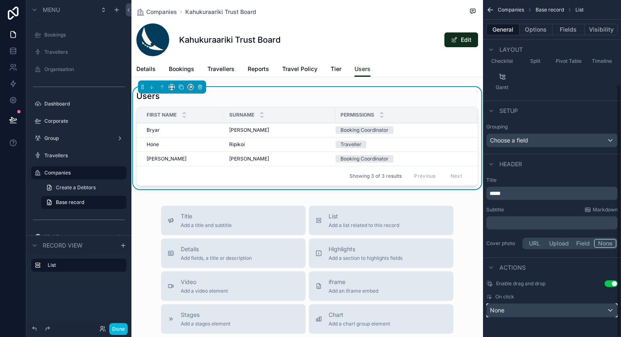
click at [509, 314] on div "None" at bounding box center [552, 310] width 131 height 13
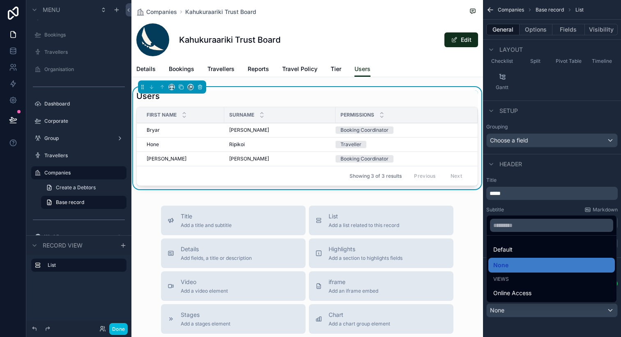
click at [504, 249] on span "Default" at bounding box center [502, 250] width 19 height 10
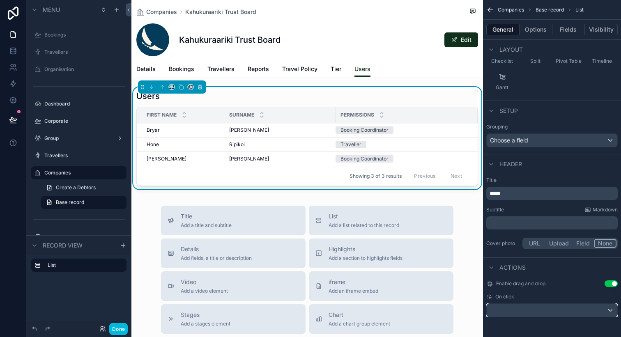
click at [507, 313] on div "scrollable content" at bounding box center [552, 310] width 131 height 13
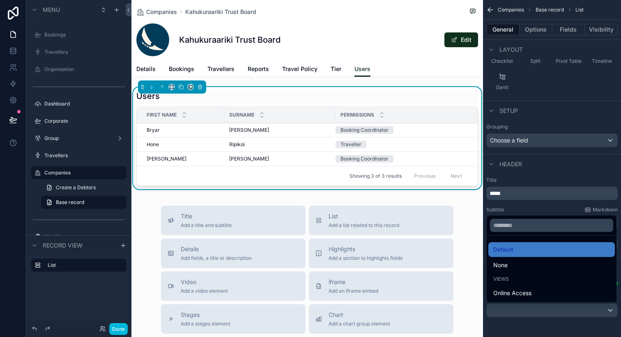
click at [500, 259] on div "None" at bounding box center [551, 265] width 127 height 15
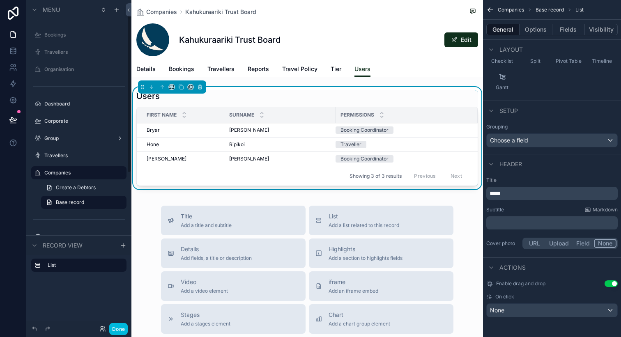
click at [119, 332] on button "Done" at bounding box center [118, 329] width 18 height 12
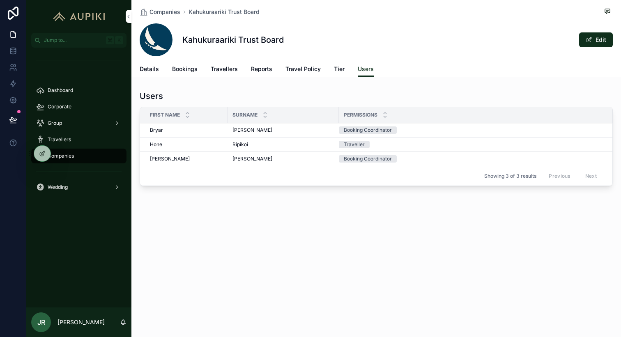
click at [226, 73] on link "Travellers" at bounding box center [224, 70] width 27 height 16
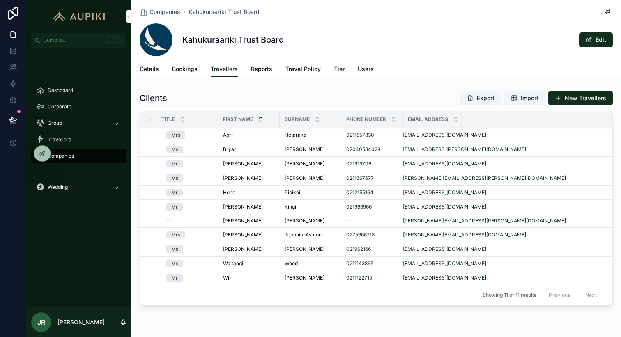
click at [229, 145] on td "Bryar Bryar" at bounding box center [249, 150] width 62 height 14
click at [235, 146] on span "Bryar" at bounding box center [229, 149] width 13 height 7
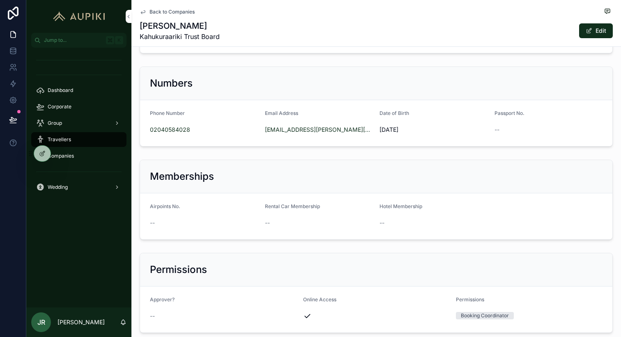
scroll to position [178, 0]
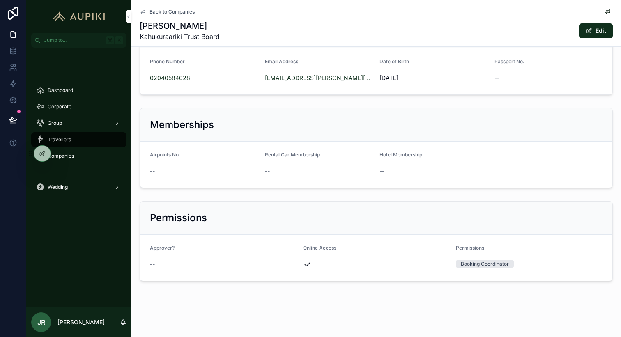
click at [592, 31] on span "scrollable content" at bounding box center [589, 31] width 7 height 7
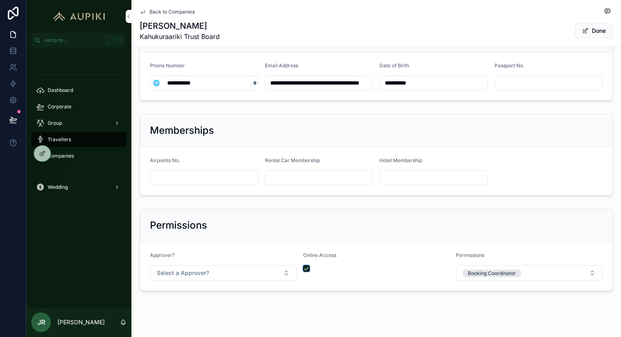
click at [305, 271] on button "scrollable content" at bounding box center [306, 268] width 7 height 7
click at [502, 214] on div "Permissions" at bounding box center [376, 225] width 472 height 33
click at [565, 278] on button "Booking Coordinator" at bounding box center [529, 273] width 147 height 16
click at [537, 229] on div "None" at bounding box center [529, 231] width 114 height 12
click at [587, 33] on span "scrollable content" at bounding box center [585, 31] width 7 height 7
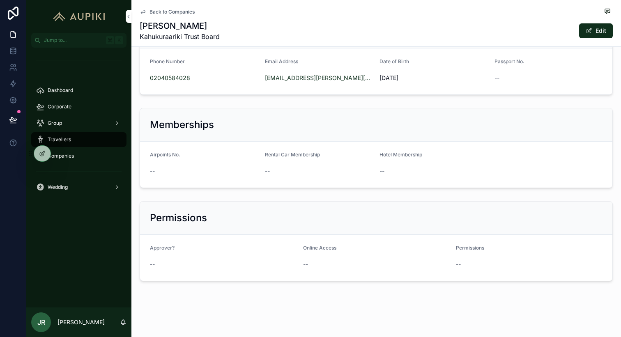
click at [0, 0] on icon at bounding box center [0, 0] width 0 height 0
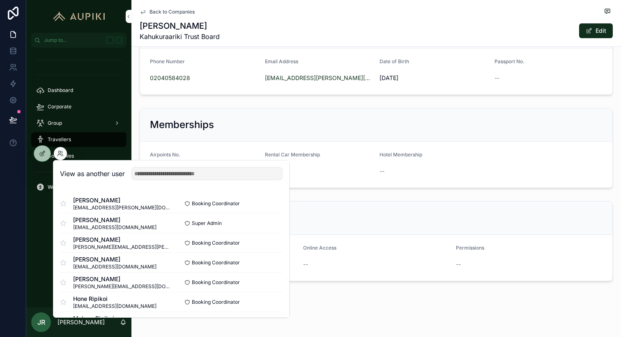
click at [37, 218] on div "Dashboard Corporate Group Travellers Companies Wedding" at bounding box center [78, 178] width 105 height 260
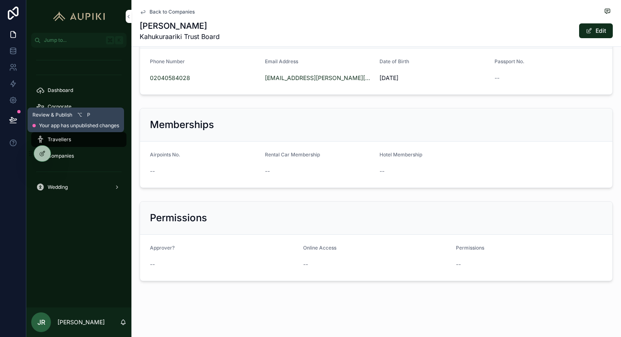
click at [15, 117] on icon at bounding box center [13, 120] width 8 height 8
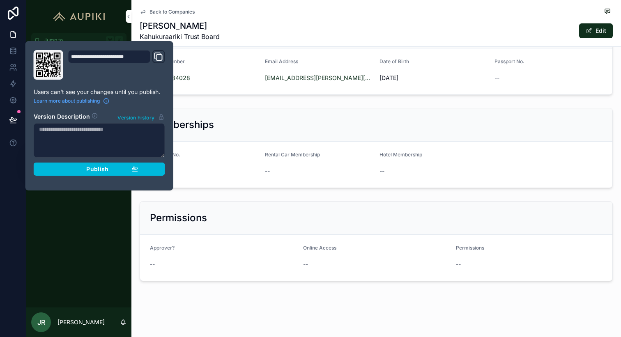
click at [96, 173] on button "Publish" at bounding box center [99, 169] width 131 height 13
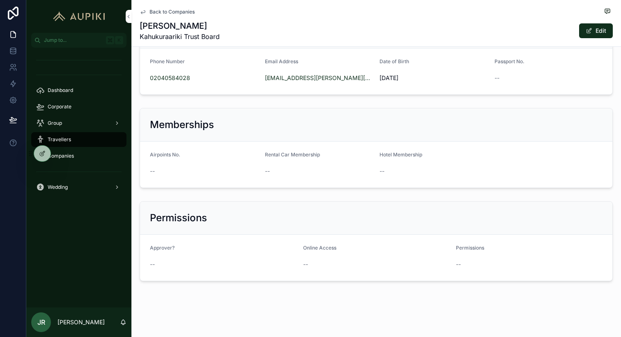
click at [160, 19] on div "Back to Companies Bryar Crewther-Abraham Kahukuraariki Trust Board Edit" at bounding box center [376, 23] width 473 height 46
click at [62, 87] on span "Dashboard" at bounding box center [60, 90] width 25 height 7
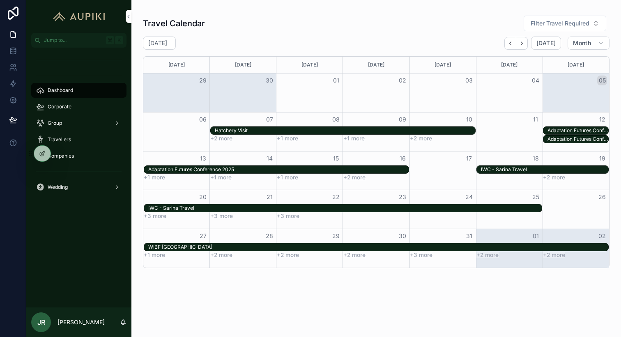
scroll to position [78, 0]
click at [0, 0] on icon at bounding box center [0, 0] width 0 height 0
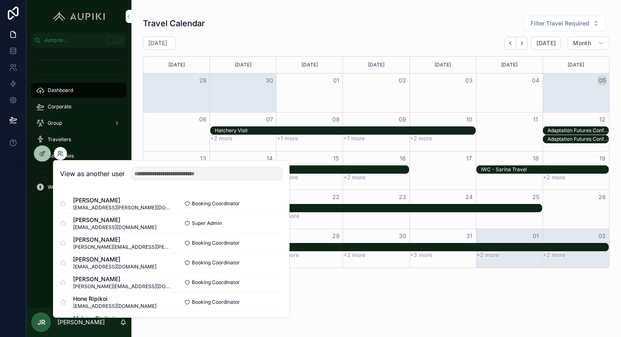
click at [37, 218] on div "Dashboard Corporate Group Travellers Companies Wedding" at bounding box center [78, 178] width 105 height 260
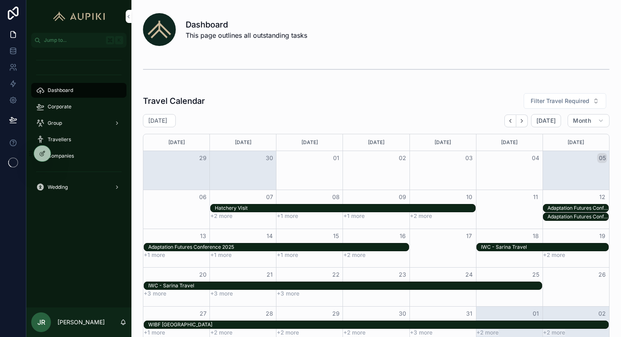
click at [0, 0] on icon at bounding box center [0, 0] width 0 height 0
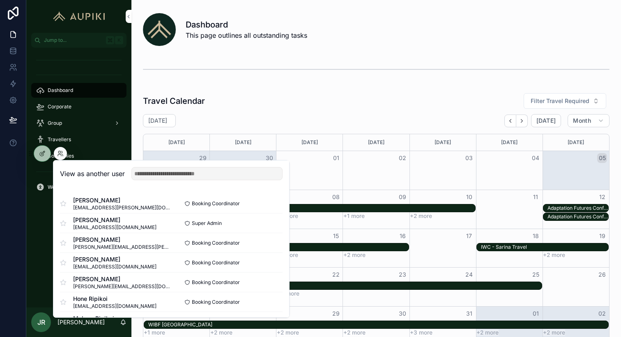
click at [247, 93] on div "Travel Calendar Filter Travel Required" at bounding box center [376, 101] width 467 height 16
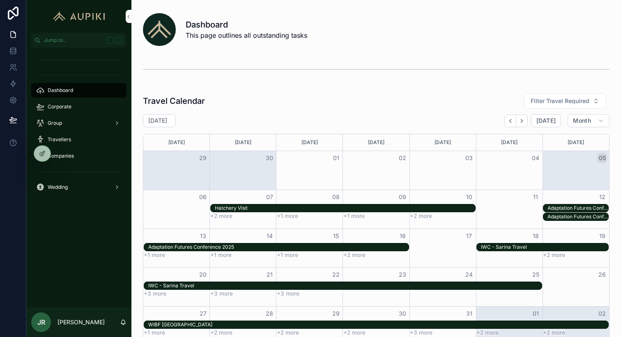
click at [0, 0] on icon at bounding box center [0, 0] width 0 height 0
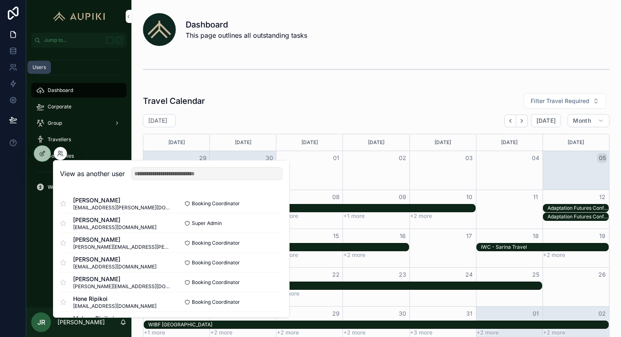
click at [14, 72] on link at bounding box center [13, 67] width 26 height 16
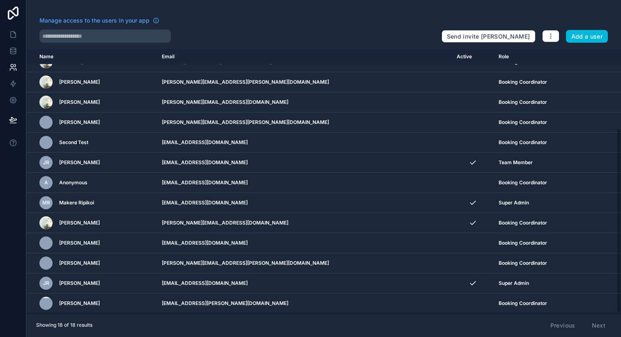
scroll to position [113, 0]
click at [13, 51] on icon at bounding box center [13, 51] width 8 height 8
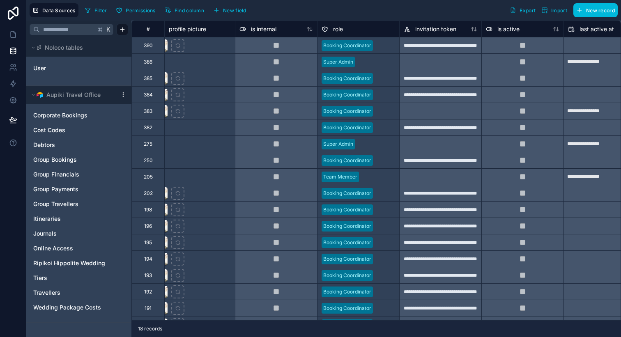
scroll to position [0, 259]
click at [15, 84] on icon at bounding box center [13, 84] width 8 height 8
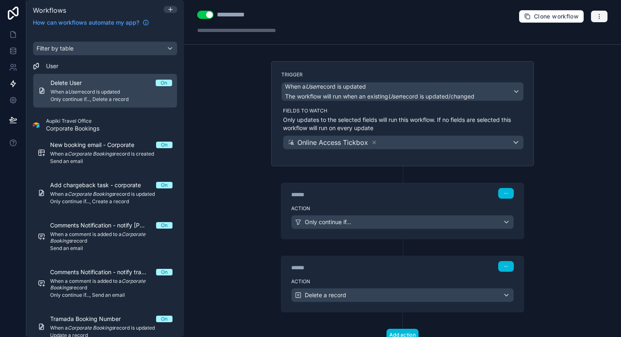
click at [598, 16] on icon "button" at bounding box center [599, 16] width 7 height 7
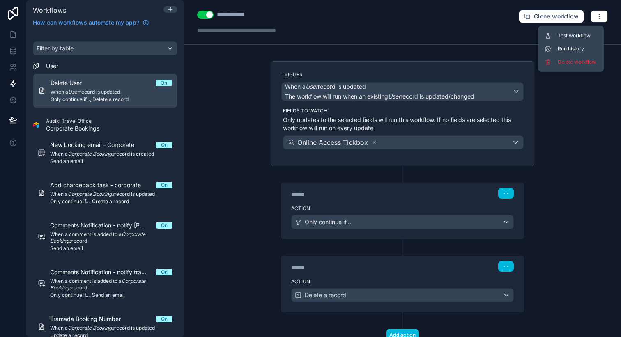
click at [575, 48] on span "Run history" at bounding box center [577, 49] width 39 height 7
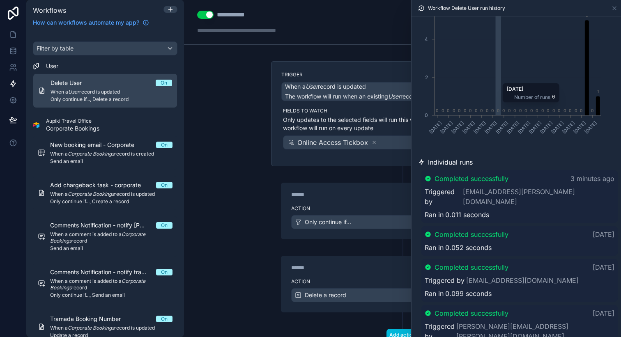
scroll to position [99, 0]
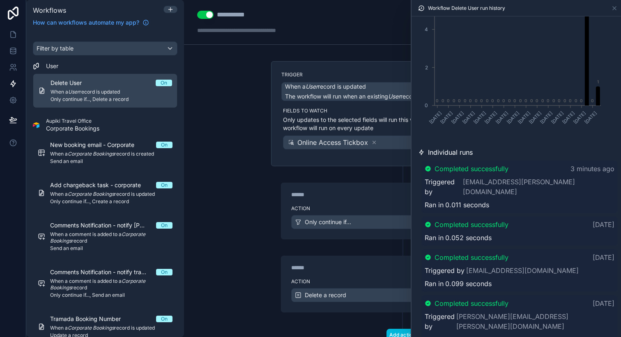
click at [447, 178] on span "Triggered by" at bounding box center [443, 187] width 37 height 20
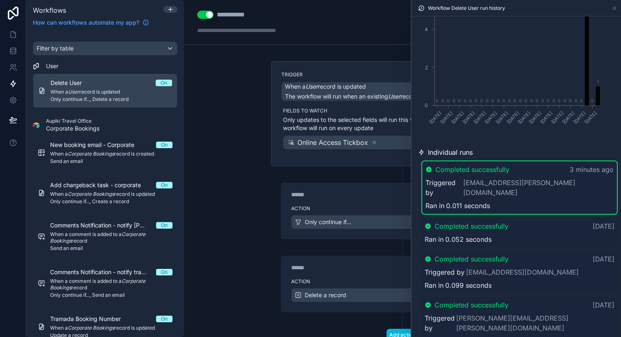
click at [482, 201] on span "0.011 seconds" at bounding box center [468, 206] width 44 height 10
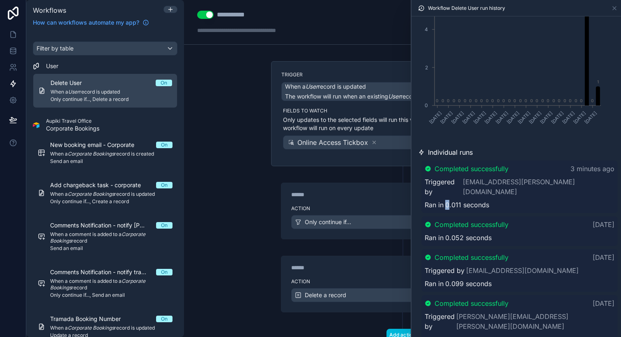
click at [449, 200] on span "0.011 seconds" at bounding box center [467, 205] width 44 height 10
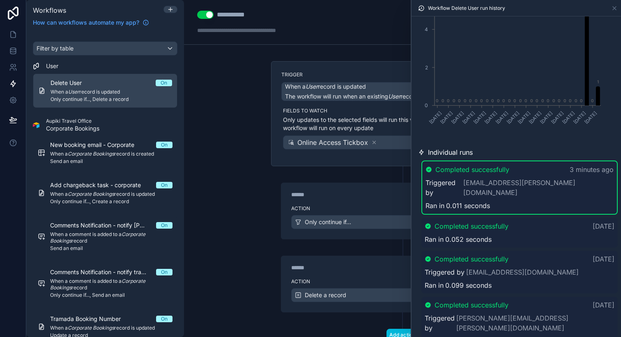
click at [444, 168] on span "Completed successfully" at bounding box center [472, 170] width 74 height 10
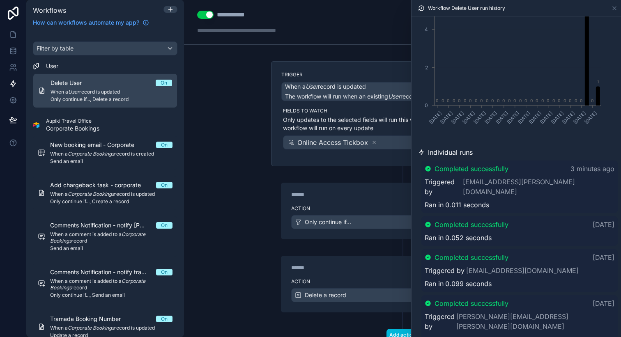
click at [447, 164] on span "Completed successfully" at bounding box center [472, 169] width 74 height 10
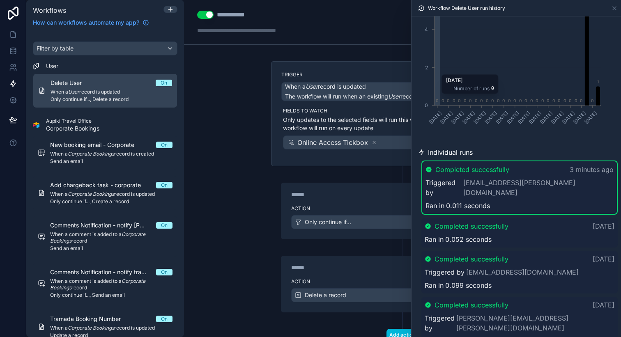
click at [426, 132] on icon "[DATE] [DATE] [DATE] [DATE] [DATE] [DATE] [DATE] [DATE] [DATE] [DATE] [DATE] [D…" at bounding box center [510, 62] width 185 height 158
click at [612, 7] on icon at bounding box center [614, 8] width 7 height 7
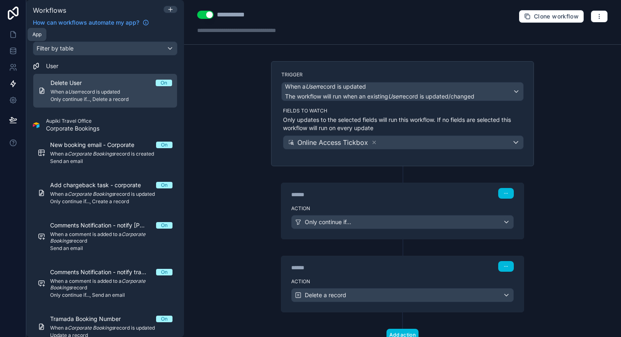
click at [15, 41] on link at bounding box center [13, 34] width 26 height 16
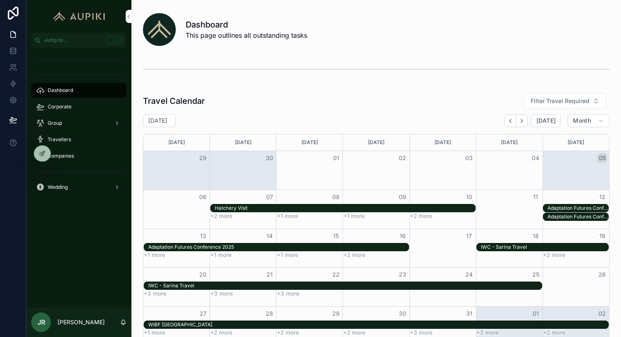
click at [0, 0] on icon at bounding box center [0, 0] width 0 height 0
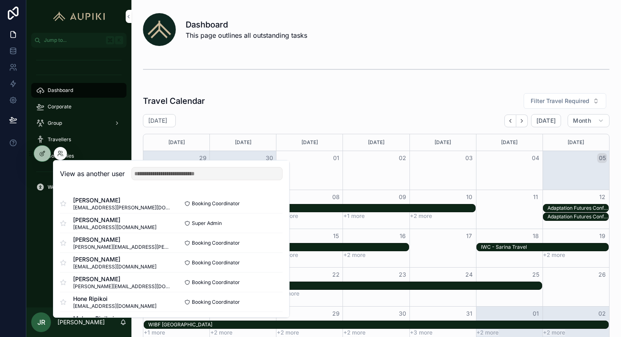
click at [0, 0] on button "Select" at bounding box center [0, 0] width 0 height 0
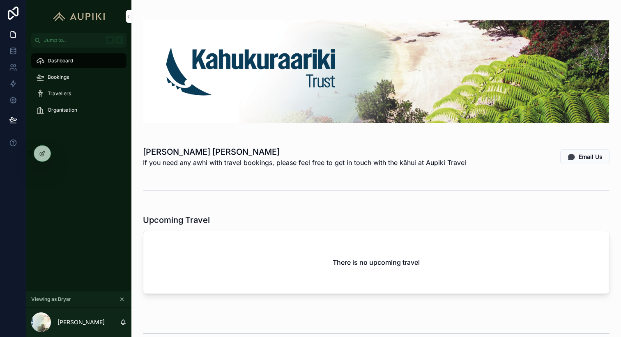
click at [121, 298] on icon "scrollable content" at bounding box center [122, 299] width 3 height 3
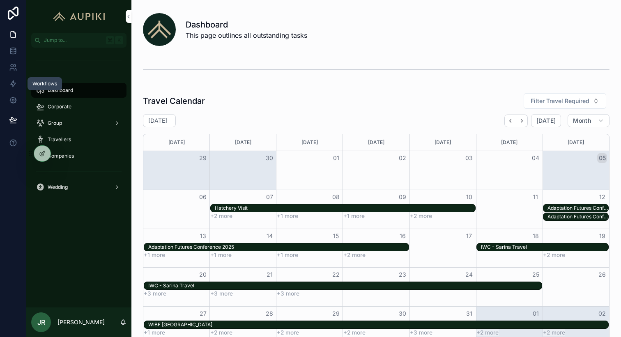
click at [13, 86] on icon at bounding box center [13, 84] width 8 height 8
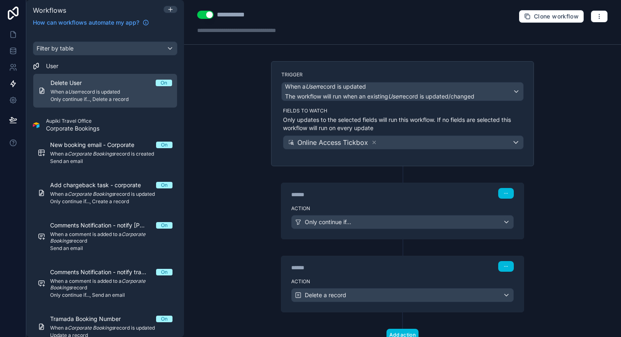
click at [424, 125] on p "Only updates to the selected fields will run this workflow. If no fields are se…" at bounding box center [403, 124] width 241 height 16
click at [425, 134] on div "Fields to watch Only updates to the selected fields will run this workflow. If …" at bounding box center [403, 129] width 241 height 42
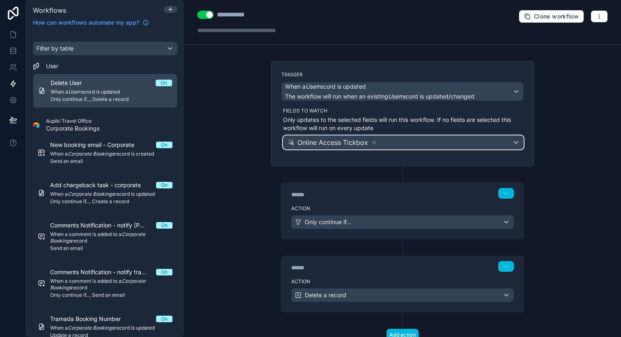
click at [422, 140] on div "Online Access Tickbox" at bounding box center [403, 142] width 240 height 13
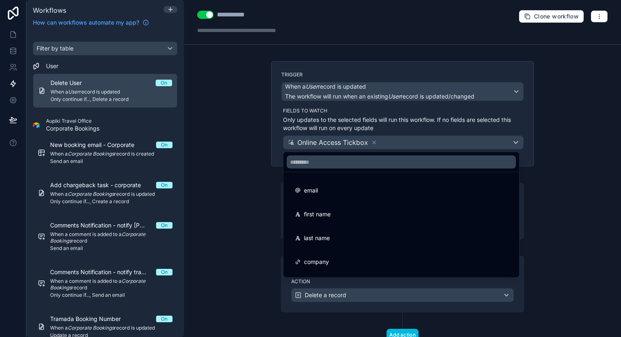
click at [419, 127] on div at bounding box center [310, 168] width 621 height 337
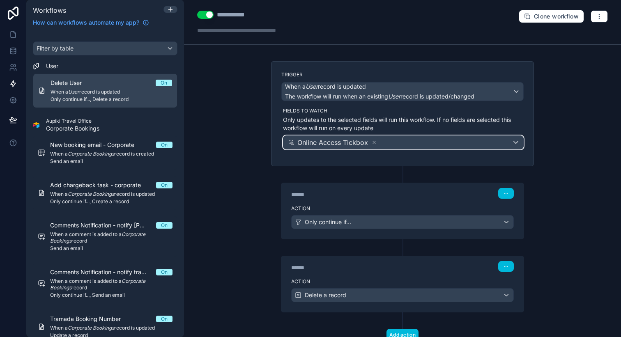
click at [421, 140] on div "Online Access Tickbox" at bounding box center [403, 142] width 240 height 13
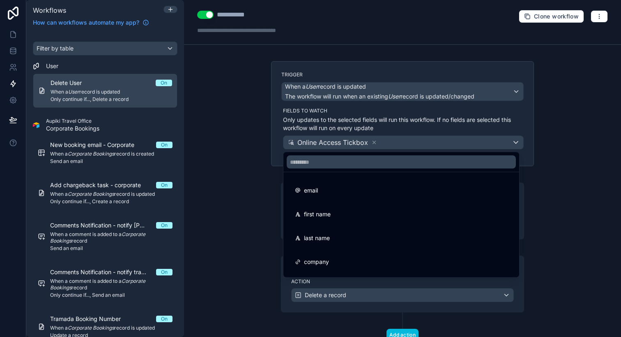
click at [418, 127] on div at bounding box center [310, 168] width 621 height 337
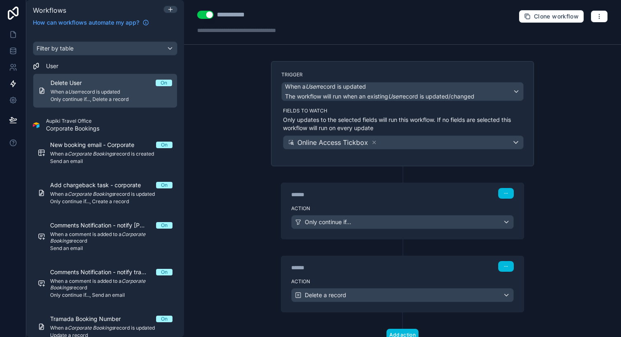
scroll to position [30, 0]
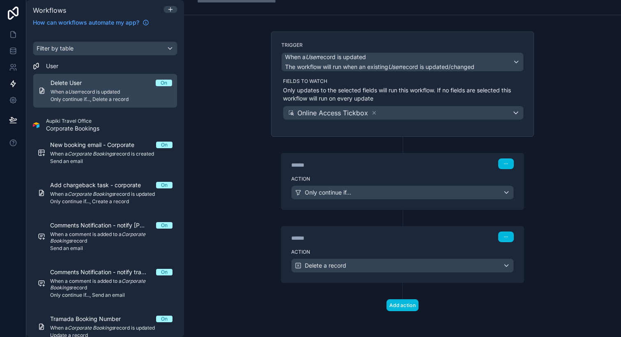
click at [389, 199] on div "Action Only continue if..." at bounding box center [402, 191] width 242 height 37
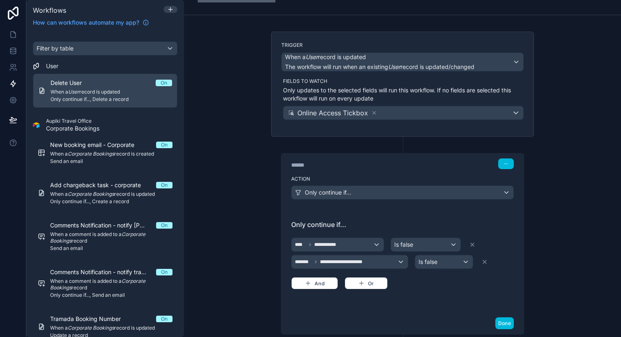
click at [498, 224] on span "Only continue if..." at bounding box center [402, 225] width 223 height 10
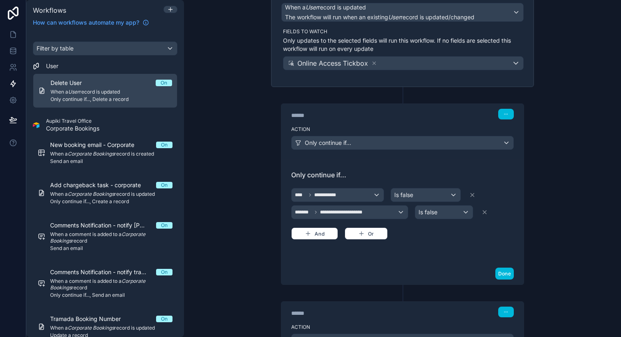
scroll to position [0, 0]
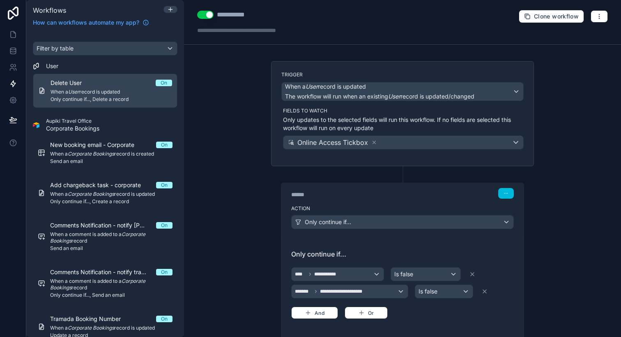
click at [225, 185] on div "**********" at bounding box center [402, 168] width 437 height 337
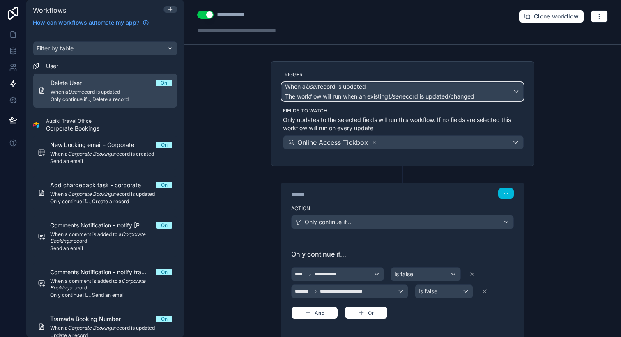
click at [322, 95] on span "The workflow will run when an existing User record is updated/changed" at bounding box center [379, 96] width 189 height 7
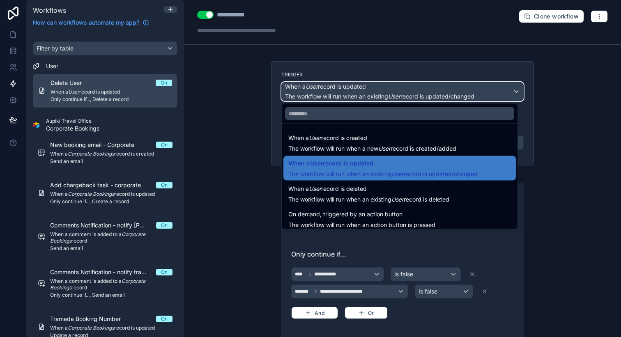
scroll to position [30, 0]
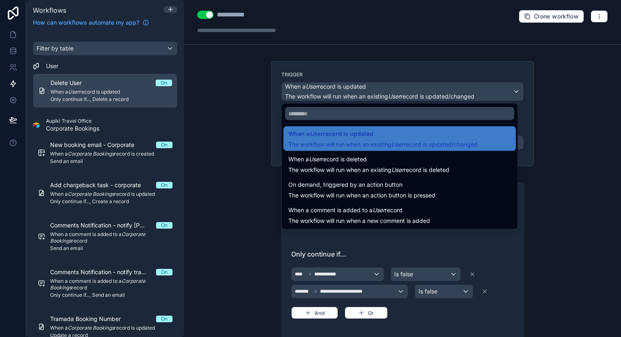
click at [268, 95] on div at bounding box center [310, 168] width 621 height 337
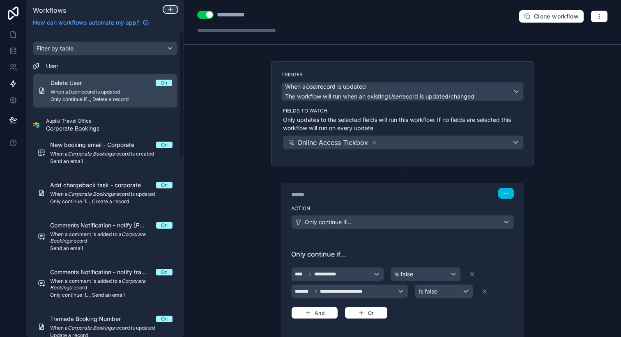
click at [173, 9] on icon at bounding box center [170, 9] width 7 height 7
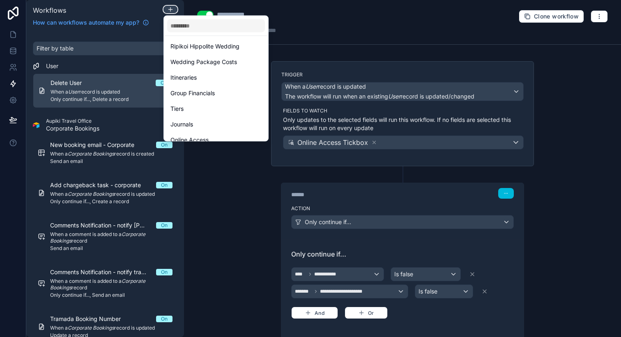
scroll to position [161, 0]
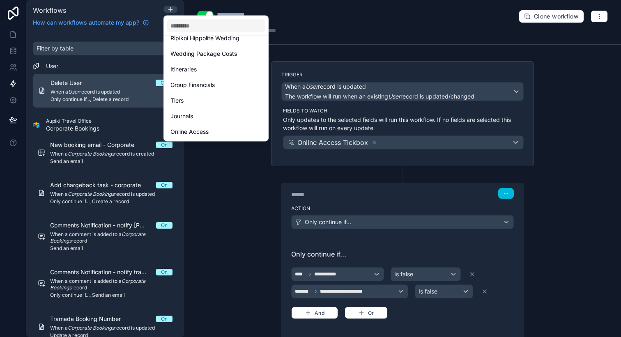
click at [214, 127] on div "Online Access" at bounding box center [216, 132] width 101 height 15
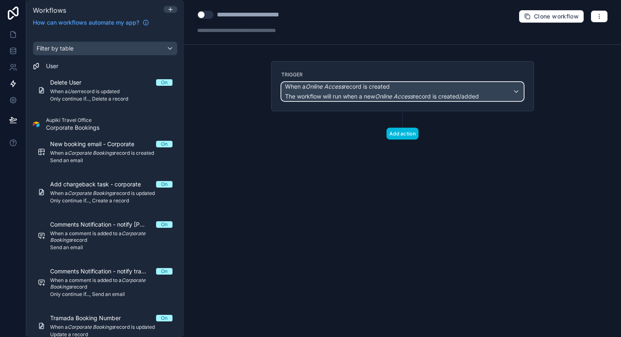
click at [364, 91] on div "When a Online Access record is created The workflow will run when a new Online …" at bounding box center [382, 92] width 194 height 18
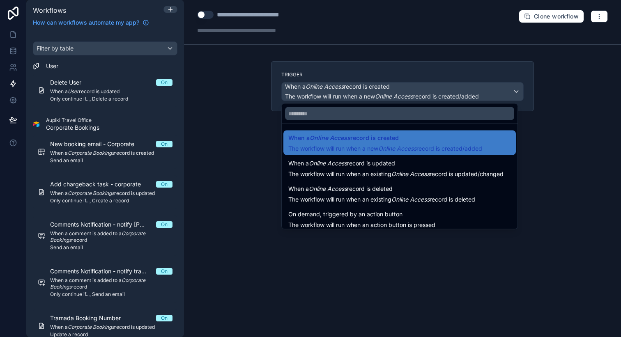
click at [375, 190] on span "When a Online Access record is deleted" at bounding box center [340, 189] width 104 height 10
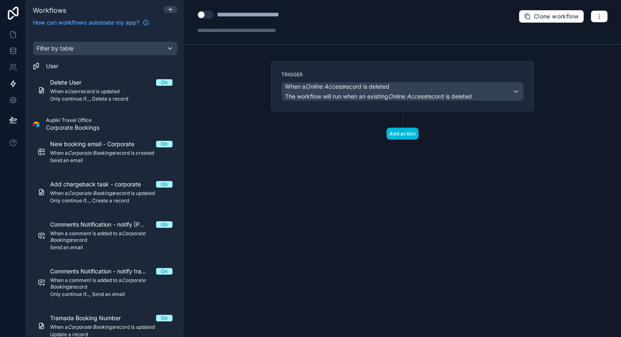
click at [410, 133] on button "Add action" at bounding box center [403, 134] width 32 height 12
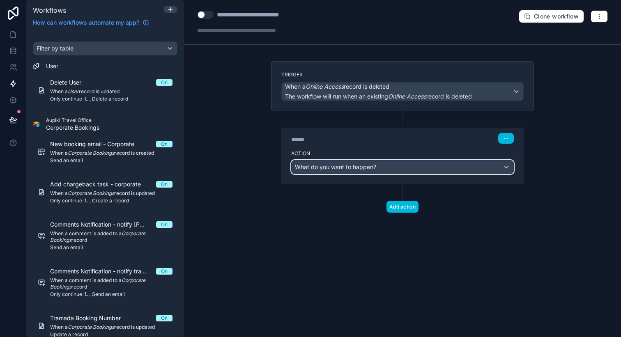
click at [357, 166] on span "What do you want to happen?" at bounding box center [335, 166] width 81 height 7
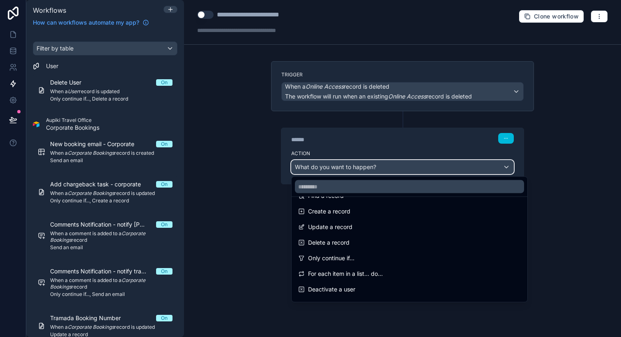
scroll to position [62, 0]
click at [352, 244] on div "Delete a record" at bounding box center [409, 242] width 223 height 10
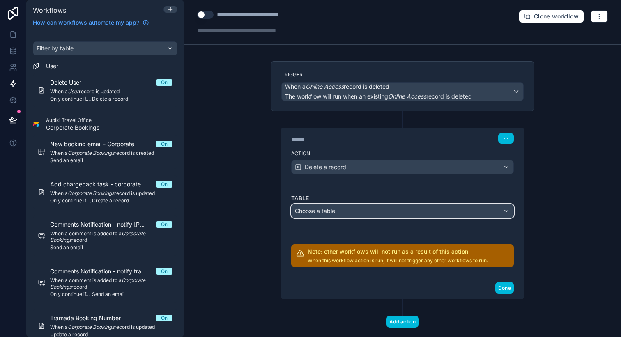
click at [347, 212] on div "Choose a table" at bounding box center [403, 211] width 222 height 13
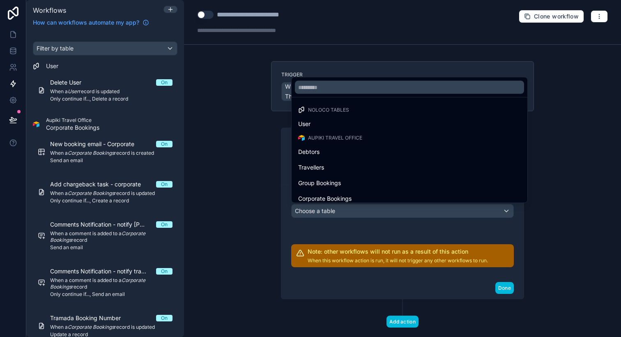
click at [340, 120] on div "User" at bounding box center [409, 124] width 223 height 10
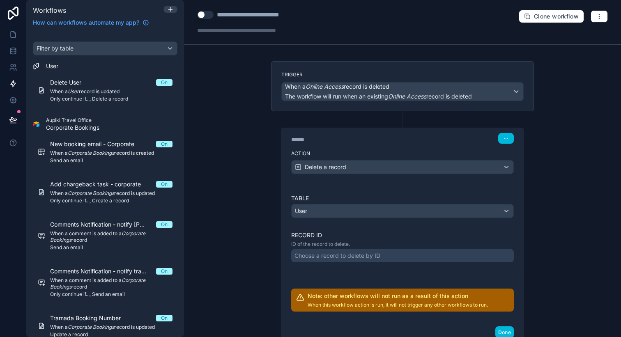
click at [315, 258] on div "Choose a record to delete by ID" at bounding box center [338, 256] width 86 height 8
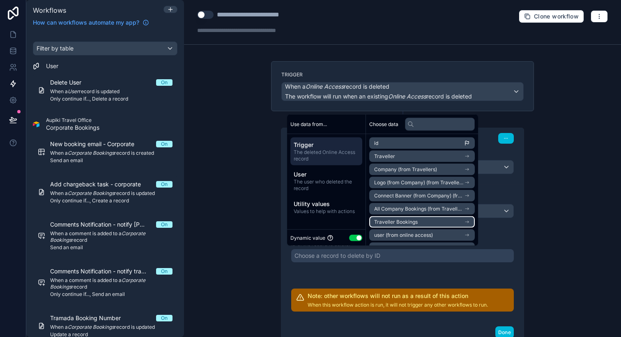
scroll to position [12, 0]
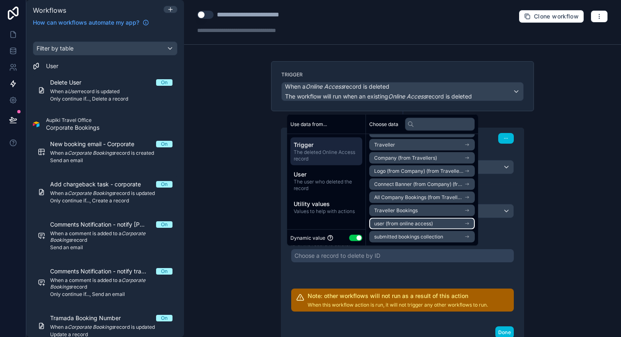
click at [425, 224] on span "user (from online access)" at bounding box center [403, 224] width 59 height 7
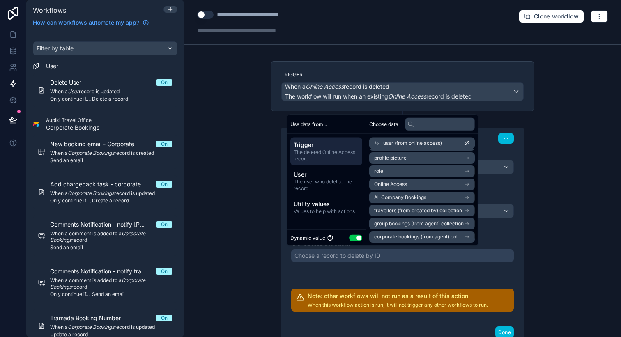
scroll to position [0, 0]
click at [424, 156] on li "id" at bounding box center [422, 158] width 106 height 12
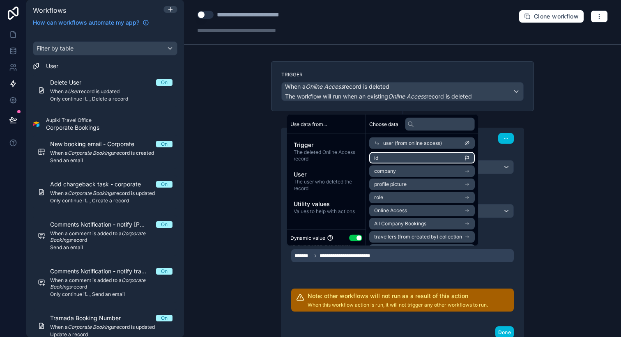
click at [424, 156] on li "id" at bounding box center [422, 158] width 106 height 12
click at [394, 156] on li "id" at bounding box center [422, 158] width 106 height 12
click at [563, 221] on div "**********" at bounding box center [402, 168] width 437 height 337
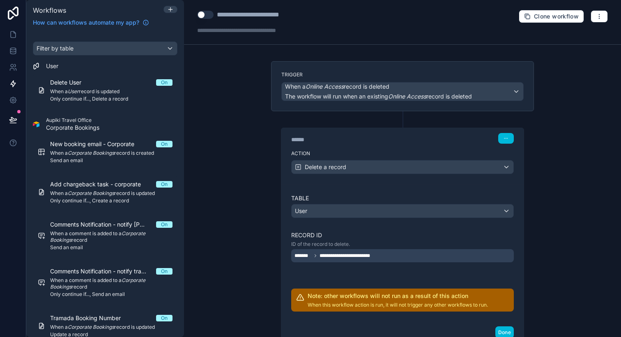
click at [428, 255] on div "**********" at bounding box center [402, 255] width 223 height 13
click at [267, 177] on div "**********" at bounding box center [403, 229] width 276 height 337
click at [375, 254] on span "**********" at bounding box center [350, 256] width 60 height 7
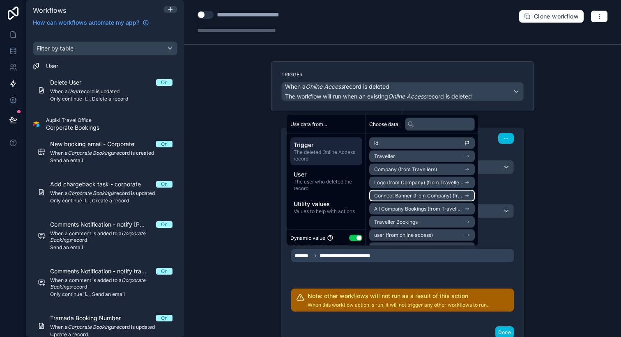
scroll to position [12, 0]
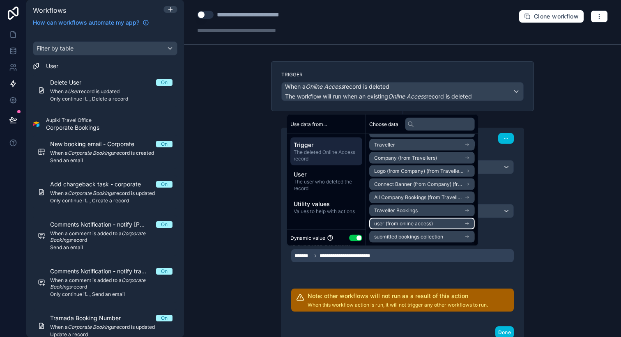
click at [422, 222] on span "user (from online access)" at bounding box center [403, 224] width 59 height 7
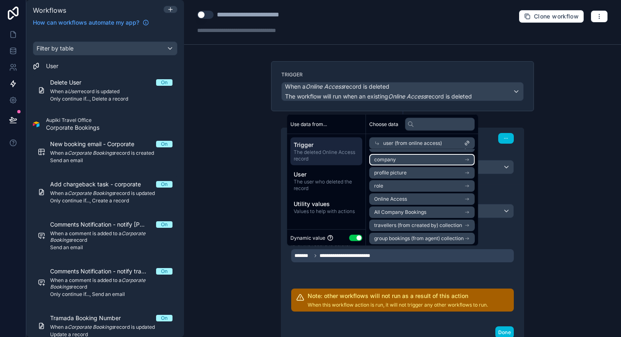
scroll to position [0, 0]
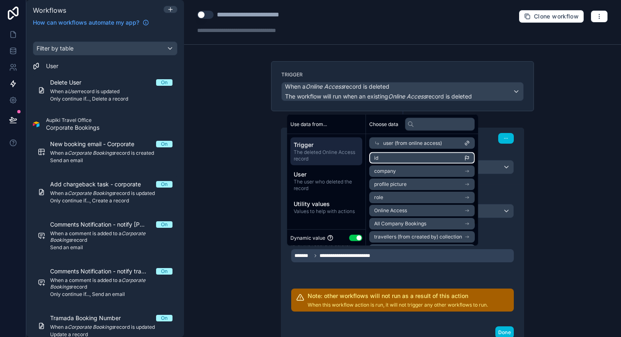
click at [426, 154] on li "id" at bounding box center [422, 158] width 106 height 12
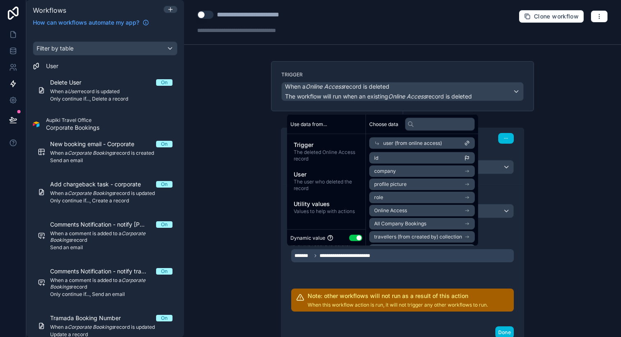
click at [397, 272] on div "**********" at bounding box center [402, 252] width 223 height 117
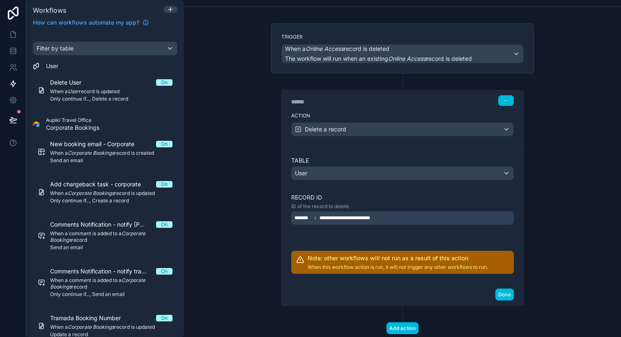
scroll to position [39, 0]
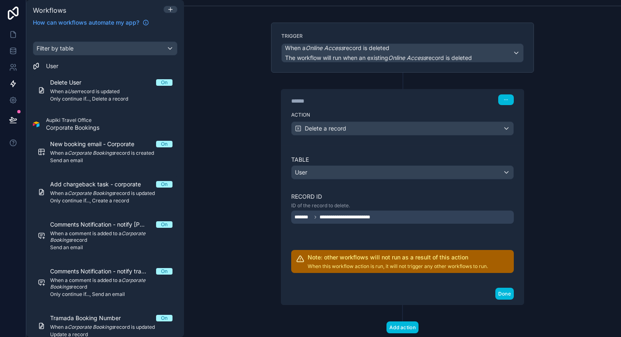
click at [506, 296] on button "Done" at bounding box center [504, 294] width 18 height 12
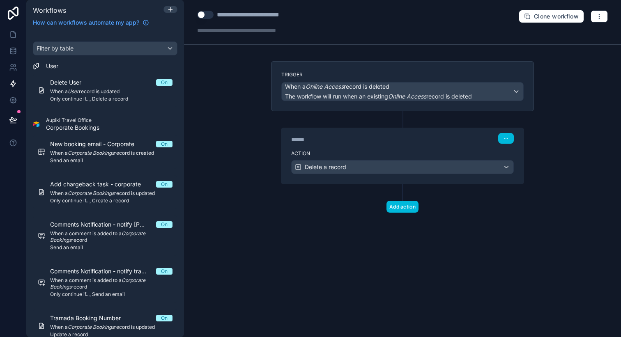
click at [207, 13] on button "Use setting" at bounding box center [205, 15] width 16 height 8
click at [147, 85] on div "Delete User On" at bounding box center [111, 82] width 122 height 8
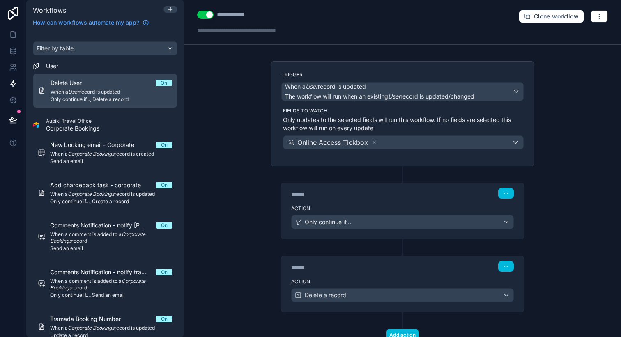
click at [212, 15] on button "Use setting" at bounding box center [205, 15] width 16 height 8
click at [207, 134] on div "**********" at bounding box center [402, 168] width 437 height 337
click at [16, 117] on icon at bounding box center [13, 120] width 8 height 8
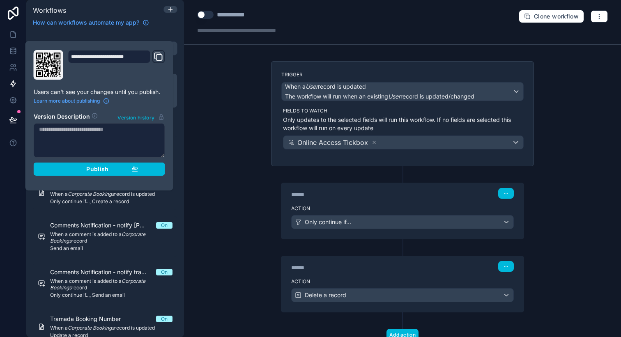
click at [97, 175] on button "Publish" at bounding box center [99, 169] width 131 height 13
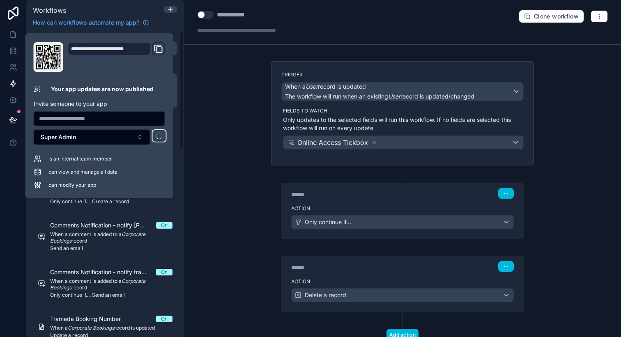
click at [221, 165] on div "**********" at bounding box center [402, 168] width 437 height 337
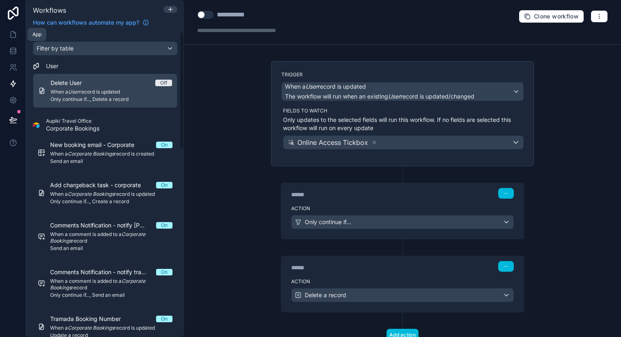
click at [11, 38] on icon at bounding box center [13, 34] width 8 height 8
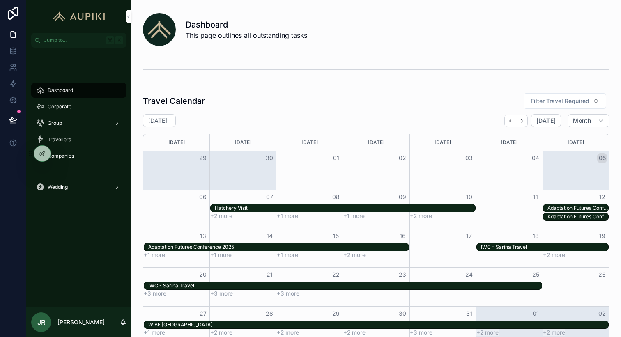
click at [0, 0] on icon at bounding box center [0, 0] width 0 height 0
click at [75, 141] on div "Travellers" at bounding box center [78, 139] width 85 height 13
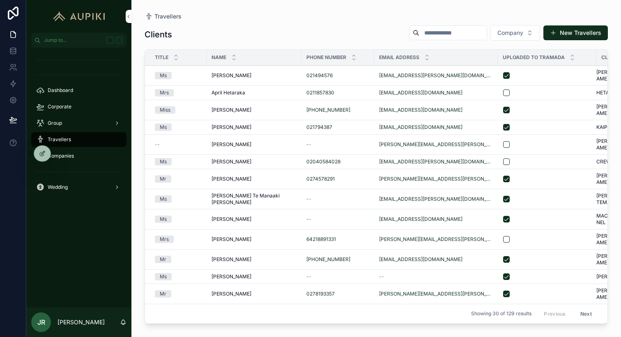
click at [241, 155] on td "Bryar Crewther-Abraham Bryar Crewther-Abraham" at bounding box center [254, 162] width 95 height 14
click at [244, 159] on span "[PERSON_NAME]" at bounding box center [232, 162] width 40 height 7
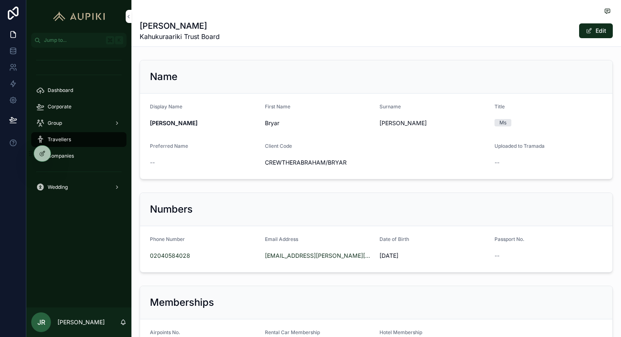
scroll to position [178, 0]
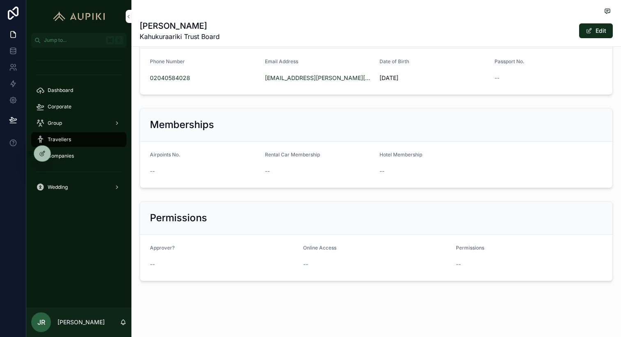
click at [591, 29] on span "scrollable content" at bounding box center [589, 31] width 7 height 7
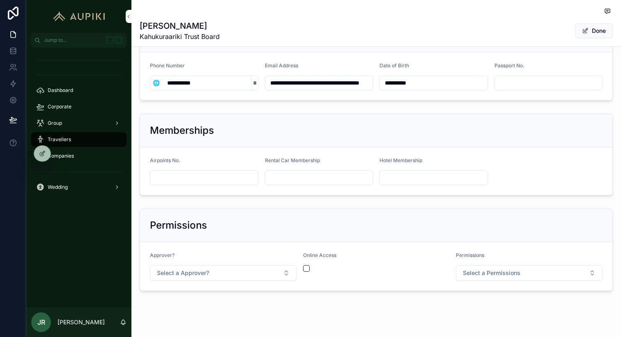
click at [306, 272] on div "Online Access" at bounding box center [376, 266] width 147 height 29
click at [308, 267] on button "scrollable content" at bounding box center [306, 268] width 7 height 7
click at [15, 69] on icon at bounding box center [13, 67] width 8 height 8
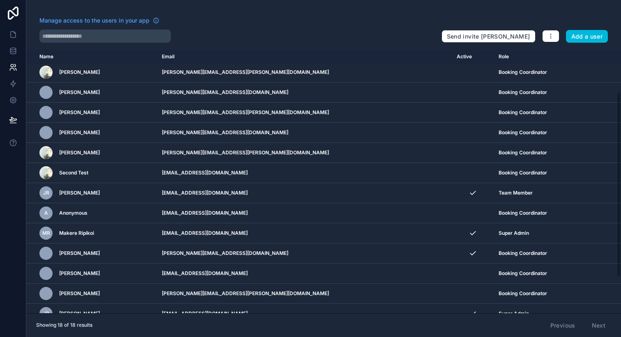
scroll to position [113, 0]
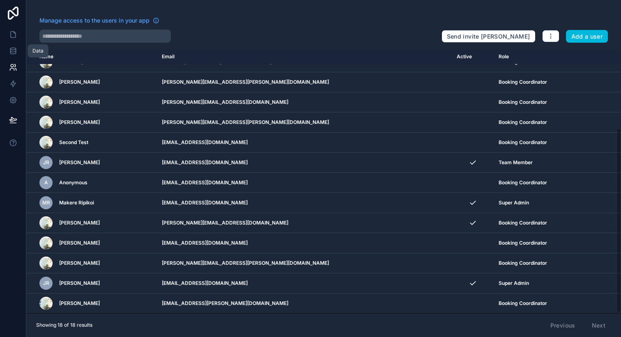
click at [16, 47] on icon at bounding box center [13, 51] width 8 height 8
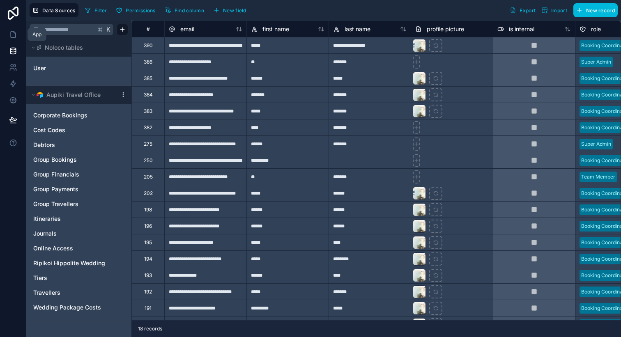
click at [13, 32] on icon at bounding box center [13, 34] width 8 height 8
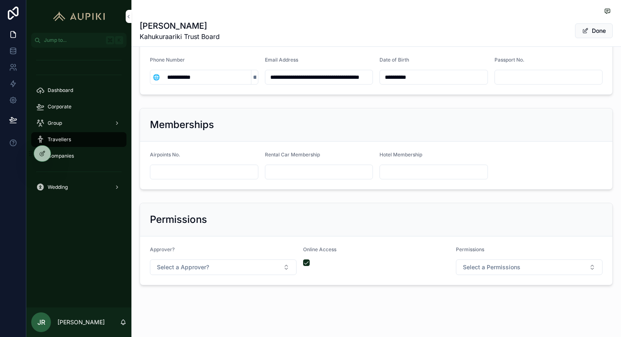
scroll to position [188, 0]
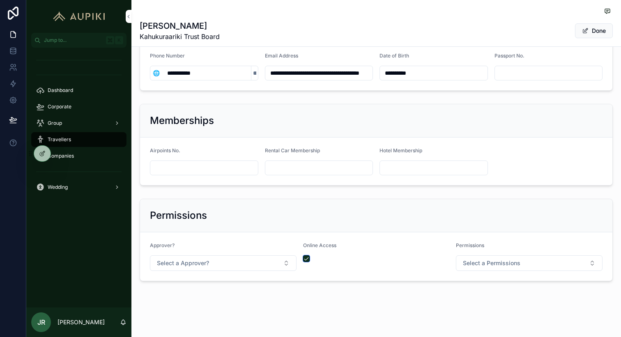
click at [306, 259] on button "scrollable content" at bounding box center [306, 258] width 7 height 7
click at [599, 32] on button "Done" at bounding box center [594, 30] width 38 height 15
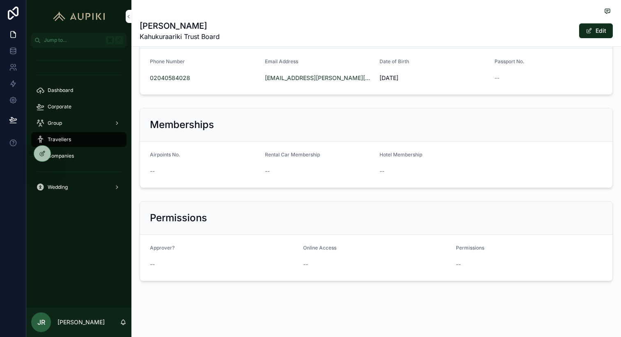
scroll to position [178, 0]
click at [16, 54] on icon at bounding box center [13, 51] width 8 height 8
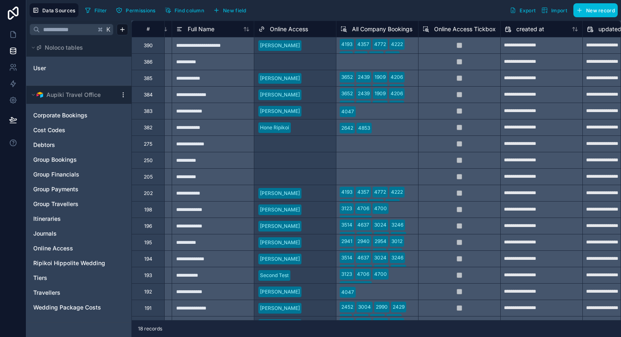
scroll to position [0, 821]
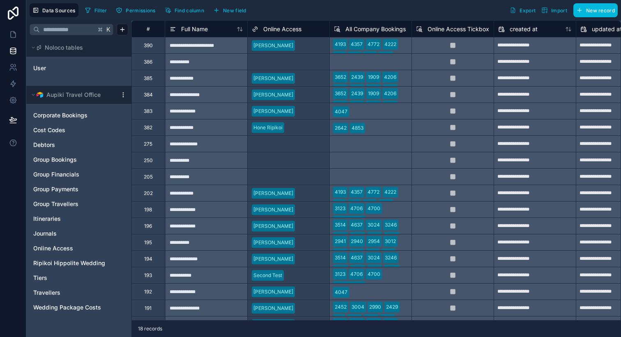
click at [379, 14] on div "Filter Permissions Find column New field Export Import New record" at bounding box center [350, 10] width 536 height 14
click at [71, 70] on link "User" at bounding box center [66, 68] width 67 height 8
click at [66, 249] on span "Online Access" at bounding box center [53, 248] width 40 height 8
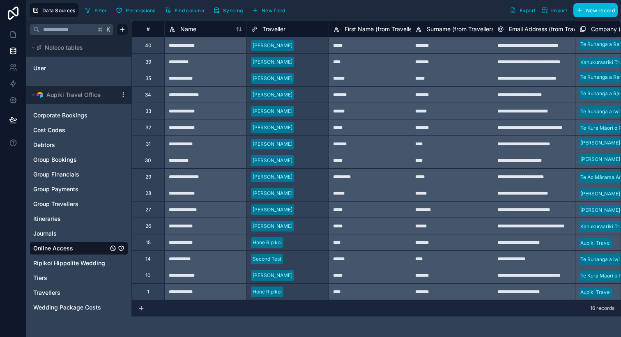
click at [73, 73] on div "User" at bounding box center [79, 68] width 99 height 13
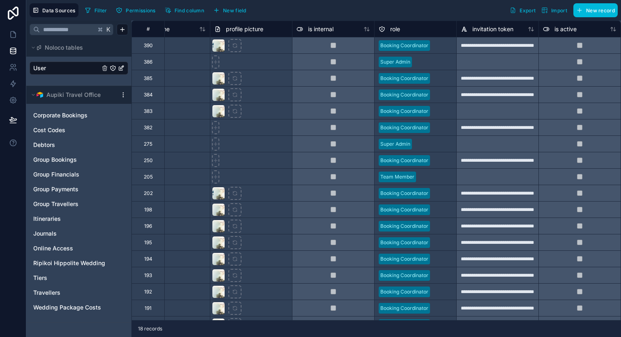
scroll to position [0, 121]
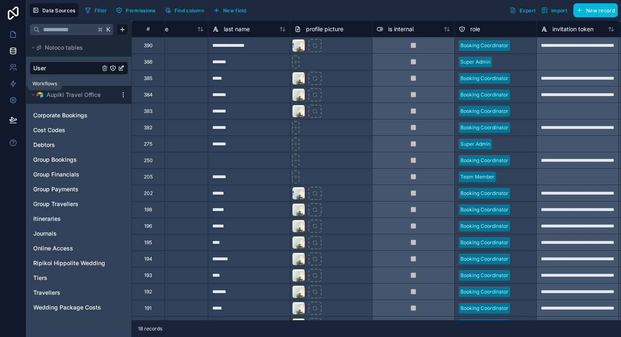
click at [14, 84] on icon at bounding box center [13, 84] width 8 height 8
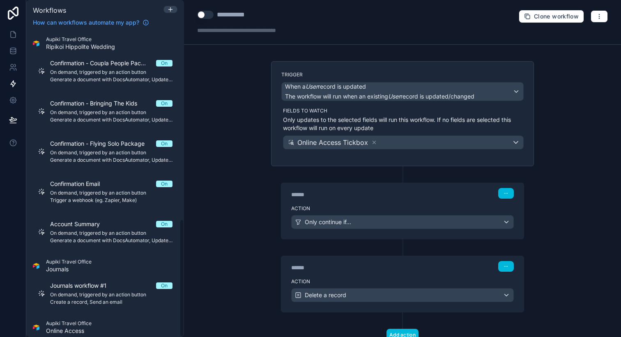
scroll to position [486, 0]
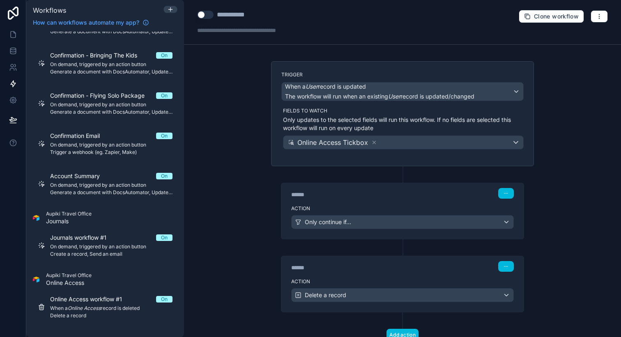
click at [116, 305] on span "When a Online Access record is deleted" at bounding box center [111, 308] width 122 height 7
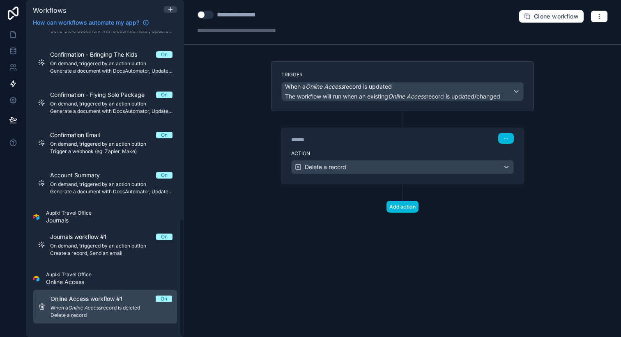
scroll to position [486, 0]
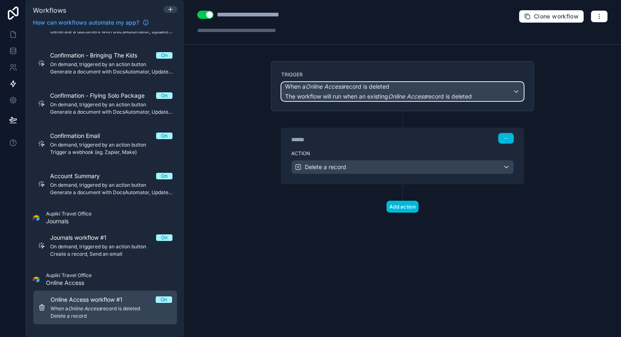
click at [423, 93] on em "Online Access" at bounding box center [407, 96] width 38 height 7
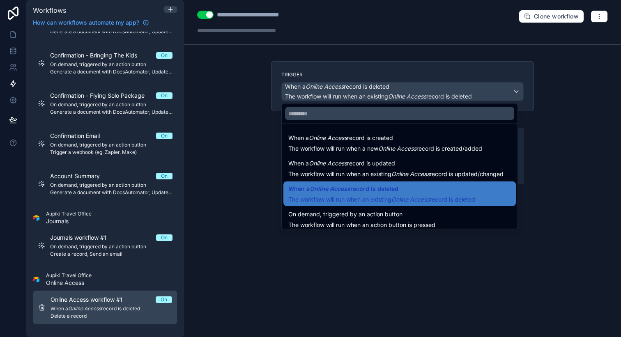
click at [364, 254] on div at bounding box center [310, 168] width 621 height 337
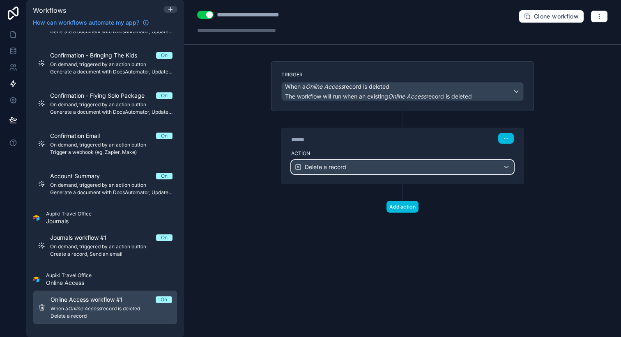
click at [470, 169] on div "Delete a record" at bounding box center [403, 167] width 222 height 13
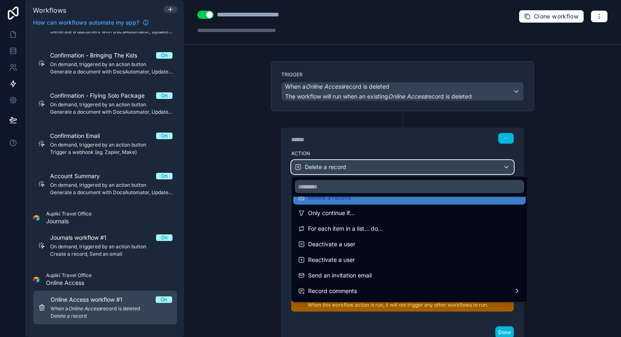
scroll to position [108, 0]
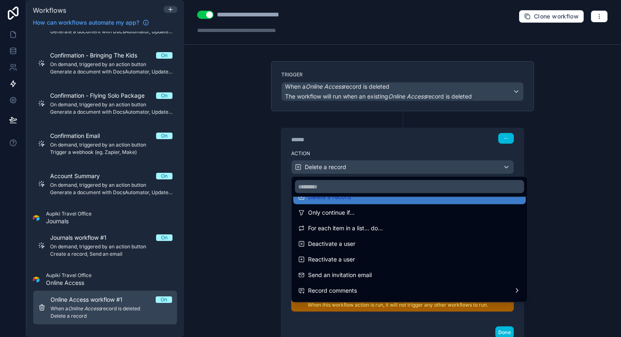
click at [402, 247] on div "Deactivate a user" at bounding box center [409, 244] width 223 height 10
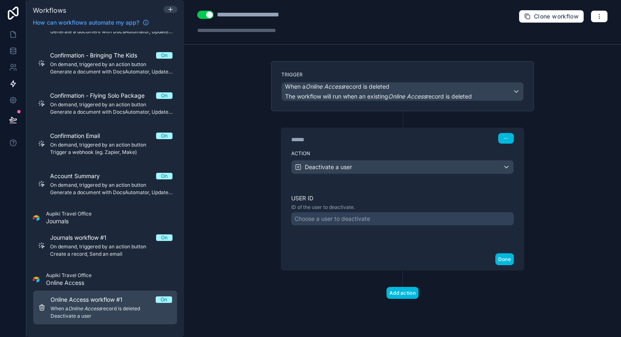
click at [382, 219] on div "Choose a user to deactivate" at bounding box center [402, 218] width 223 height 13
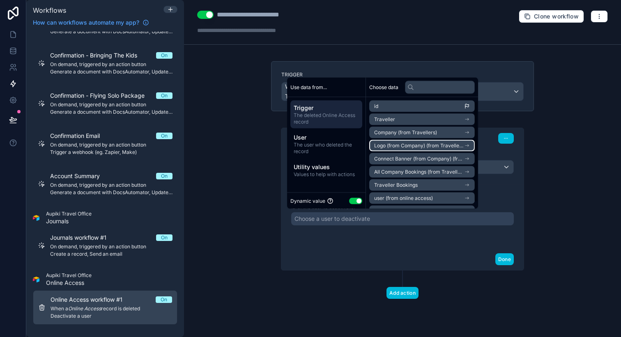
scroll to position [12, 0]
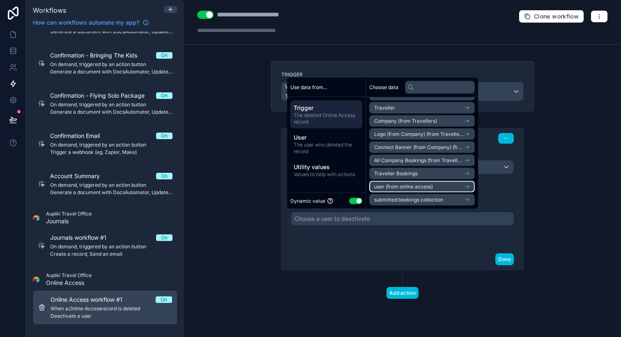
click at [408, 186] on span "user (from online access)" at bounding box center [403, 187] width 59 height 7
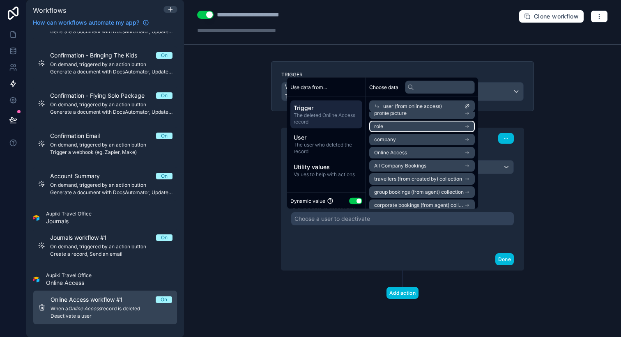
scroll to position [26, 0]
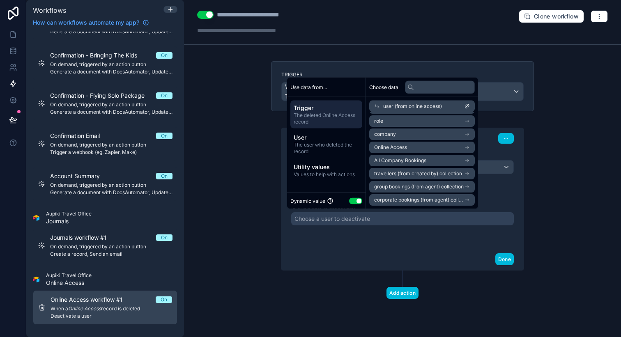
click at [367, 247] on div "User ID ID of the user to deactivate. Choose a user to deactivate" at bounding box center [402, 216] width 242 height 64
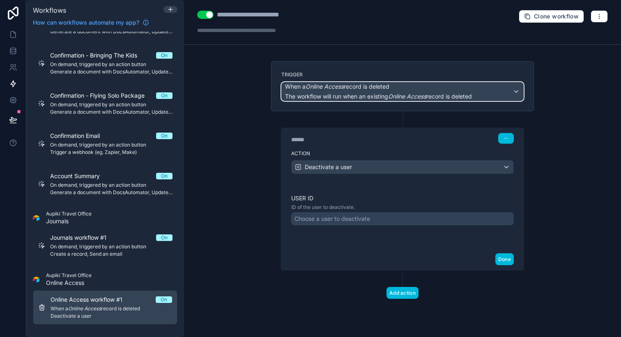
click at [333, 86] on em "Online Access" at bounding box center [325, 86] width 38 height 7
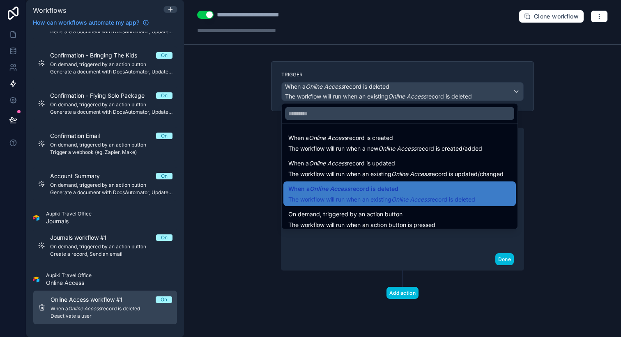
click at [267, 108] on div at bounding box center [310, 168] width 621 height 337
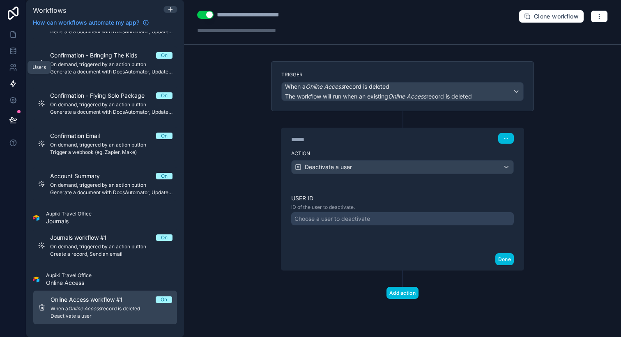
click at [14, 68] on icon at bounding box center [13, 67] width 8 height 8
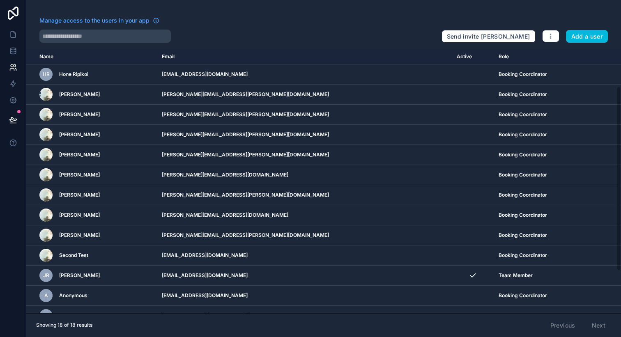
scroll to position [113, 0]
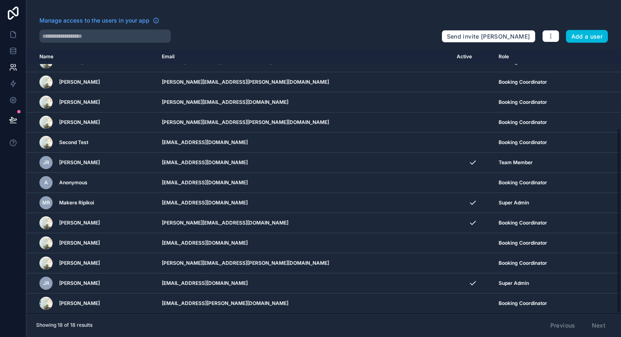
click at [0, 0] on icon "scrollable content" at bounding box center [0, 0] width 0 height 0
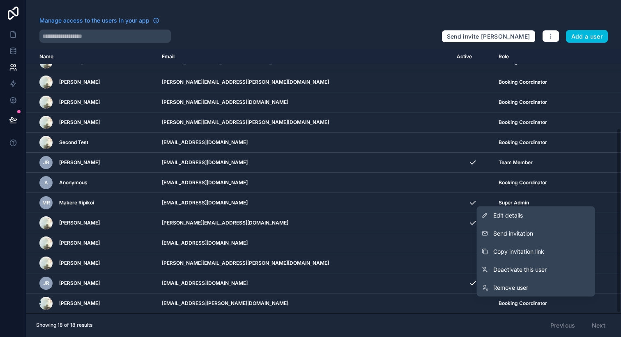
click at [558, 267] on link "Deactivate this user" at bounding box center [536, 270] width 118 height 18
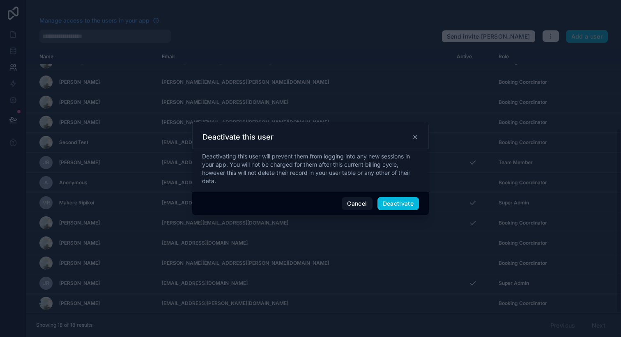
click at [417, 138] on icon at bounding box center [415, 137] width 7 height 7
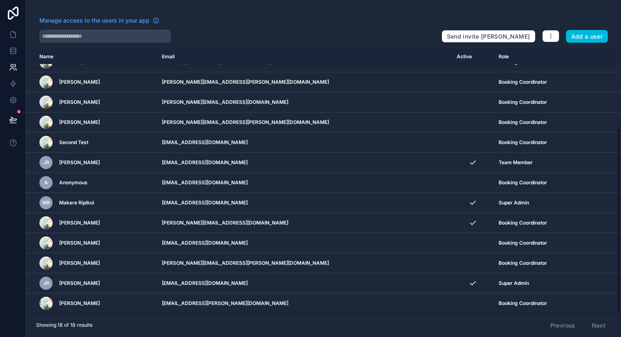
click at [597, 307] on td "scrollable content" at bounding box center [606, 304] width 30 height 20
click at [0, 0] on icon "scrollable content" at bounding box center [0, 0] width 0 height 0
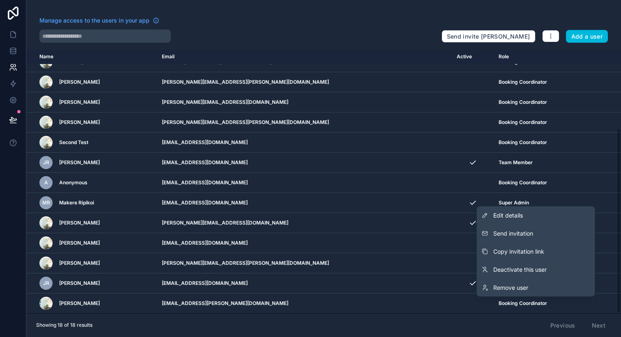
click at [547, 287] on link "Remove user" at bounding box center [536, 288] width 118 height 18
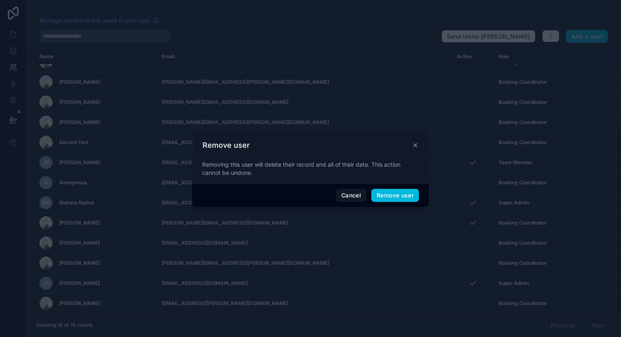
click at [414, 205] on div "Cancel Remove user" at bounding box center [310, 195] width 237 height 23
click at [410, 200] on button "Remove user" at bounding box center [395, 195] width 48 height 13
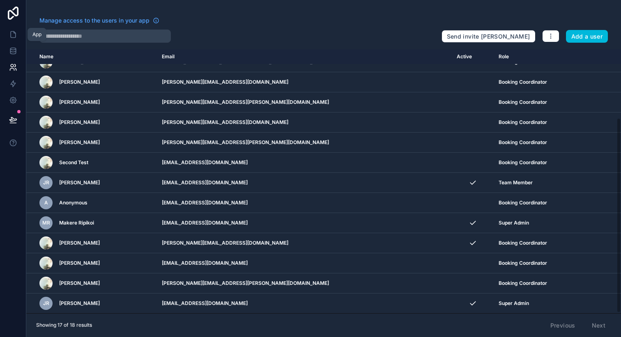
click at [13, 37] on icon at bounding box center [13, 34] width 8 height 8
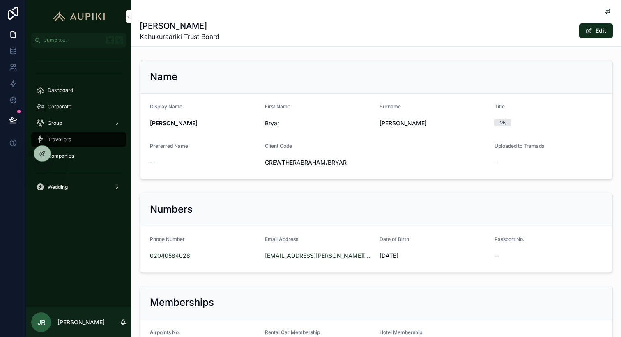
click at [0, 0] on icon at bounding box center [0, 0] width 0 height 0
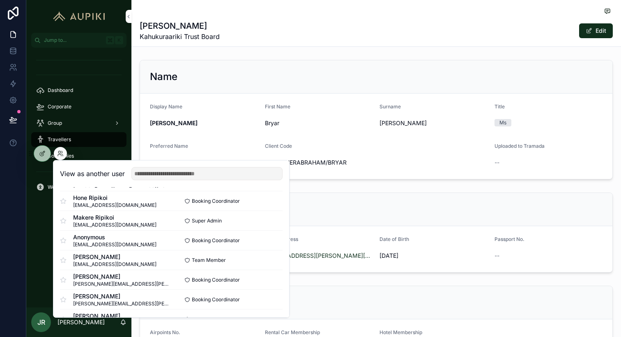
scroll to position [107, 0]
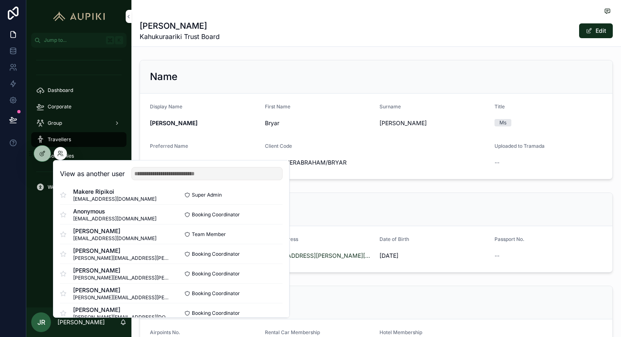
click at [34, 228] on div "Dashboard Corporate Group Travellers Companies Wedding" at bounding box center [78, 178] width 105 height 260
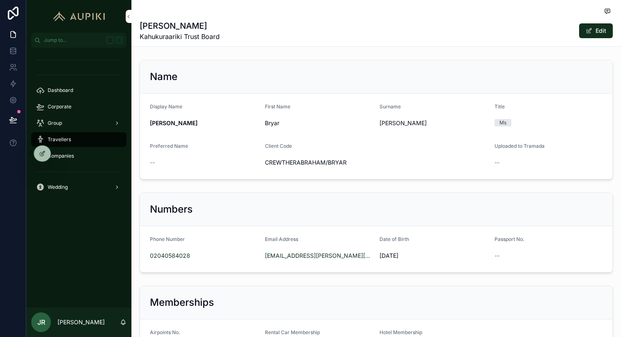
click at [70, 135] on div "Travellers" at bounding box center [78, 139] width 85 height 13
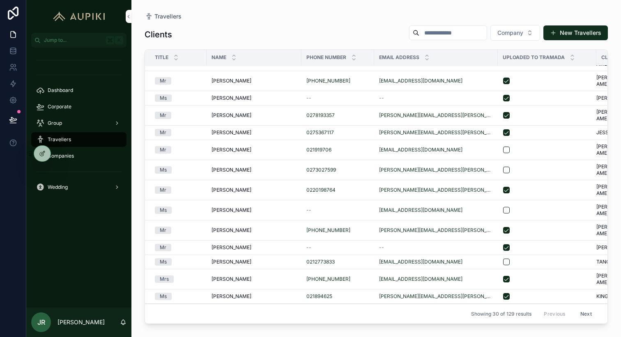
scroll to position [204, 1]
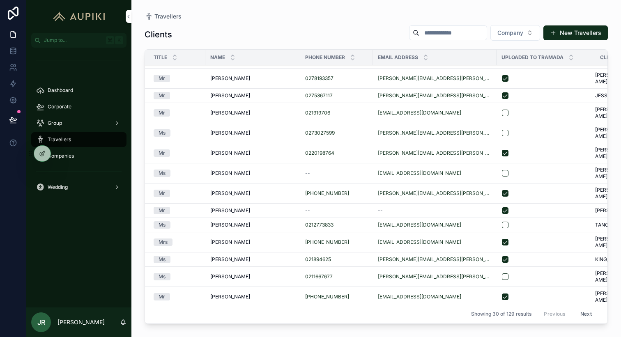
click at [592, 313] on button "Next" at bounding box center [586, 314] width 23 height 13
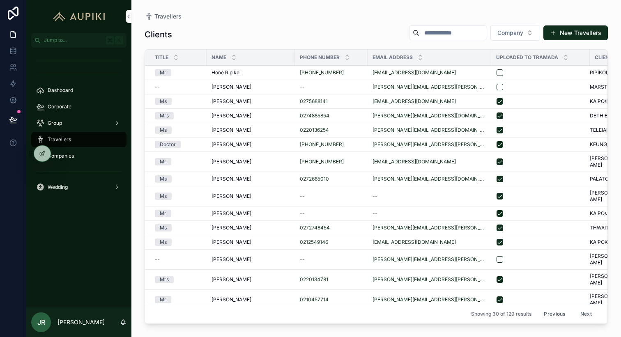
click at [237, 115] on span "[PERSON_NAME]" at bounding box center [232, 116] width 40 height 7
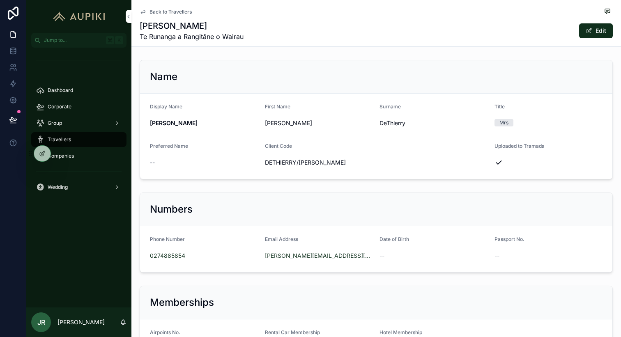
scroll to position [178, 0]
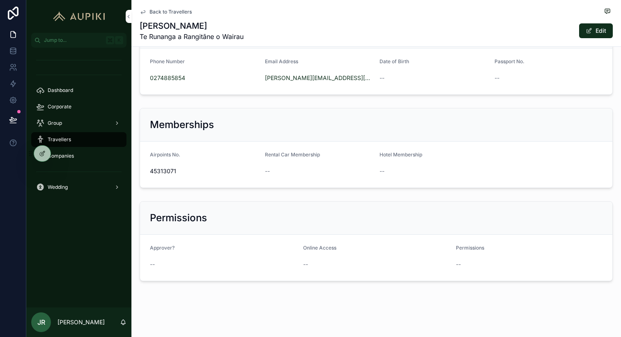
click at [588, 31] on span "scrollable content" at bounding box center [589, 31] width 7 height 7
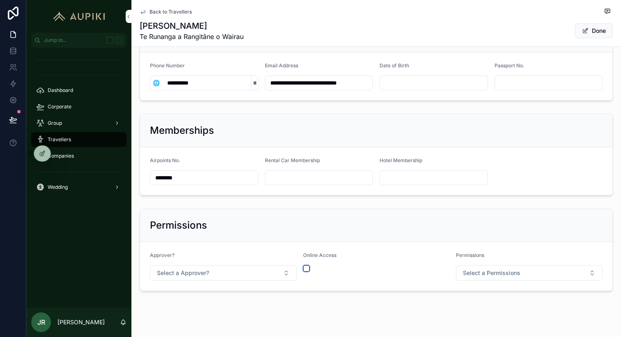
click at [306, 266] on button "scrollable content" at bounding box center [306, 268] width 7 height 7
click at [537, 274] on button "Select a Permissions" at bounding box center [529, 273] width 147 height 16
click at [503, 308] on span "Traveller" at bounding box center [491, 305] width 31 height 7
click at [587, 30] on span "scrollable content" at bounding box center [585, 31] width 7 height 7
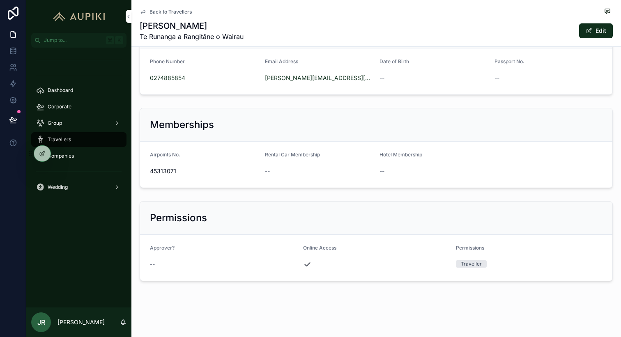
click at [0, 0] on icon at bounding box center [0, 0] width 0 height 0
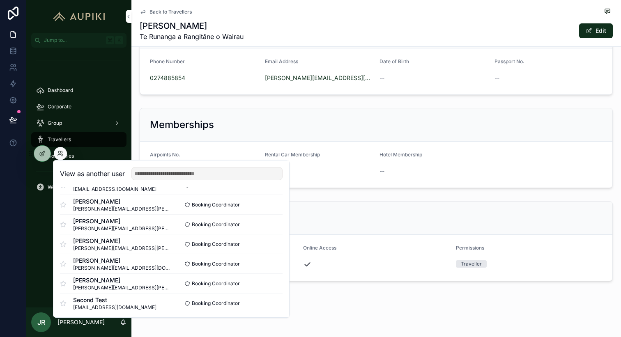
scroll to position [0, 0]
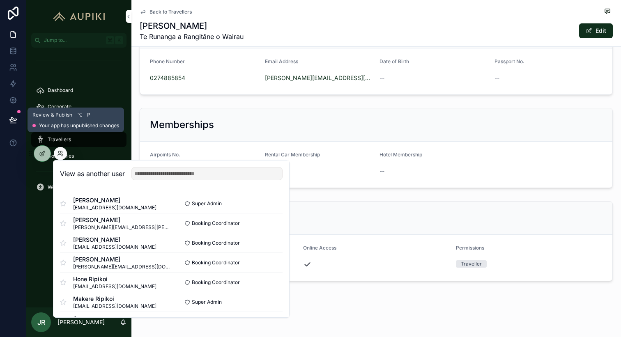
click at [15, 116] on icon at bounding box center [13, 120] width 8 height 8
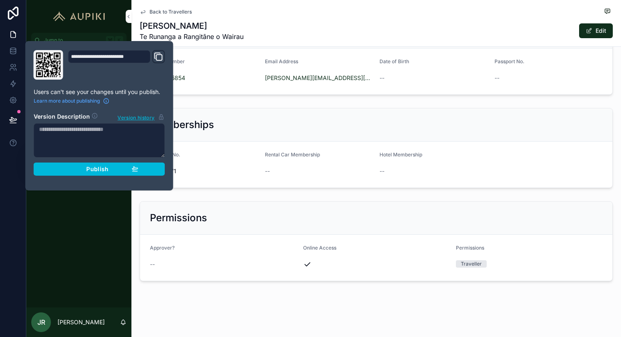
click at [98, 166] on span "Publish" at bounding box center [97, 169] width 22 height 7
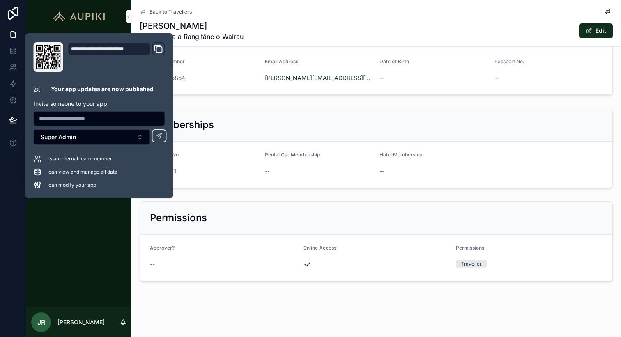
click at [81, 249] on div "Dashboard Corporate Group Travellers Companies Wedding" at bounding box center [78, 178] width 105 height 260
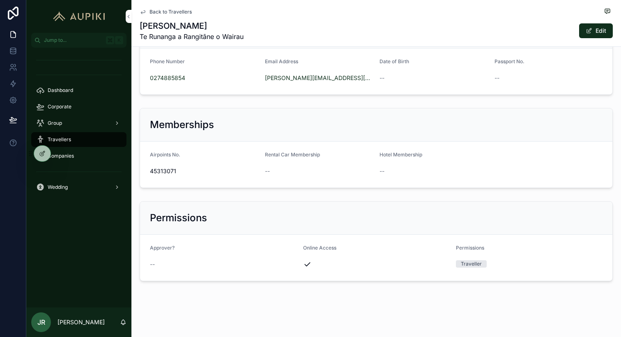
click at [0, 0] on icon at bounding box center [0, 0] width 0 height 0
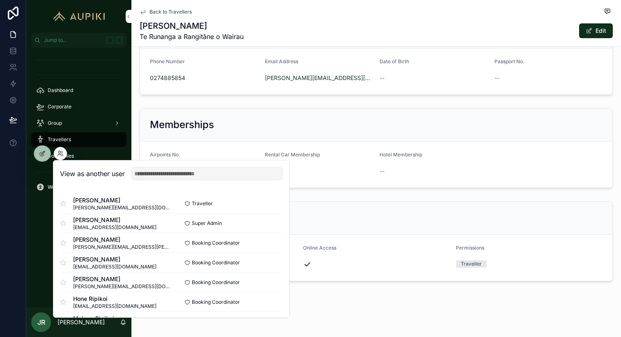
click at [0, 0] on button "Select" at bounding box center [0, 0] width 0 height 0
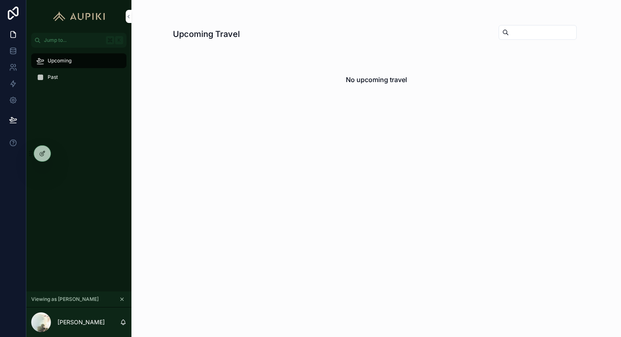
click at [59, 77] on div "Past" at bounding box center [78, 77] width 85 height 13
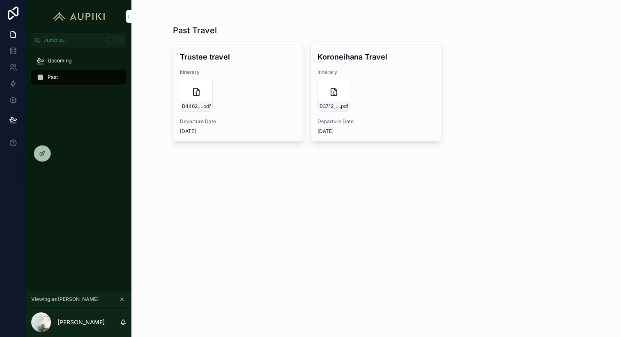
click at [0, 0] on icon at bounding box center [0, 0] width 0 height 0
click at [103, 122] on div "Upcoming Past" at bounding box center [78, 170] width 105 height 244
click at [122, 297] on icon "scrollable content" at bounding box center [122, 300] width 6 height 6
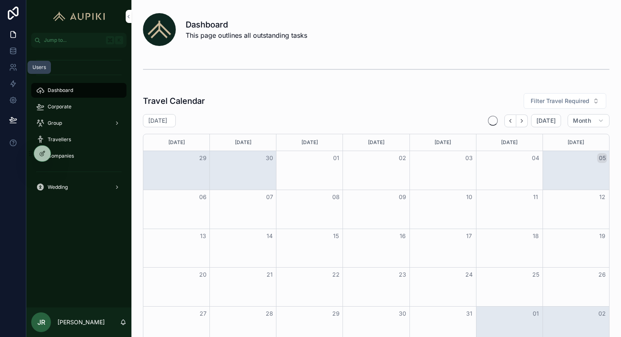
click at [15, 63] on link at bounding box center [13, 67] width 26 height 16
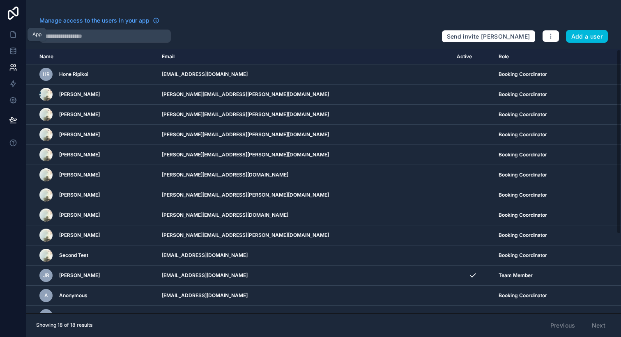
click at [9, 38] on icon at bounding box center [13, 34] width 8 height 8
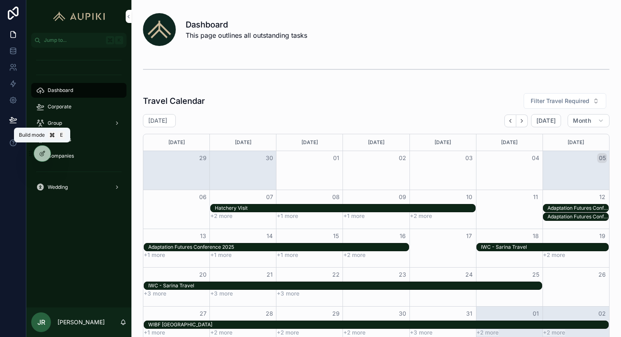
click at [42, 152] on icon at bounding box center [42, 152] width 3 height 3
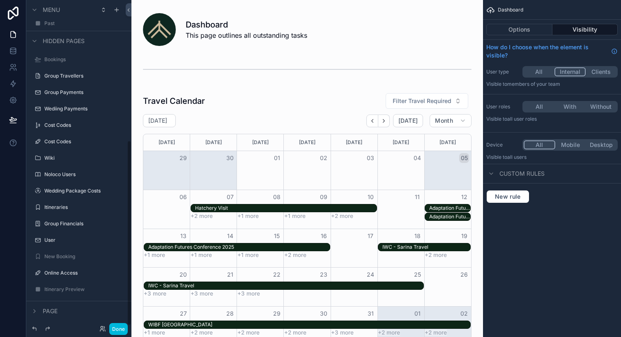
scroll to position [250, 0]
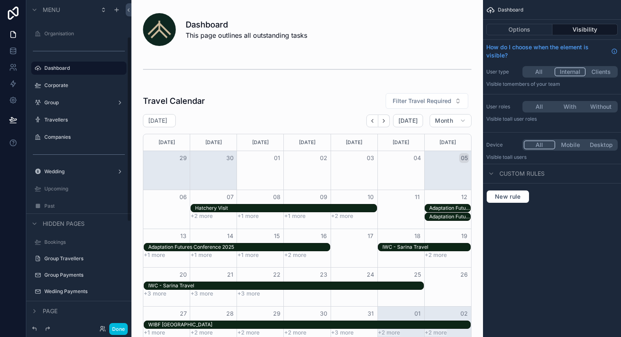
click at [61, 186] on label "Upcoming" at bounding box center [82, 189] width 77 height 7
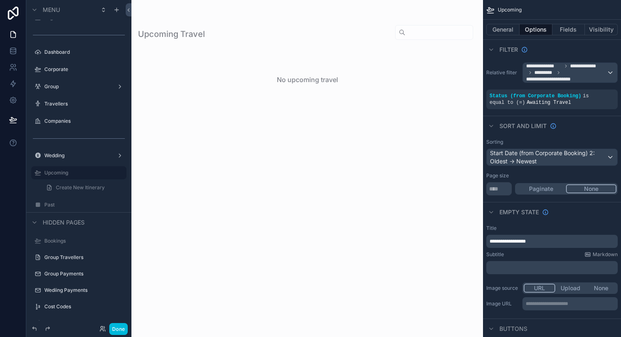
click at [223, 21] on div "scrollable content" at bounding box center [307, 68] width 352 height 137
click at [511, 29] on button "General" at bounding box center [502, 30] width 33 height 12
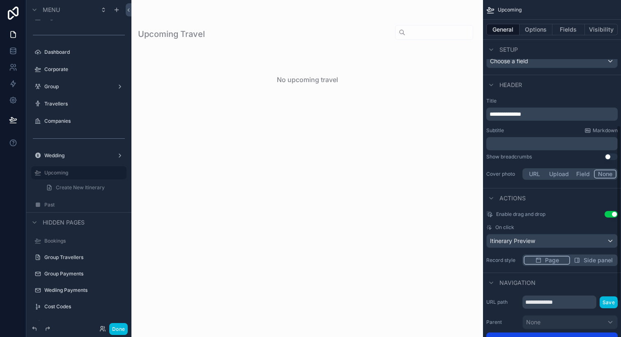
scroll to position [249, 0]
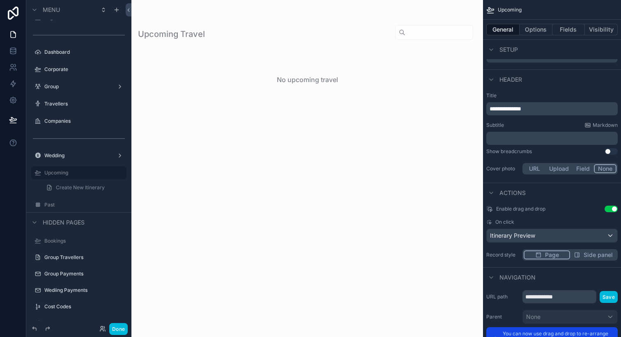
click at [576, 170] on button "Field" at bounding box center [584, 168] width 22 height 9
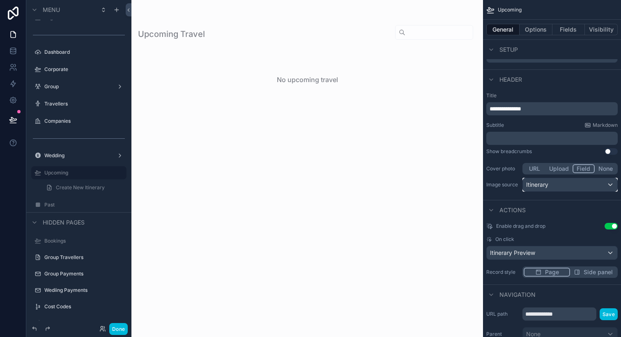
click at [566, 183] on div "Itinerary" at bounding box center [570, 184] width 94 height 13
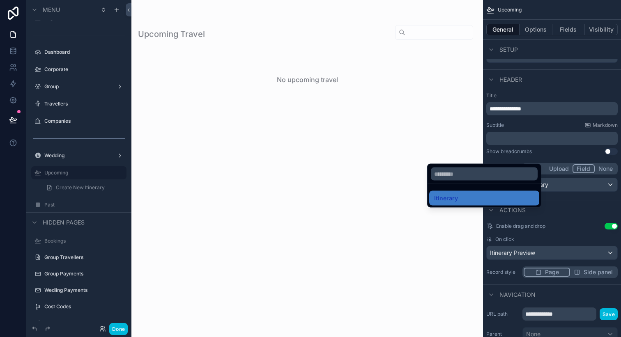
click at [566, 183] on div "scrollable content" at bounding box center [310, 168] width 621 height 337
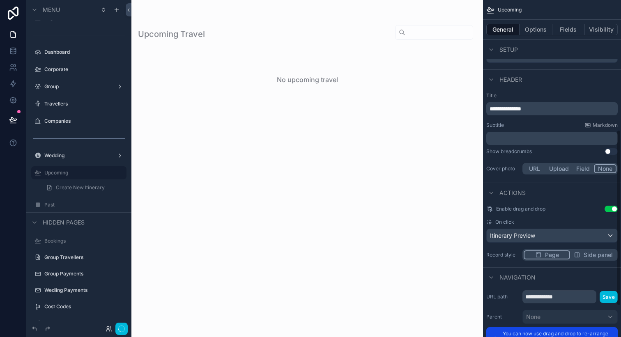
click at [601, 165] on button "None" at bounding box center [605, 168] width 23 height 9
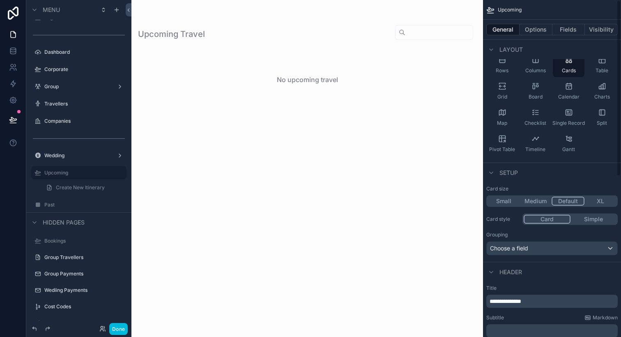
scroll to position [0, 0]
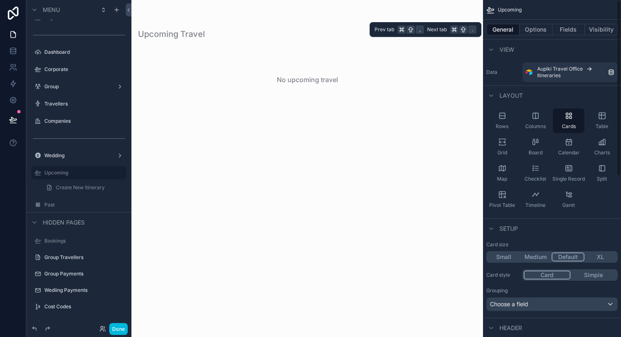
click at [539, 31] on button "Options" at bounding box center [536, 30] width 33 height 12
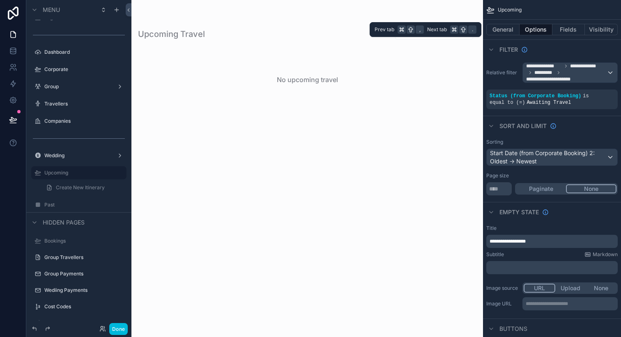
click at [567, 25] on button "Fields" at bounding box center [568, 30] width 33 height 12
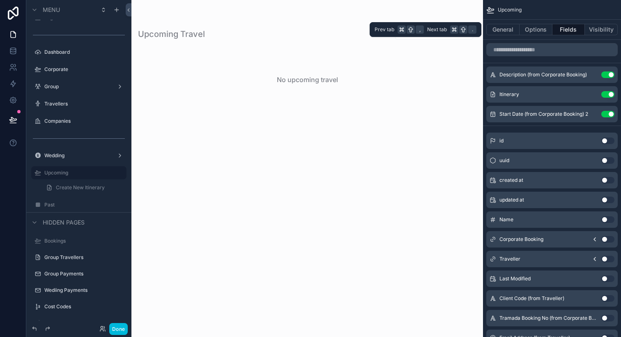
click at [550, 27] on button "Options" at bounding box center [536, 30] width 33 height 12
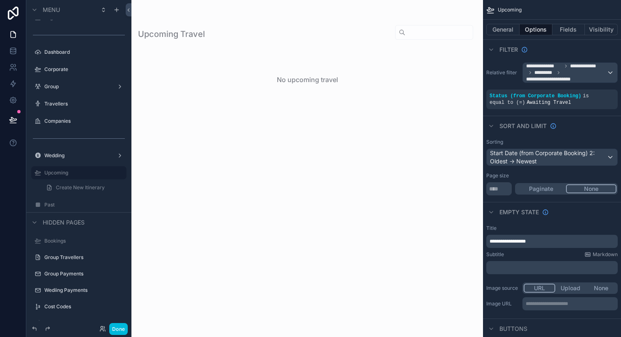
click at [274, 114] on div "Upcoming Travel No upcoming travel" at bounding box center [307, 78] width 338 height 117
click at [114, 330] on button "Done" at bounding box center [118, 329] width 18 height 12
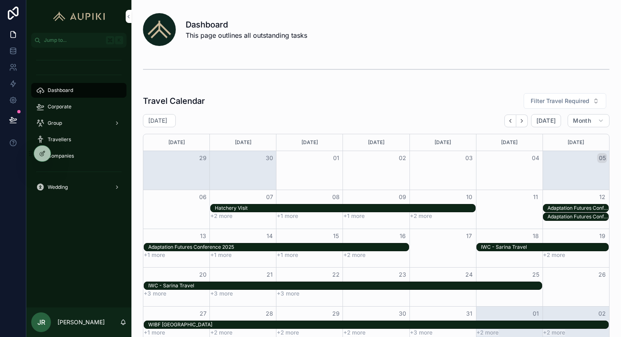
click at [0, 0] on div at bounding box center [0, 0] width 0 height 0
click at [0, 0] on icon at bounding box center [0, 0] width 0 height 0
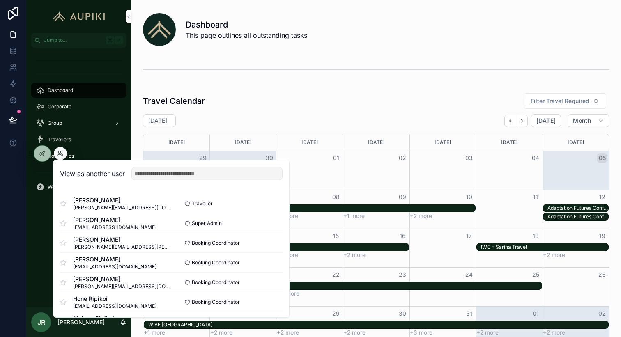
click at [0, 0] on button "Select" at bounding box center [0, 0] width 0 height 0
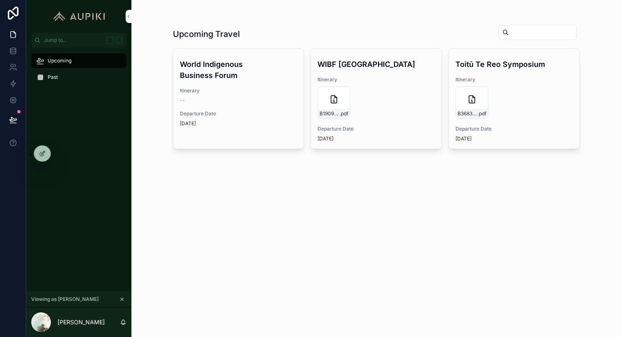
click at [69, 77] on div "Past" at bounding box center [78, 77] width 85 height 13
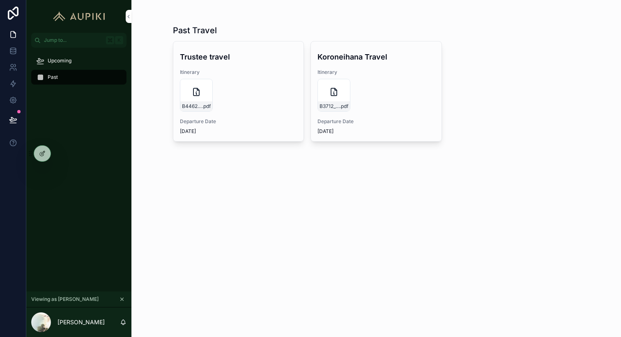
click at [70, 65] on div "Upcoming" at bounding box center [78, 60] width 85 height 13
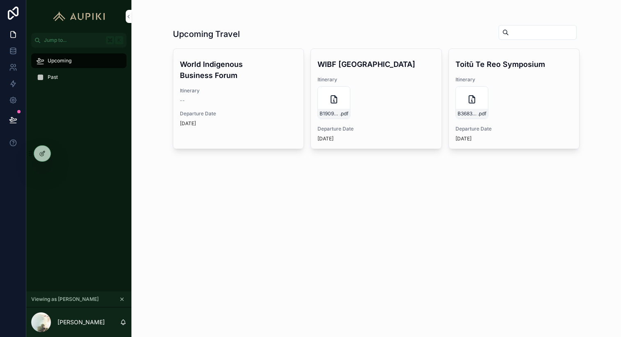
click at [331, 102] on icon "scrollable content" at bounding box center [334, 99] width 10 height 10
click at [397, 100] on div "B1909-Janis-deThierry-Itinerary .pdf" at bounding box center [376, 102] width 117 height 33
click at [56, 74] on span "Past" at bounding box center [53, 77] width 10 height 7
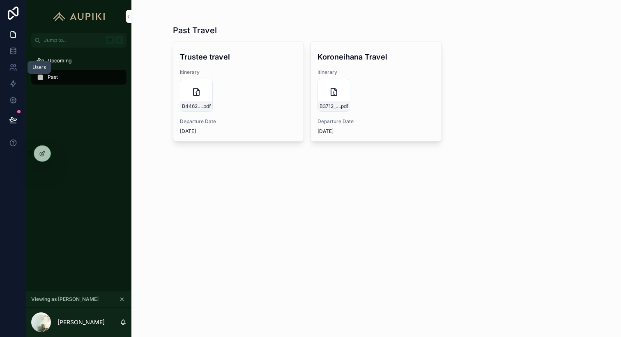
click at [11, 69] on icon at bounding box center [13, 67] width 8 height 8
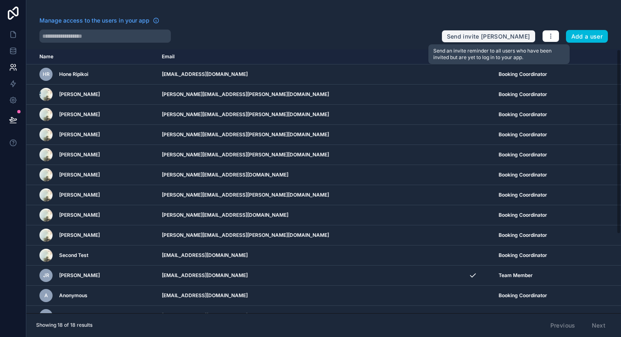
click at [520, 34] on button "Send invite reminders" at bounding box center [489, 36] width 94 height 13
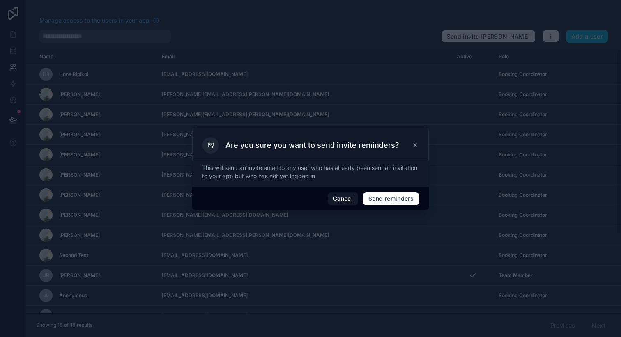
click at [416, 147] on icon at bounding box center [415, 145] width 7 height 7
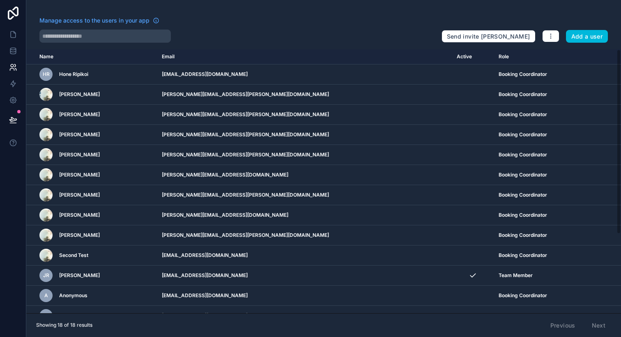
click at [0, 0] on icon "scrollable content" at bounding box center [0, 0] width 0 height 0
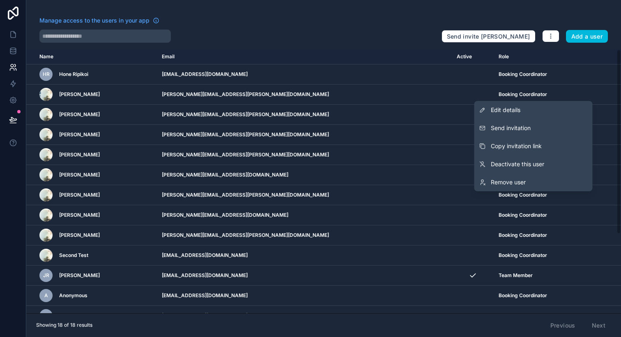
click at [535, 126] on button "Send invitation" at bounding box center [533, 128] width 118 height 18
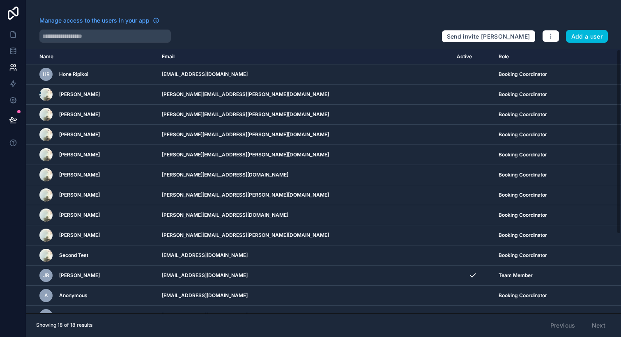
click at [0, 0] on icon "scrollable content" at bounding box center [0, 0] width 0 height 0
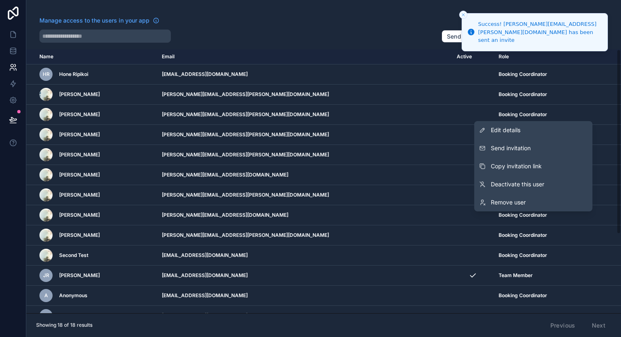
click at [555, 146] on button "Send invitation" at bounding box center [533, 148] width 118 height 18
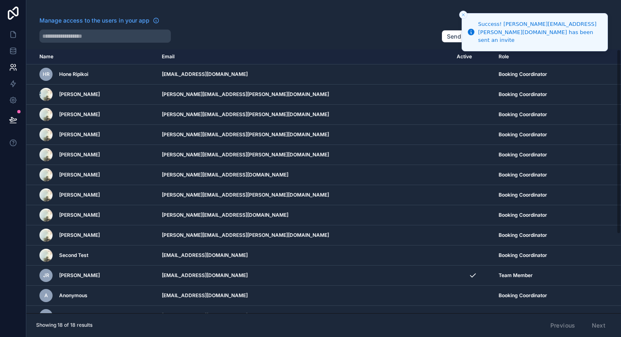
click at [0, 0] on icon "scrollable content" at bounding box center [0, 0] width 0 height 0
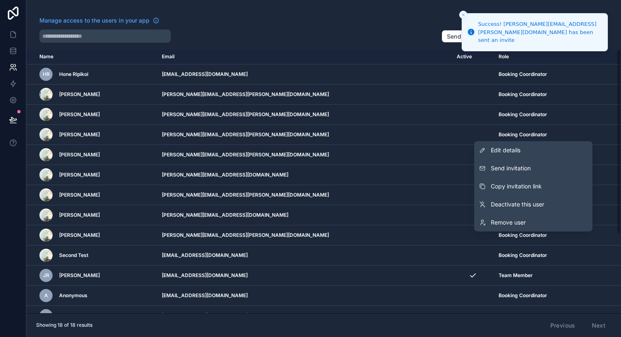
click at [555, 163] on button "Send invitation" at bounding box center [533, 168] width 118 height 18
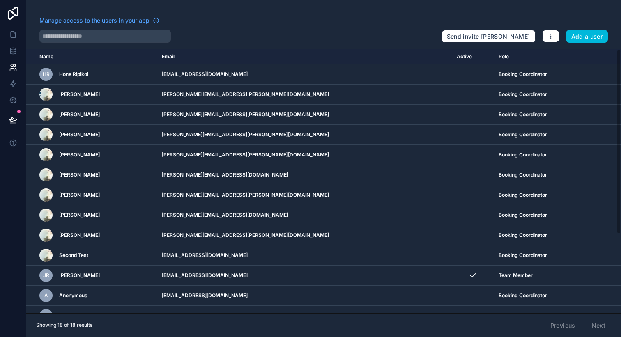
click at [0, 0] on icon "scrollable content" at bounding box center [0, 0] width 0 height 0
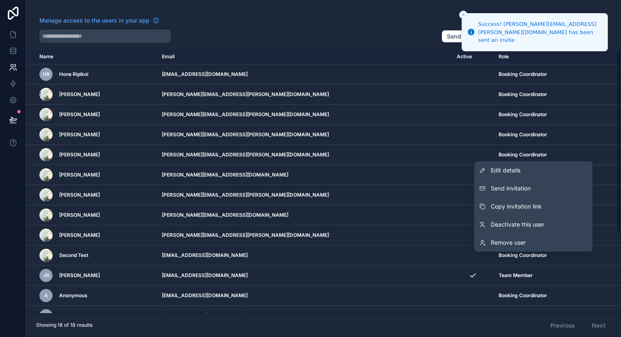
click at [558, 184] on button "Send invitation" at bounding box center [533, 189] width 118 height 18
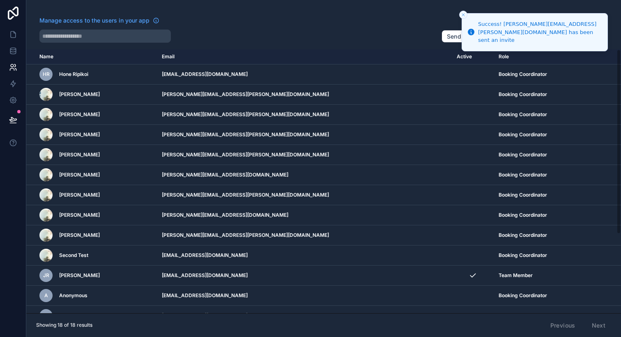
click at [0, 0] on icon "scrollable content" at bounding box center [0, 0] width 0 height 0
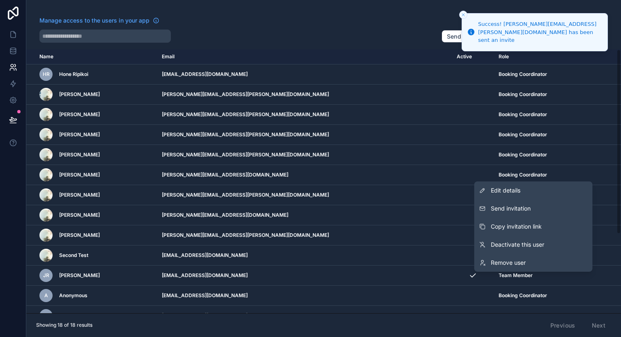
click at [555, 213] on button "Send invitation" at bounding box center [533, 209] width 118 height 18
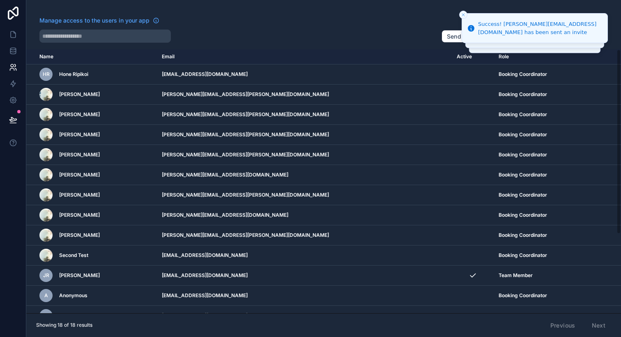
click at [0, 0] on icon "scrollable content" at bounding box center [0, 0] width 0 height 0
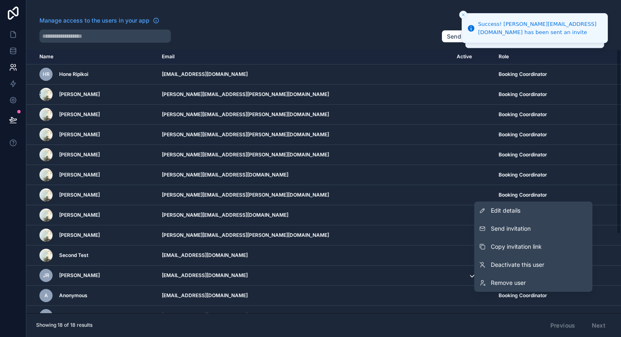
click at [543, 226] on button "Send invitation" at bounding box center [533, 229] width 118 height 18
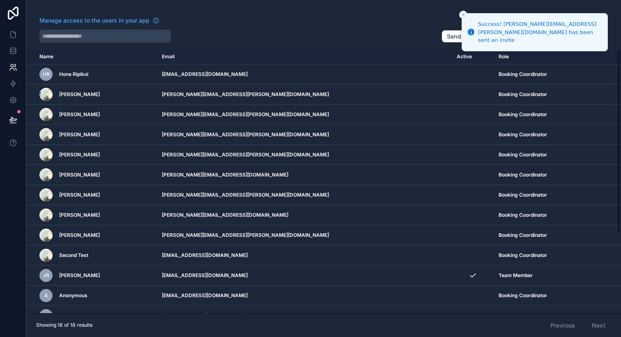
click at [0, 0] on icon "scrollable content" at bounding box center [0, 0] width 0 height 0
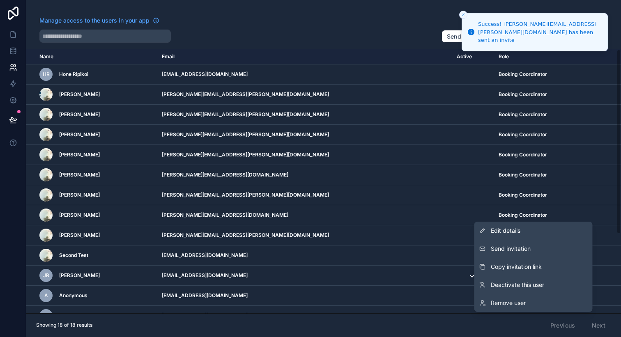
click at [0, 0] on icon "scrollable content" at bounding box center [0, 0] width 0 height 0
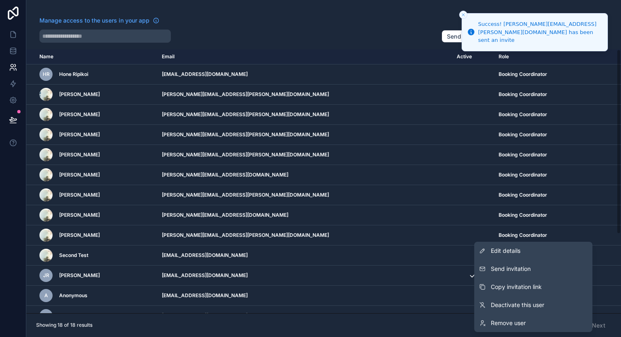
click at [563, 265] on button "Send invitation" at bounding box center [533, 269] width 118 height 18
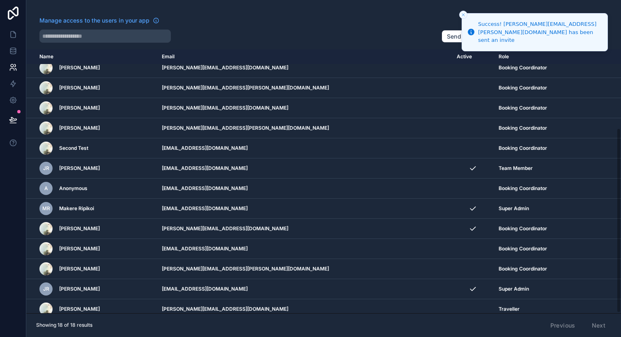
scroll to position [113, 0]
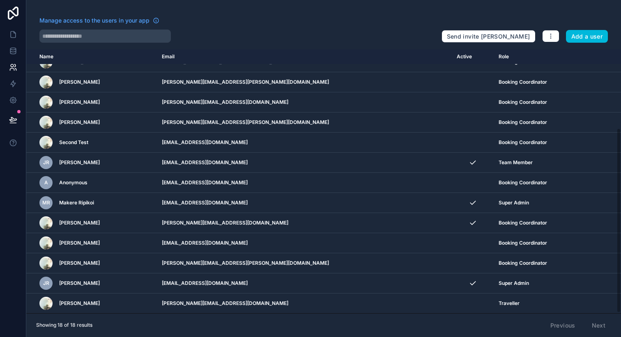
click at [0, 0] on icon "scrollable content" at bounding box center [0, 0] width 0 height 0
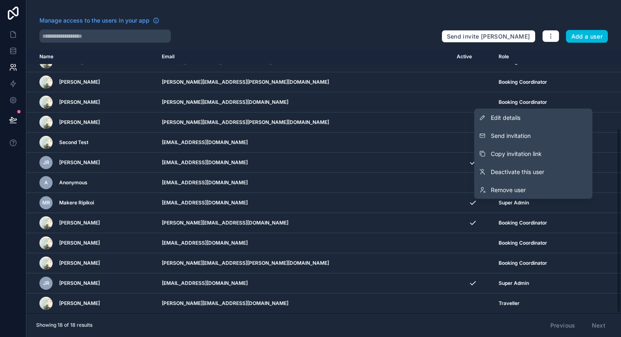
click at [520, 193] on span "Remove user" at bounding box center [508, 190] width 35 height 8
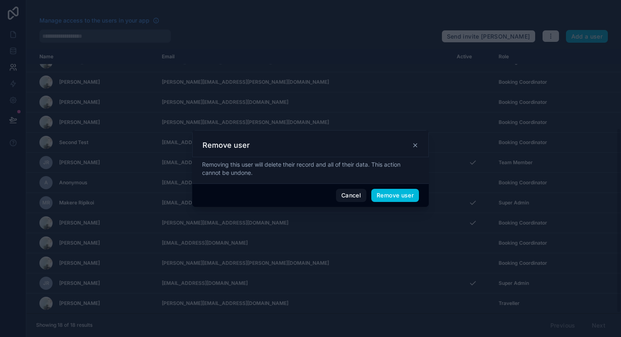
click at [389, 197] on button "Remove user" at bounding box center [395, 195] width 48 height 13
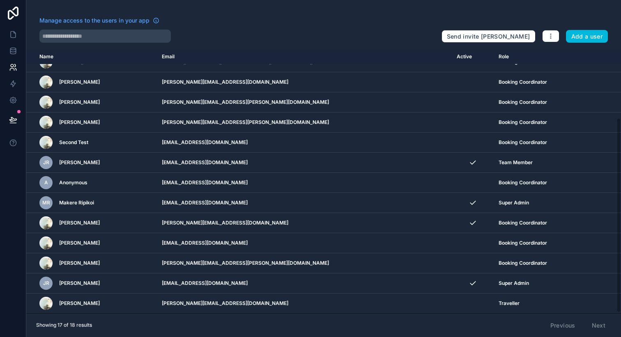
click at [0, 0] on icon "scrollable content" at bounding box center [0, 0] width 0 height 0
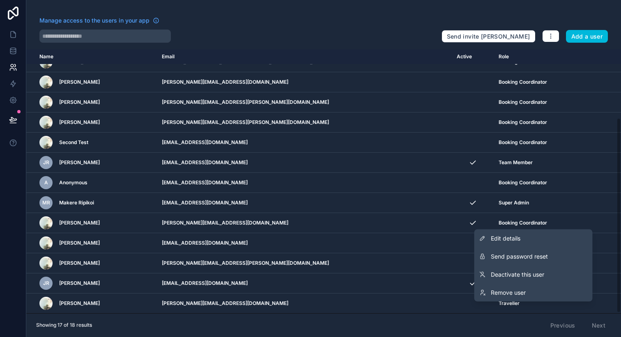
click at [539, 272] on span "Deactivate this user" at bounding box center [517, 275] width 53 height 8
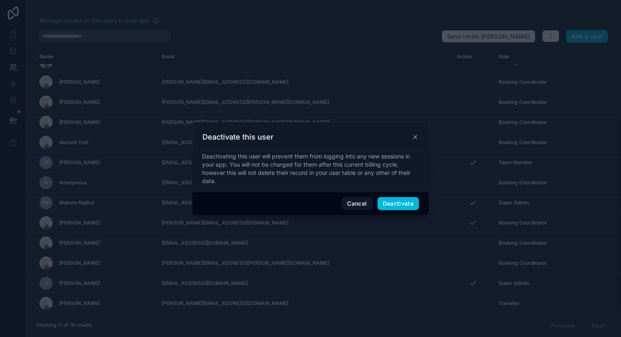
click at [415, 134] on icon at bounding box center [415, 137] width 7 height 7
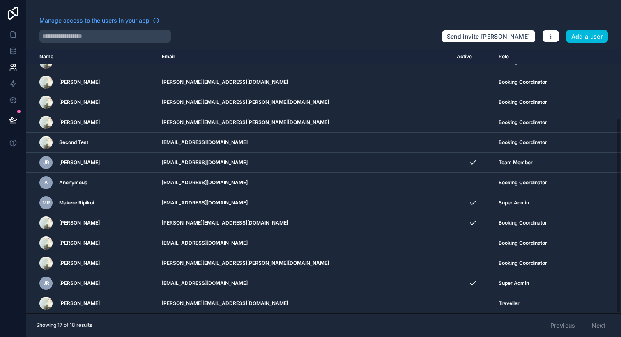
click at [0, 0] on icon "scrollable content" at bounding box center [0, 0] width 0 height 0
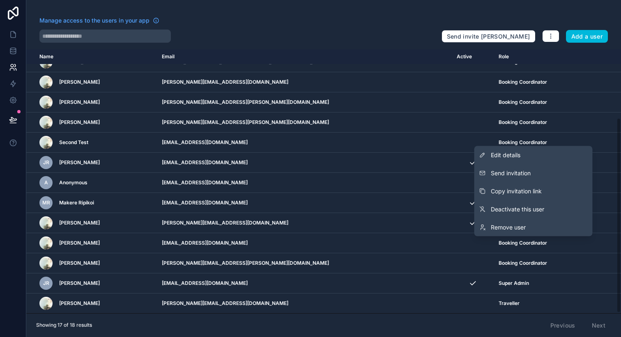
click at [536, 175] on button "Send invitation" at bounding box center [533, 173] width 118 height 18
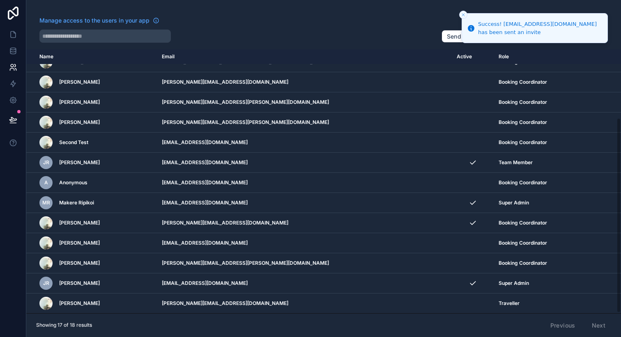
click at [595, 267] on td "scrollable content" at bounding box center [606, 263] width 30 height 20
click at [0, 0] on icon "scrollable content" at bounding box center [0, 0] width 0 height 0
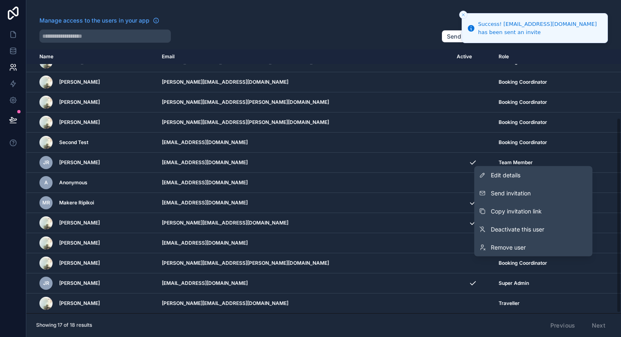
click at [535, 191] on button "Send invitation" at bounding box center [533, 193] width 118 height 18
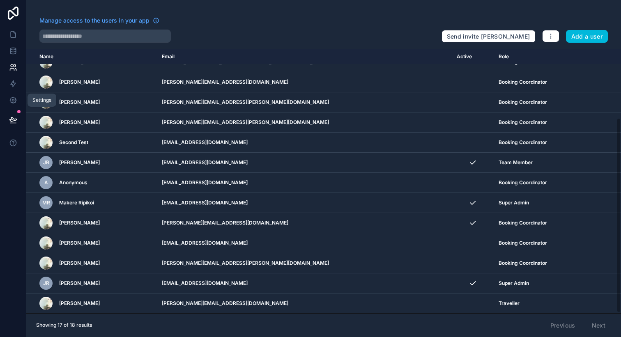
click at [13, 103] on icon at bounding box center [13, 100] width 6 height 6
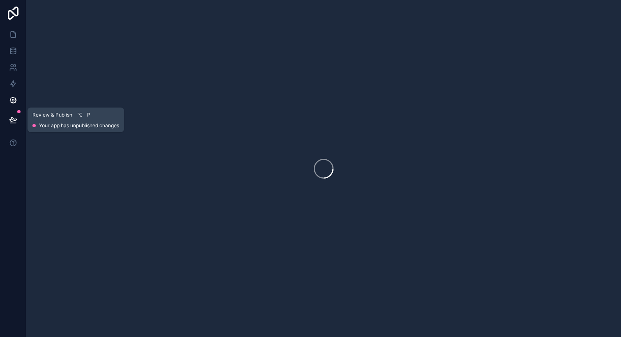
click at [16, 116] on icon at bounding box center [13, 120] width 8 height 8
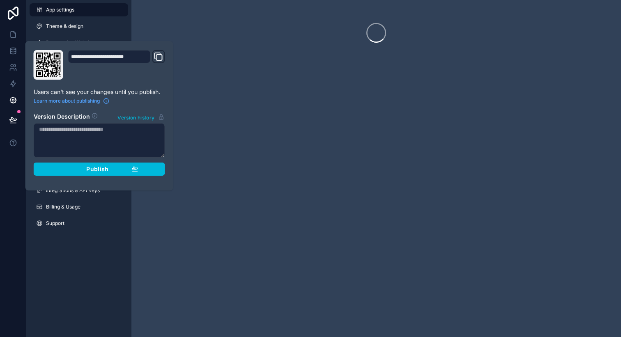
click at [65, 166] on div "Publish" at bounding box center [99, 169] width 78 height 7
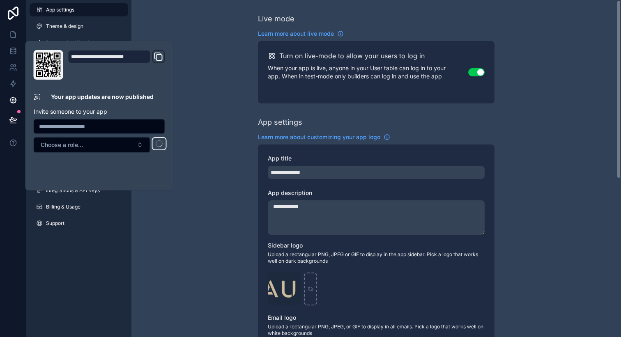
click at [209, 53] on div "**********" at bounding box center [376, 318] width 490 height 636
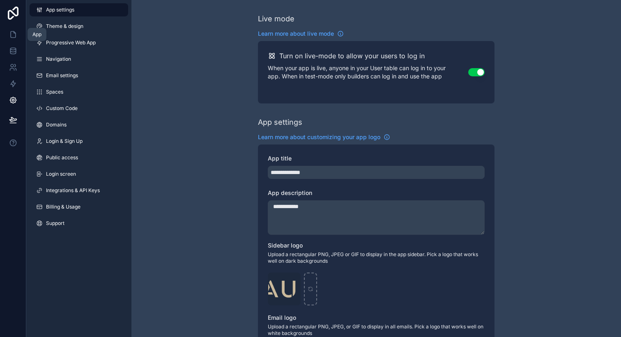
click at [6, 39] on link at bounding box center [13, 34] width 26 height 16
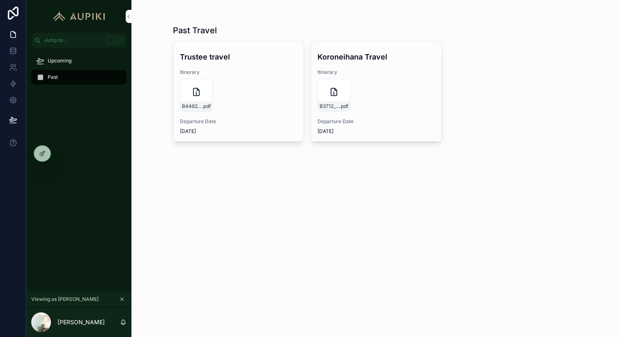
click at [122, 299] on icon "scrollable content" at bounding box center [122, 299] width 3 height 3
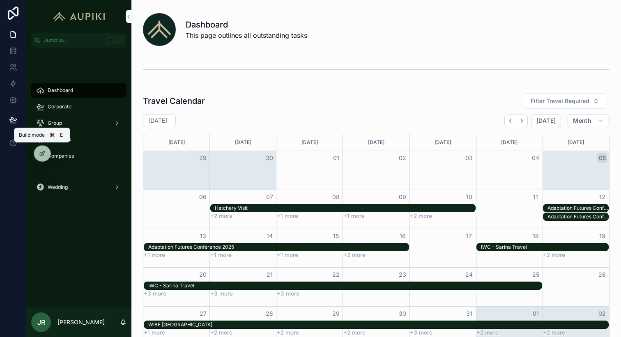
click at [42, 150] on icon at bounding box center [42, 153] width 7 height 7
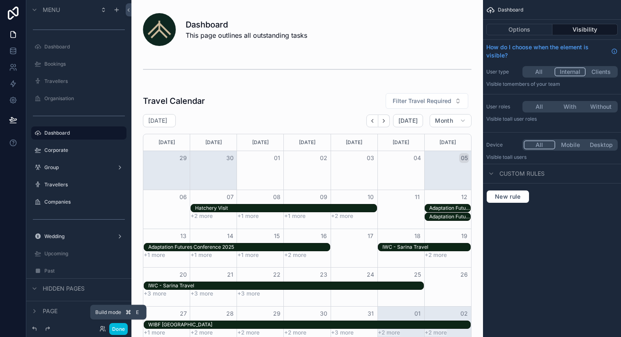
click at [118, 329] on button "Done" at bounding box center [118, 329] width 18 height 12
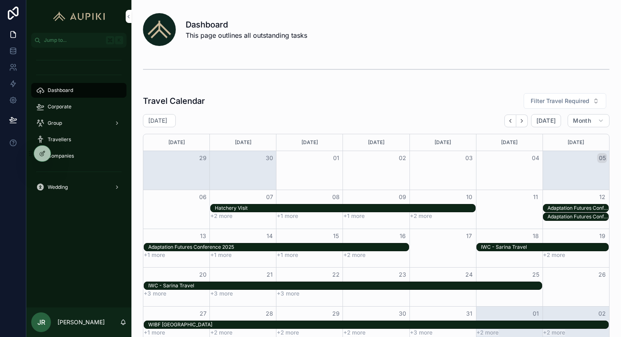
click at [95, 102] on div "Corporate" at bounding box center [78, 106] width 85 height 13
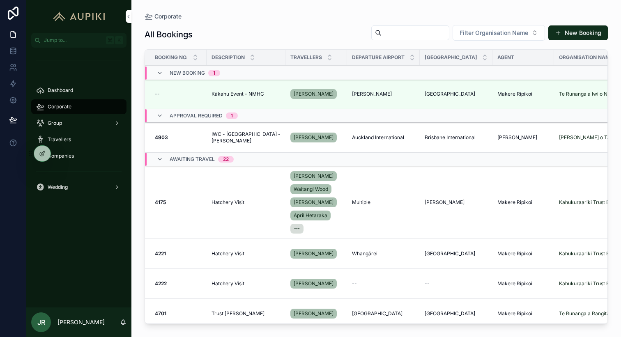
click at [67, 134] on div "Travellers" at bounding box center [78, 139] width 85 height 13
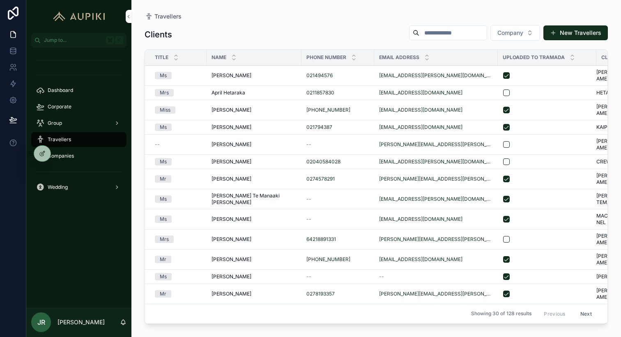
click at [71, 113] on link "Corporate" at bounding box center [78, 106] width 95 height 15
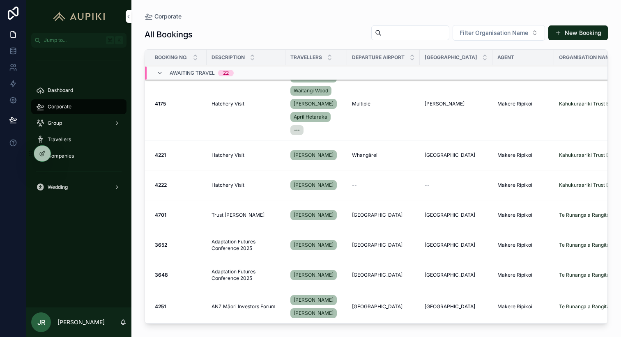
scroll to position [102, 0]
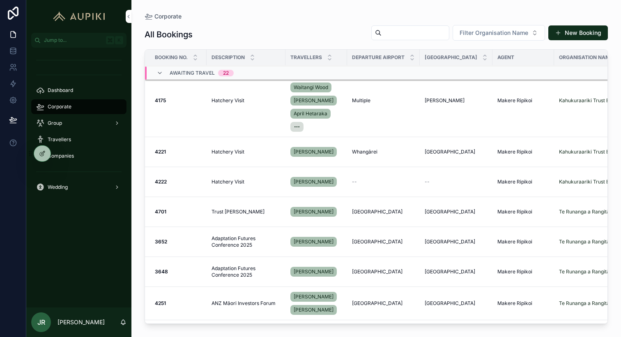
click at [253, 154] on div "Hatchery Visit Hatchery Visit" at bounding box center [246, 152] width 69 height 7
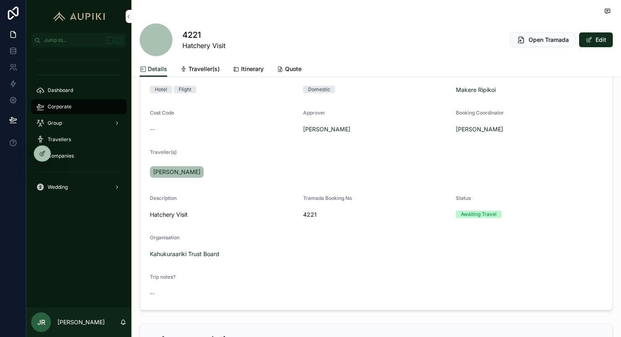
scroll to position [113, 0]
